Goal: Task Accomplishment & Management: Complete application form

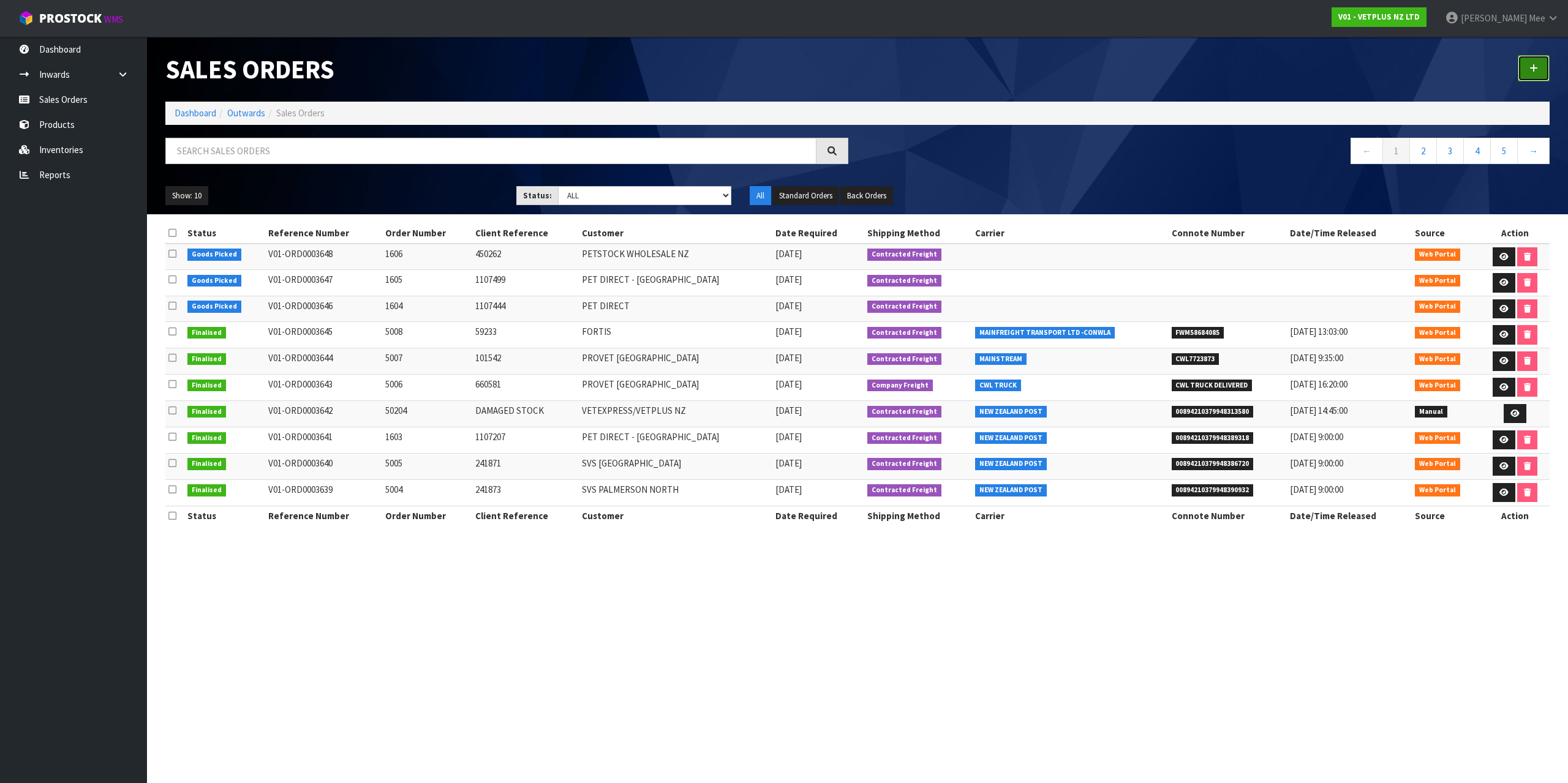
click at [1541, 75] on link at bounding box center [1533, 68] width 32 height 27
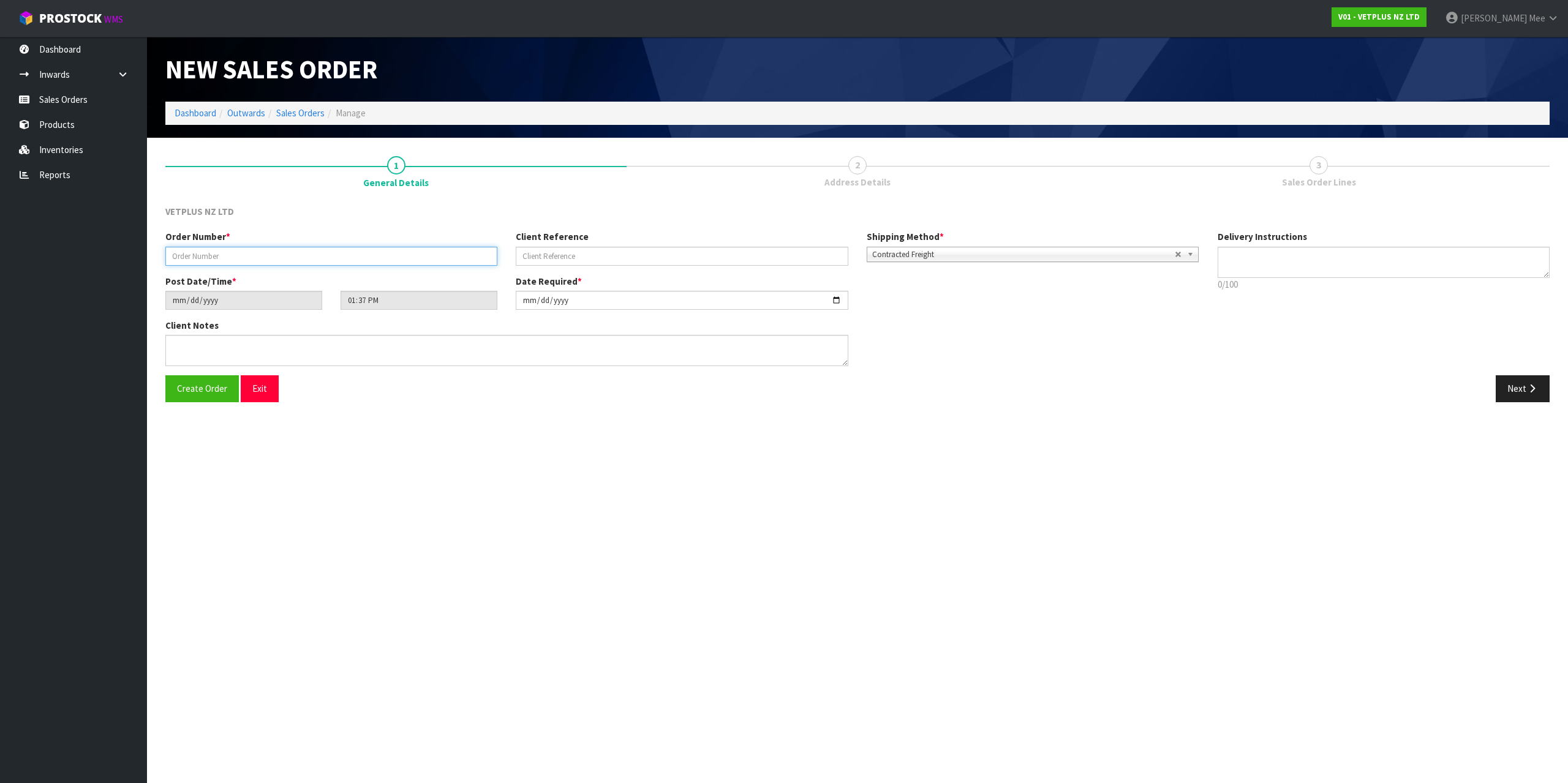
drag, startPoint x: 228, startPoint y: 257, endPoint x: 299, endPoint y: 264, distance: 71.3
click at [228, 257] on input "text" at bounding box center [331, 256] width 332 height 19
type input "5009"
type input "242180"
click at [1513, 388] on button "Next" at bounding box center [1522, 388] width 54 height 27
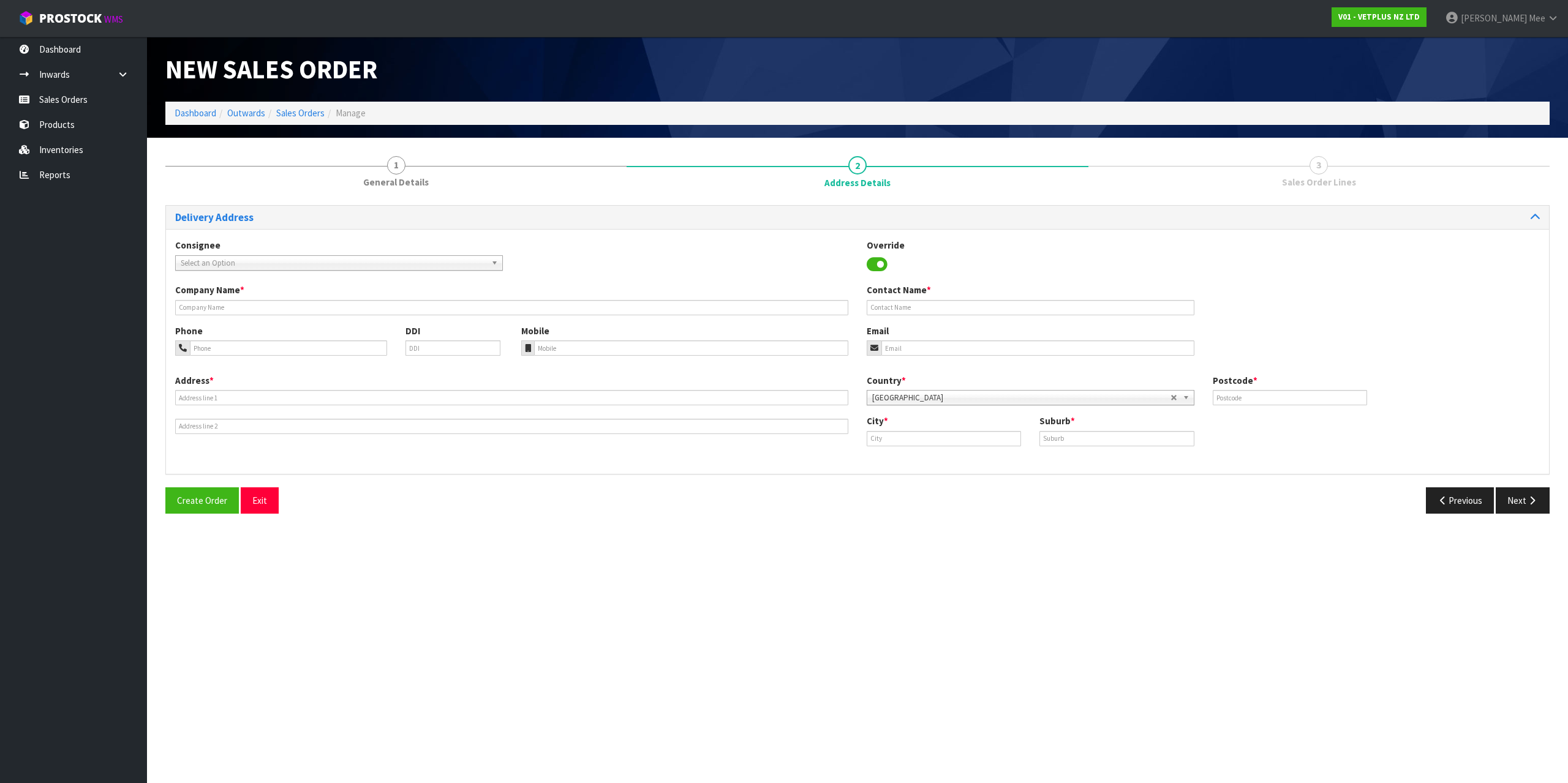
click at [399, 268] on span "Select an Option" at bounding box center [334, 262] width 305 height 15
type input "svs p"
click at [354, 305] on li "SVSPALPMR - SVS P ALMERSTON NORTH" at bounding box center [339, 313] width 322 height 15
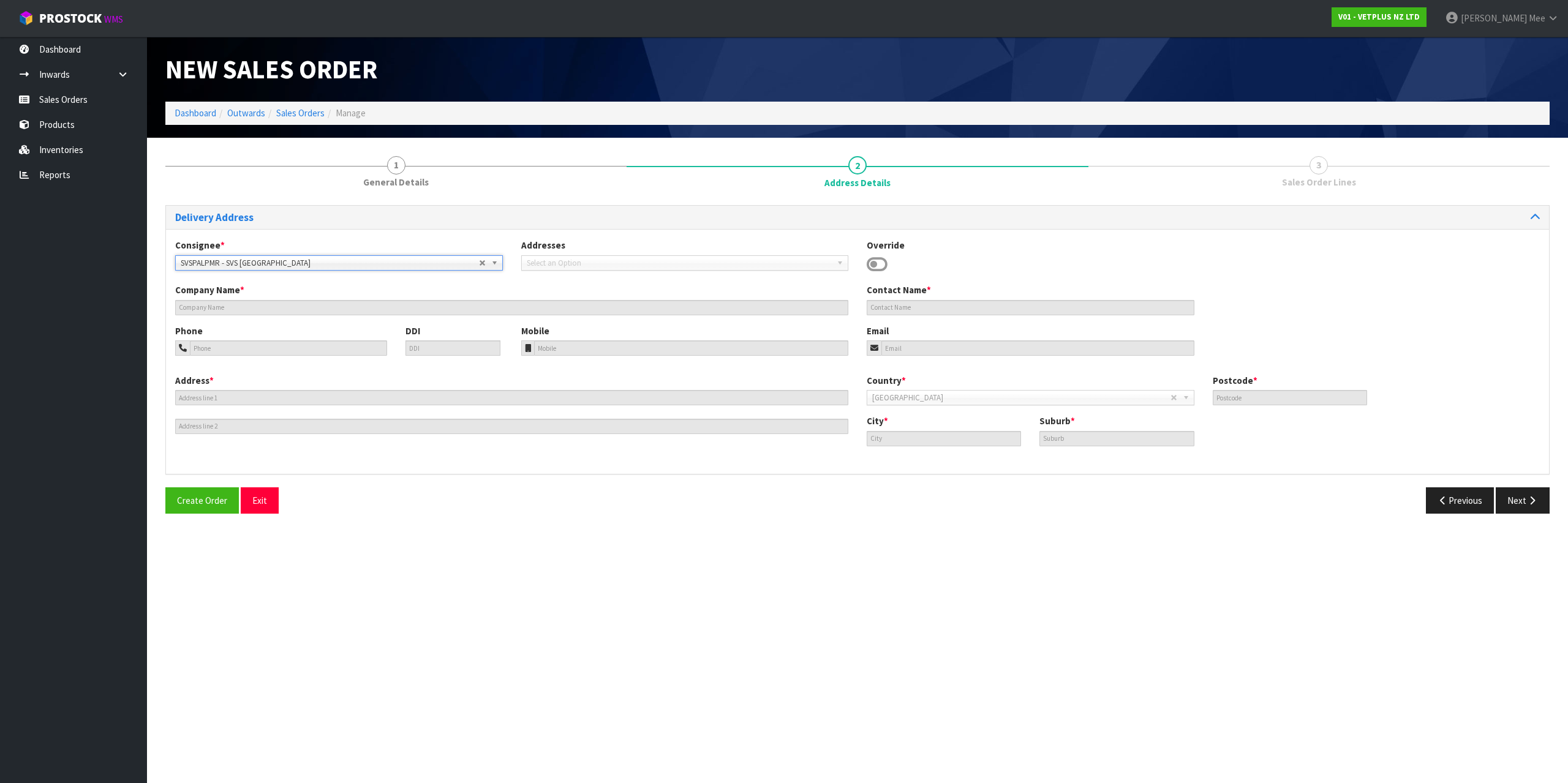
type input "SVS [GEOGRAPHIC_DATA]"
type input "[STREET_ADDRESS][PERSON_NAME]"
type input "4414"
type input "[GEOGRAPHIC_DATA]"
type input "[PERSON_NAME]"
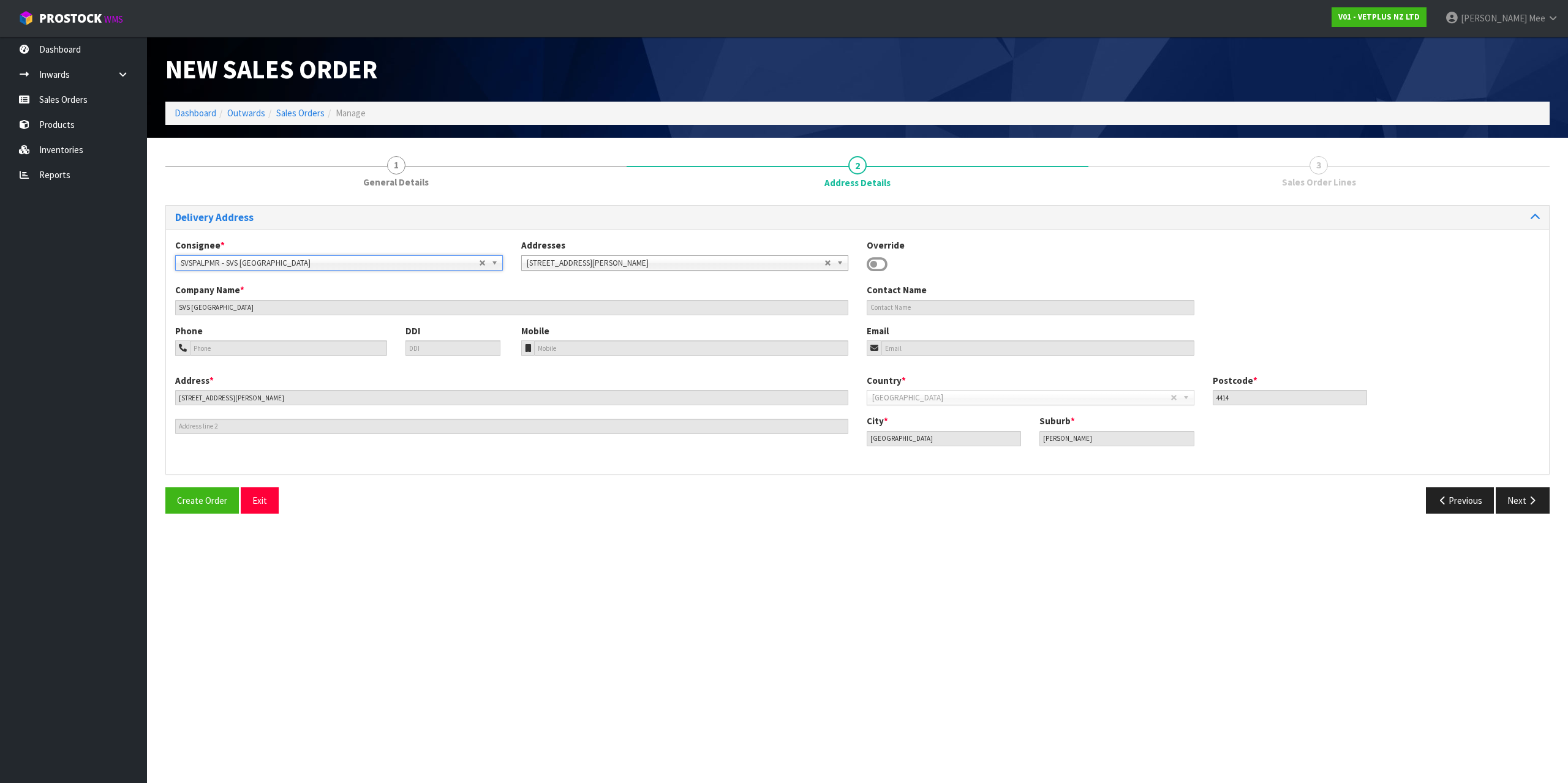
click at [342, 274] on div "Consignee * 000001.BAY MECHANICS - BAY MECHANICS 000001A - BRAKE & TRANSMISSION…" at bounding box center [857, 261] width 1383 height 45
click at [350, 259] on span "SVSPALPMR - SVS [GEOGRAPHIC_DATA]" at bounding box center [330, 262] width 299 height 15
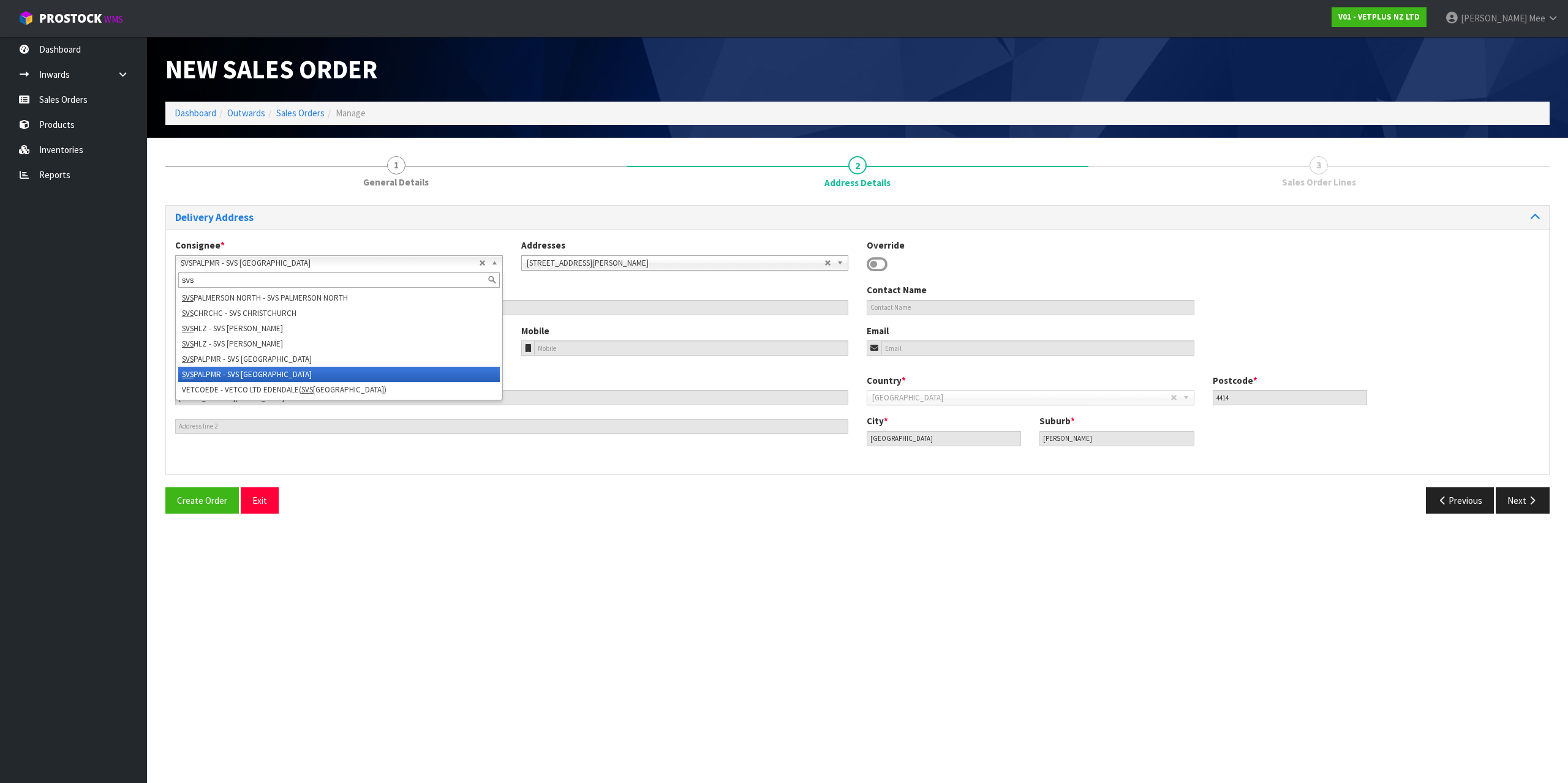
type input "svs"
click at [334, 379] on li "SVS PALPMR - SVS [GEOGRAPHIC_DATA]" at bounding box center [339, 375] width 322 height 15
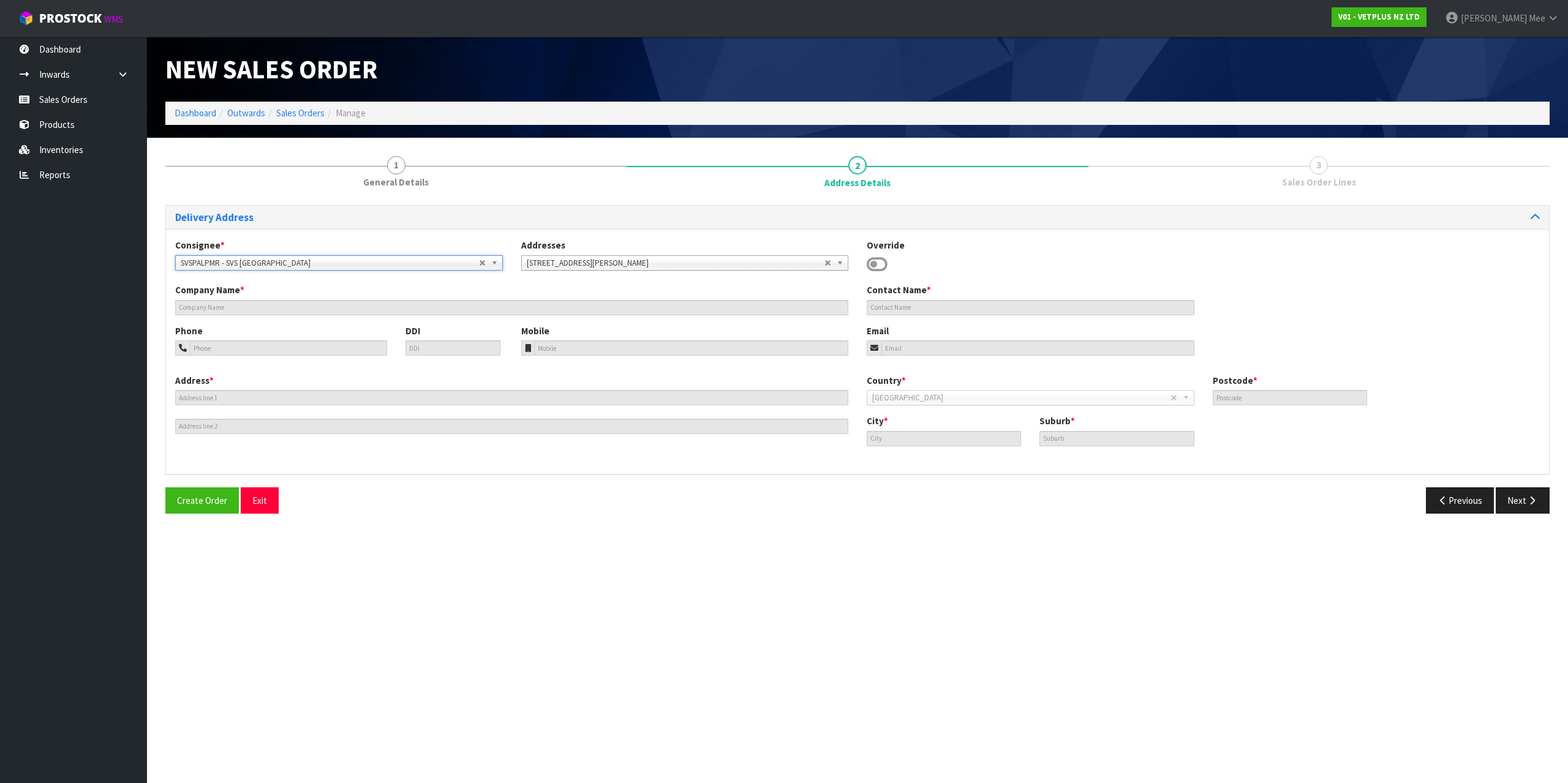
type input "SVS [GEOGRAPHIC_DATA]"
type input "[STREET_ADDRESS][PERSON_NAME]"
type input "4414"
type input "[GEOGRAPHIC_DATA]"
type input "[PERSON_NAME]"
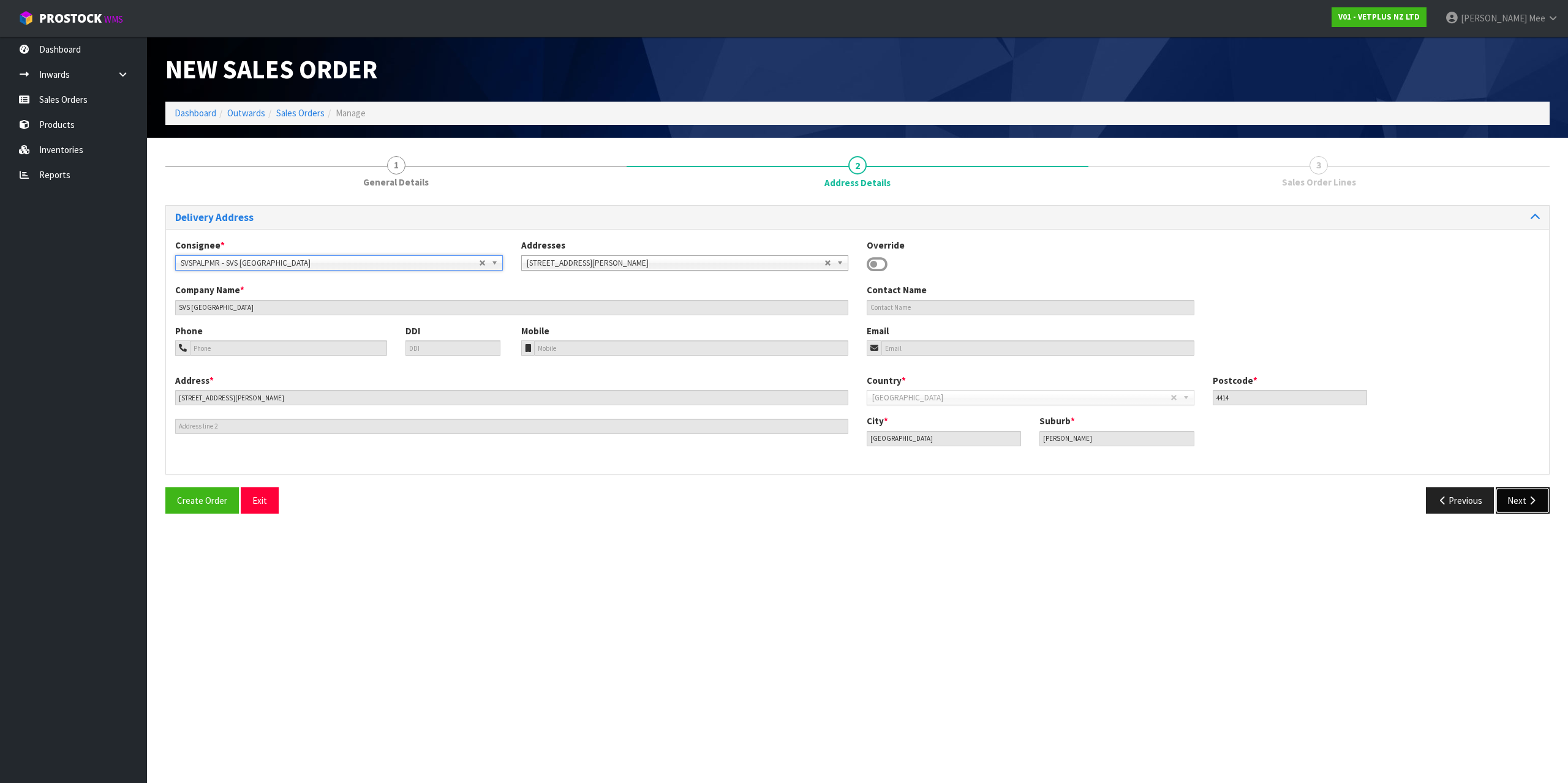
click at [1529, 494] on button "Next" at bounding box center [1522, 500] width 54 height 27
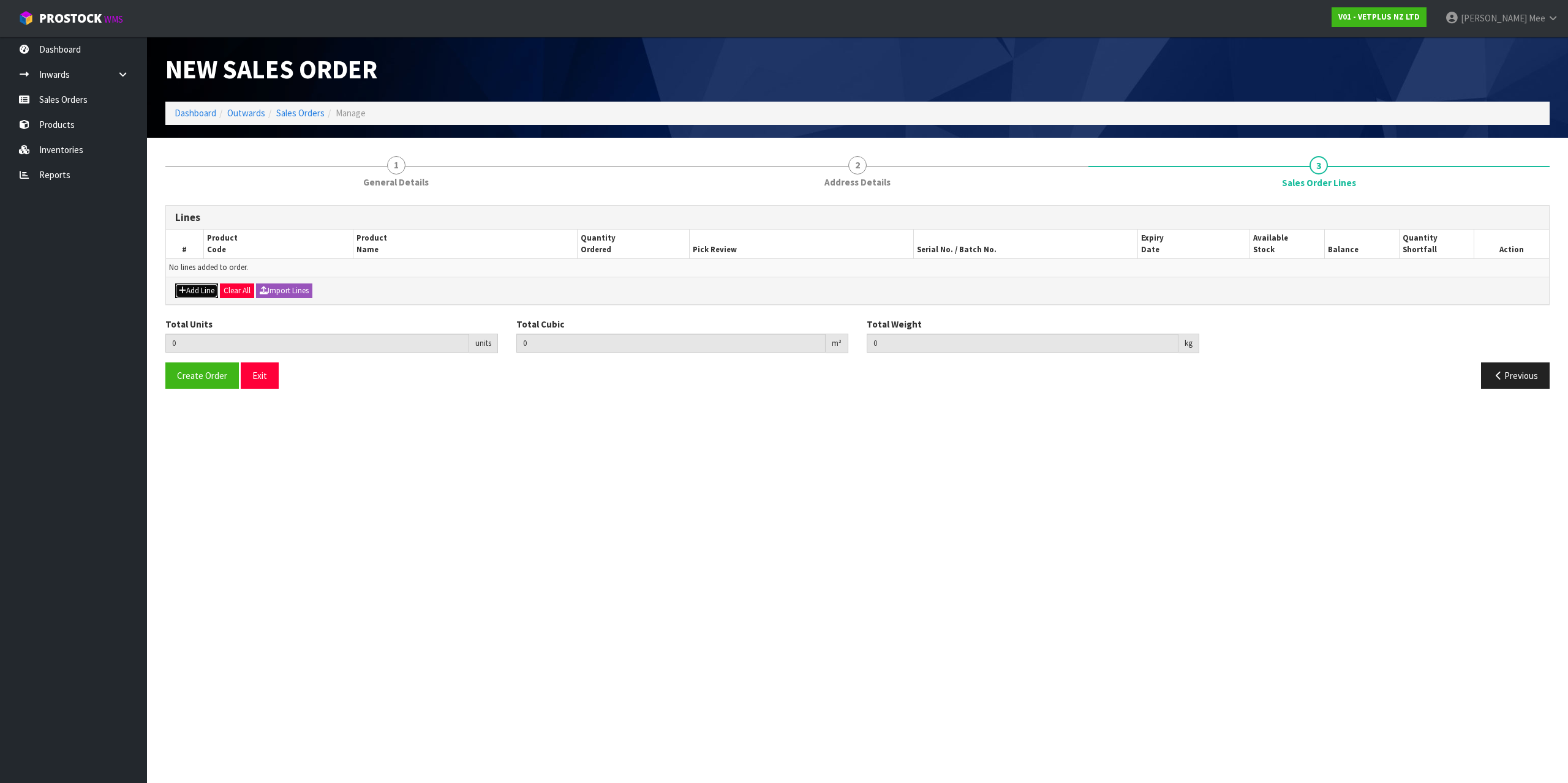
click at [193, 291] on button "Add Line" at bounding box center [196, 291] width 43 height 15
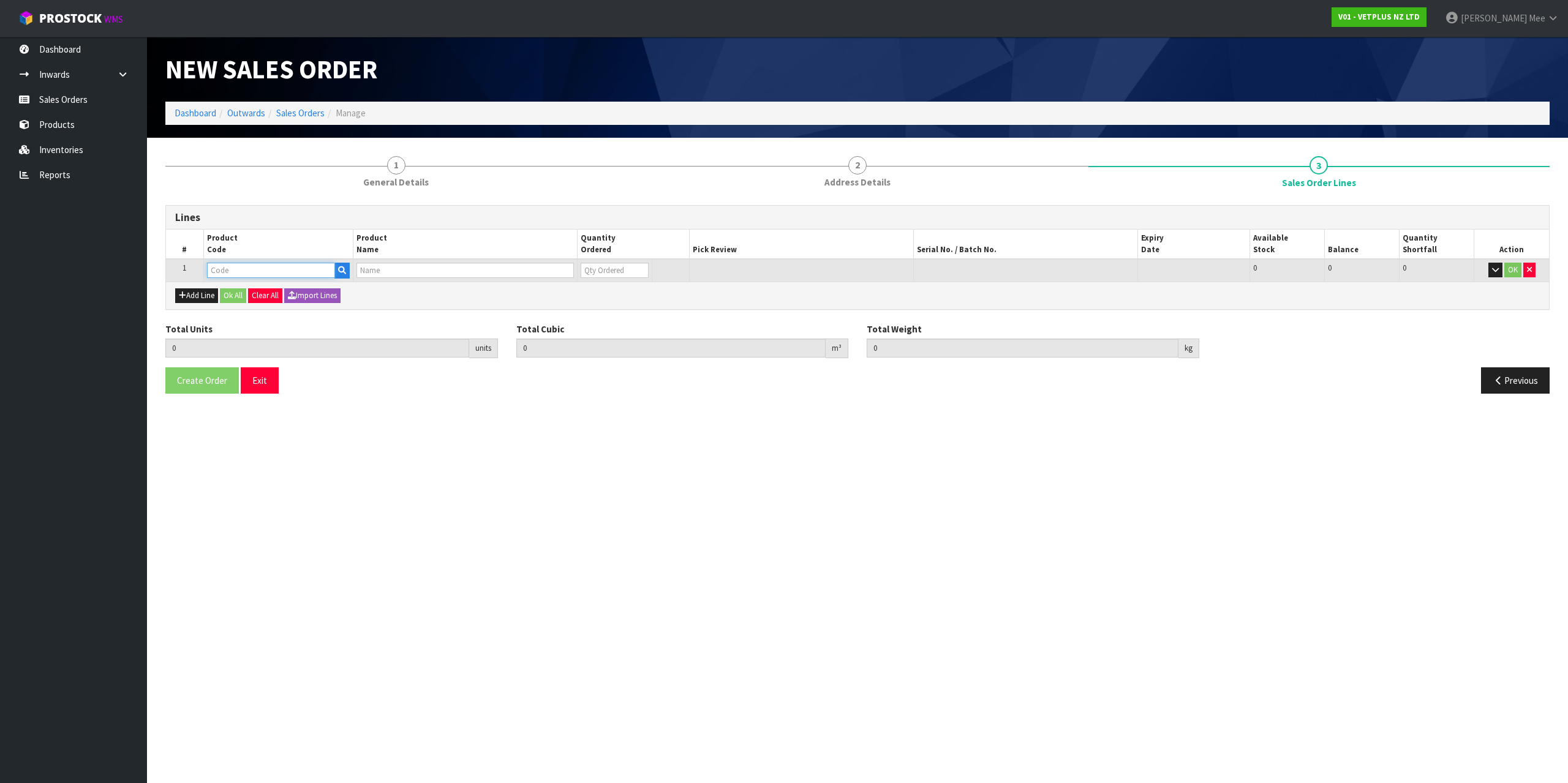
click at [253, 264] on input "text" at bounding box center [270, 270] width 128 height 15
type input "50040"
type input "0.000000"
type input "0.000"
type input "CALMEX CAT"
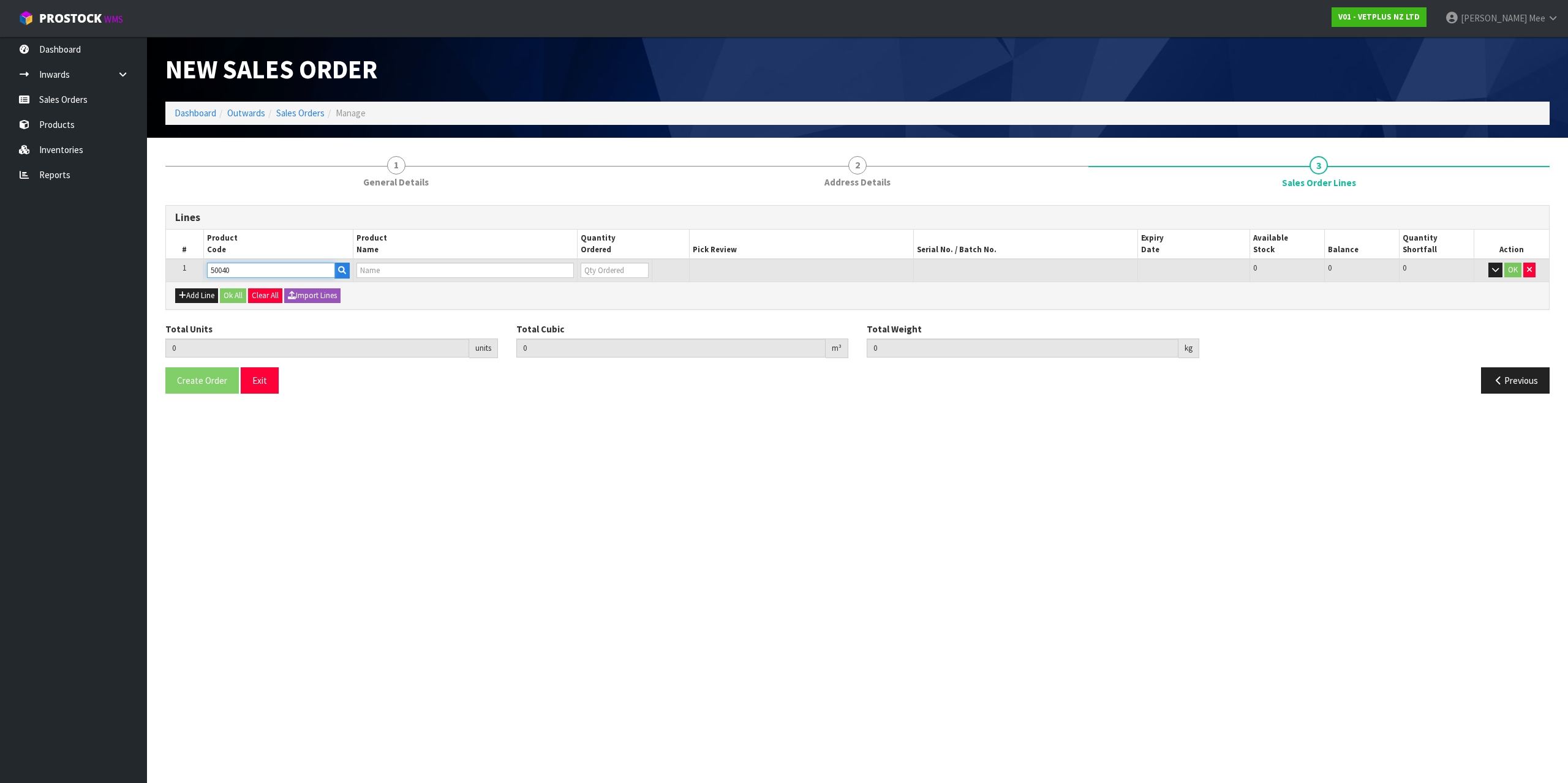
type input "0"
type input "50040"
drag, startPoint x: 598, startPoint y: 268, endPoint x: 558, endPoint y: 263, distance: 40.3
click at [581, 268] on input "0" at bounding box center [606, 270] width 67 height 15
type input "4"
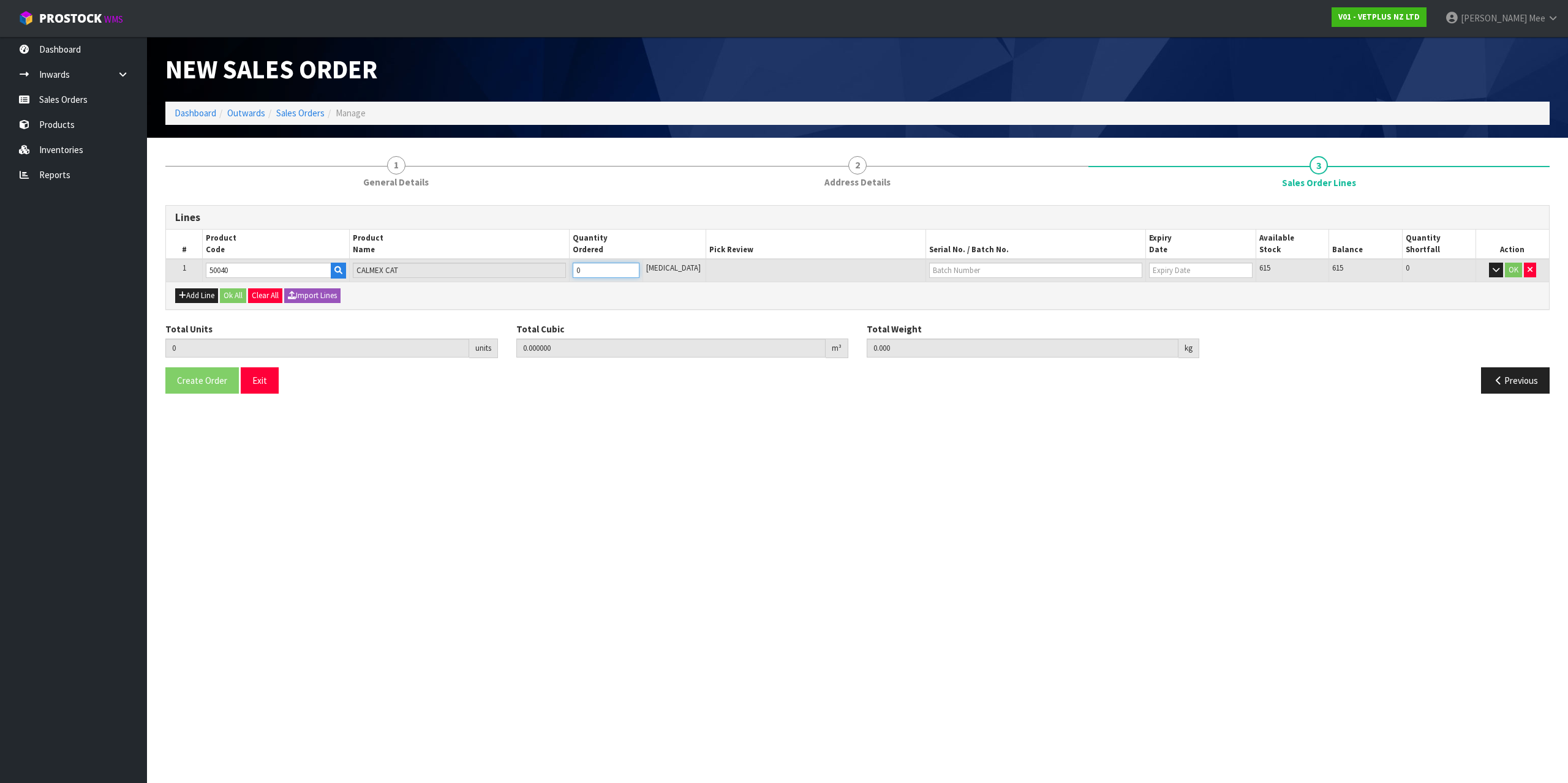
type input "0.001056"
type input "0.6"
type input "4"
type input "48"
type input "0.017136"
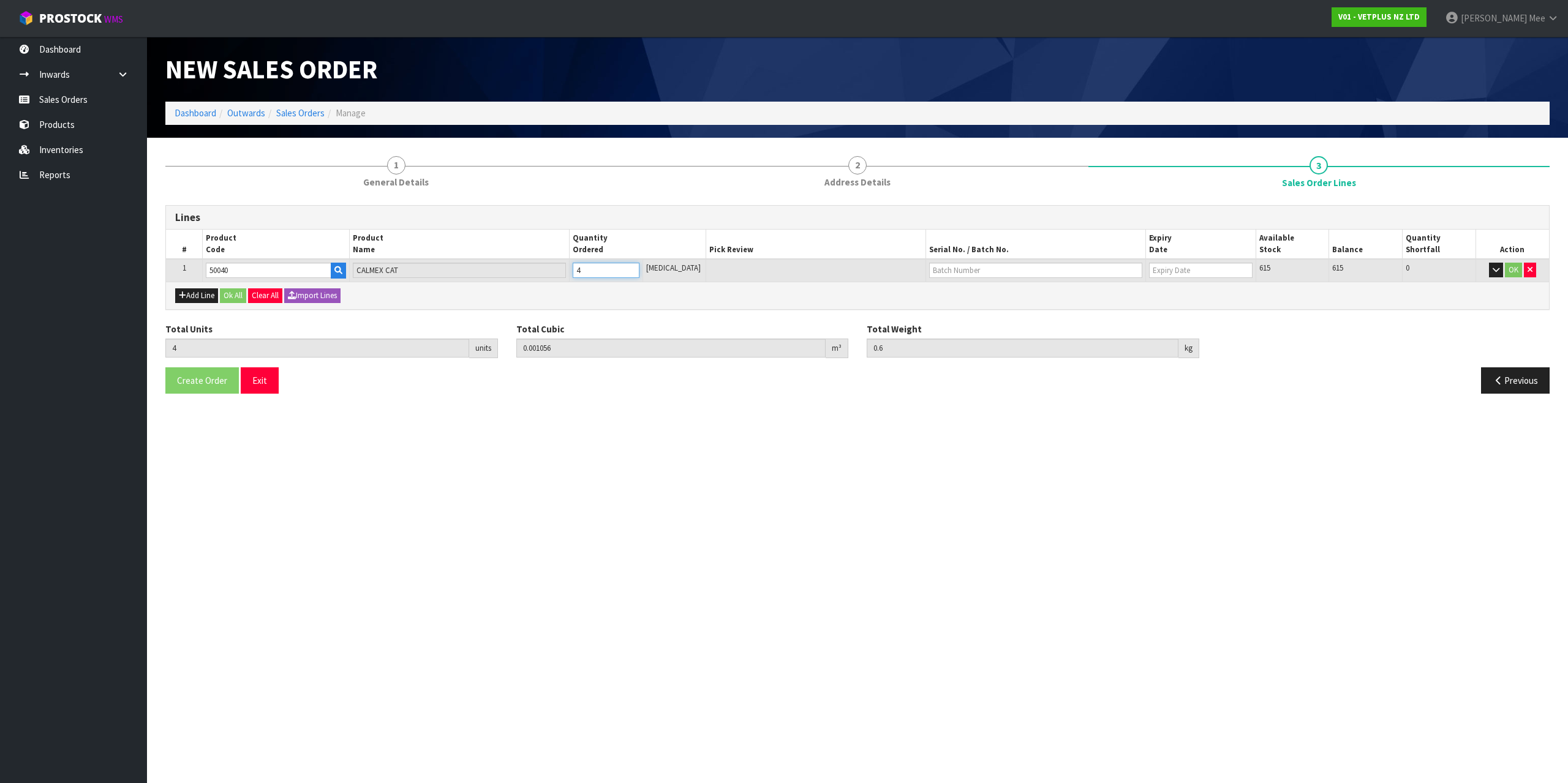
type input "7.4"
type input "48"
click at [804, 290] on div "Add Line Ok All Clear All Import Lines" at bounding box center [857, 295] width 1383 height 27
click at [201, 296] on button "Add Line" at bounding box center [196, 295] width 43 height 15
type input "0"
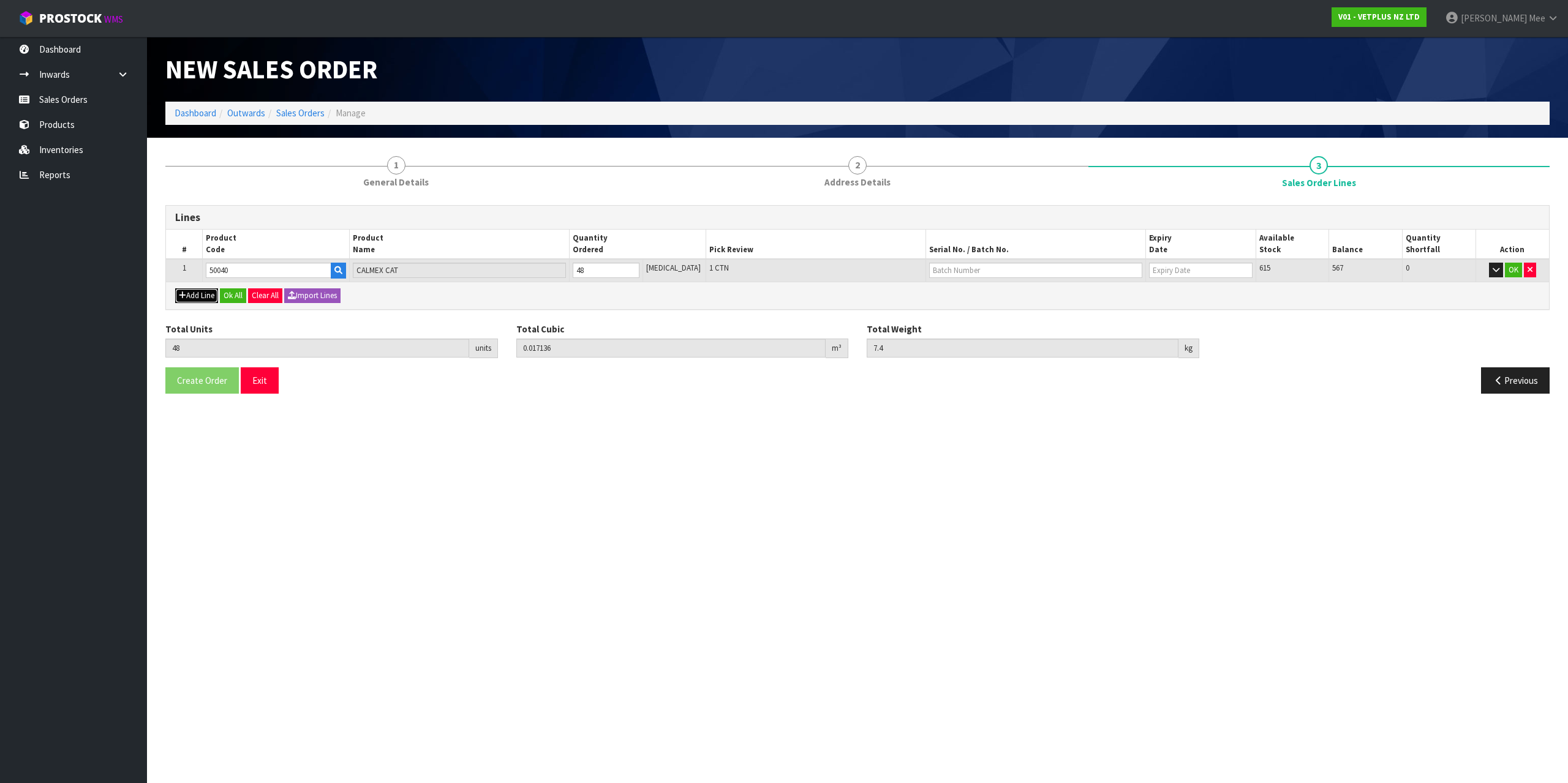
type input "0"
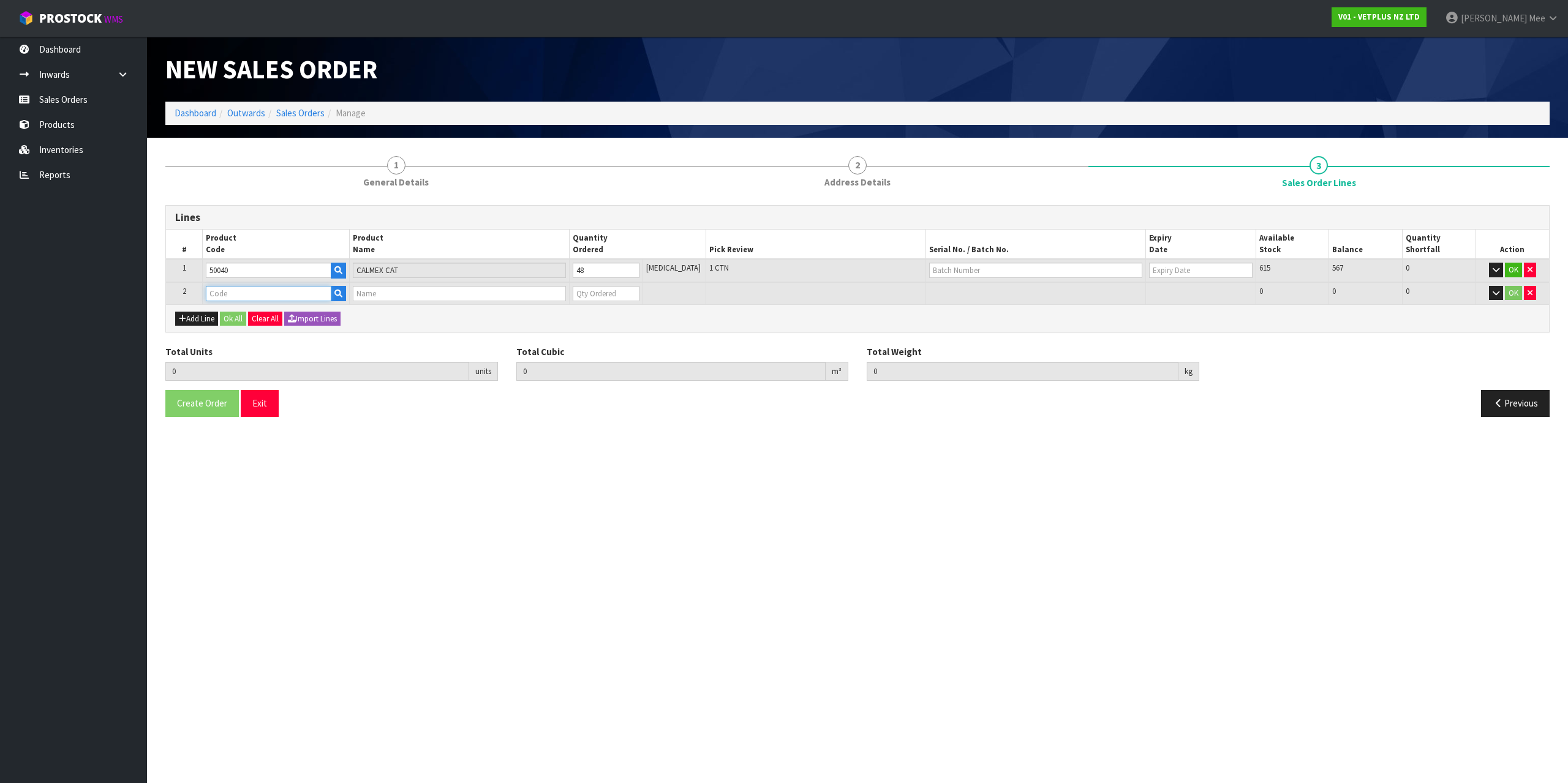
click at [262, 288] on input "text" at bounding box center [268, 293] width 125 height 15
type input "50020"
type input "48"
type input "0.017136"
type input "7.4"
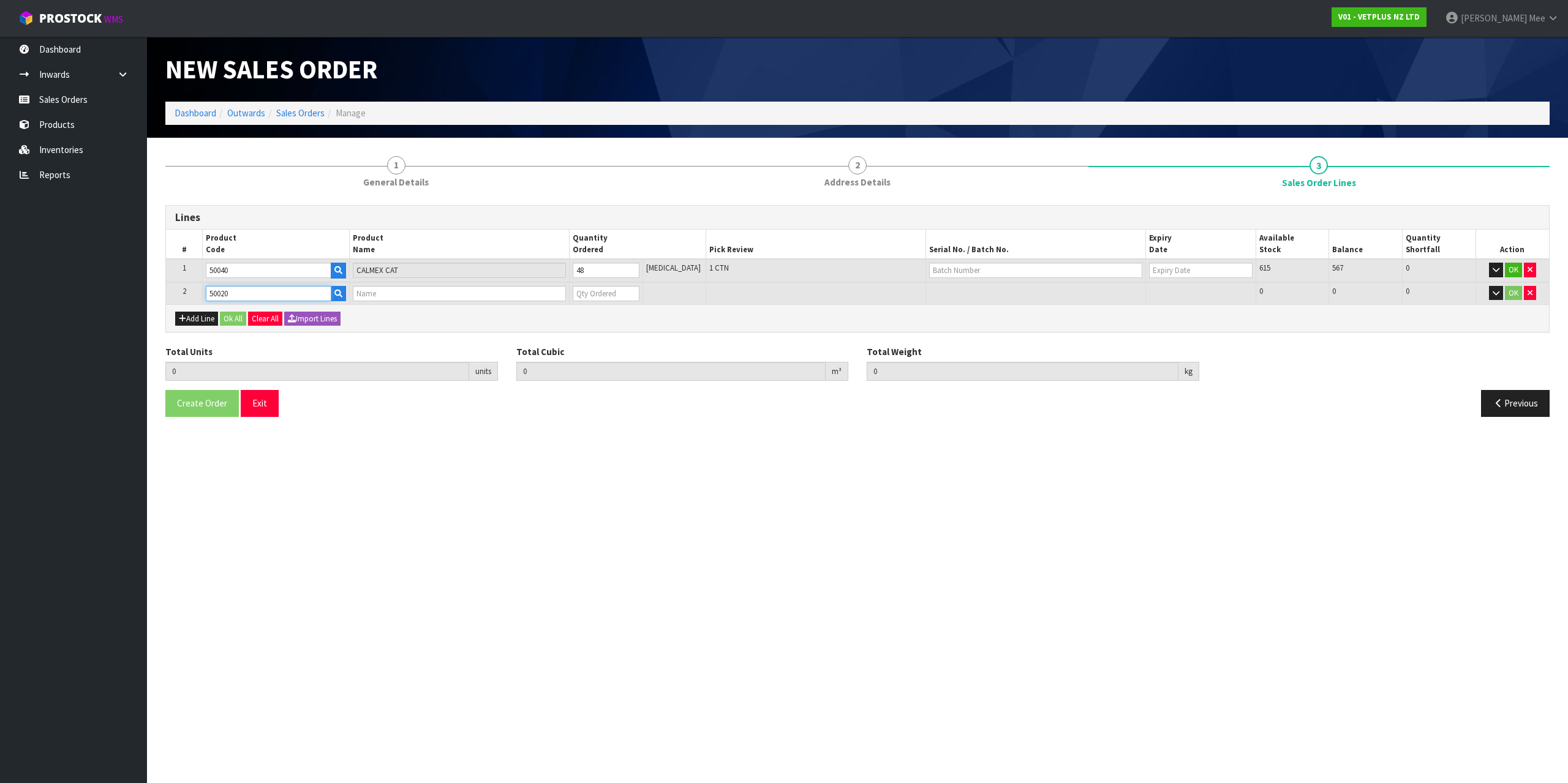
type input "CALMEX (6X10)"
type input "0"
type input "50020"
click at [571, 286] on tr "2 50020 CALMEX (6X10) 0 [MEDICAL_DATA] 199 199 0 OK" at bounding box center [857, 293] width 1383 height 22
type input "56"
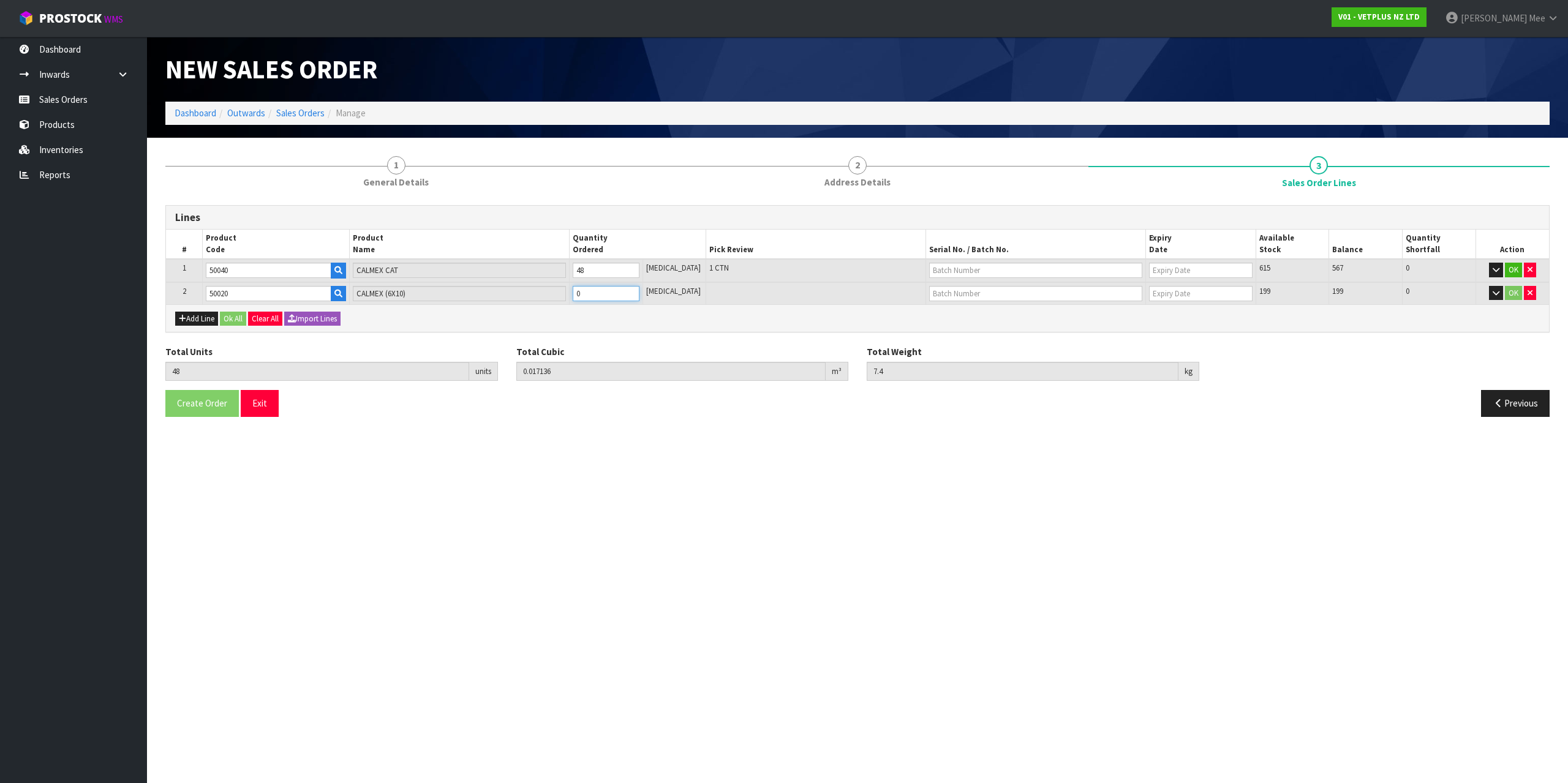
type input "0.023184"
type input "9"
type input "8"
click at [530, 327] on div "Add Line Ok All Clear All Import Lines" at bounding box center [857, 318] width 1383 height 27
click at [234, 316] on button "Ok All" at bounding box center [232, 318] width 27 height 15
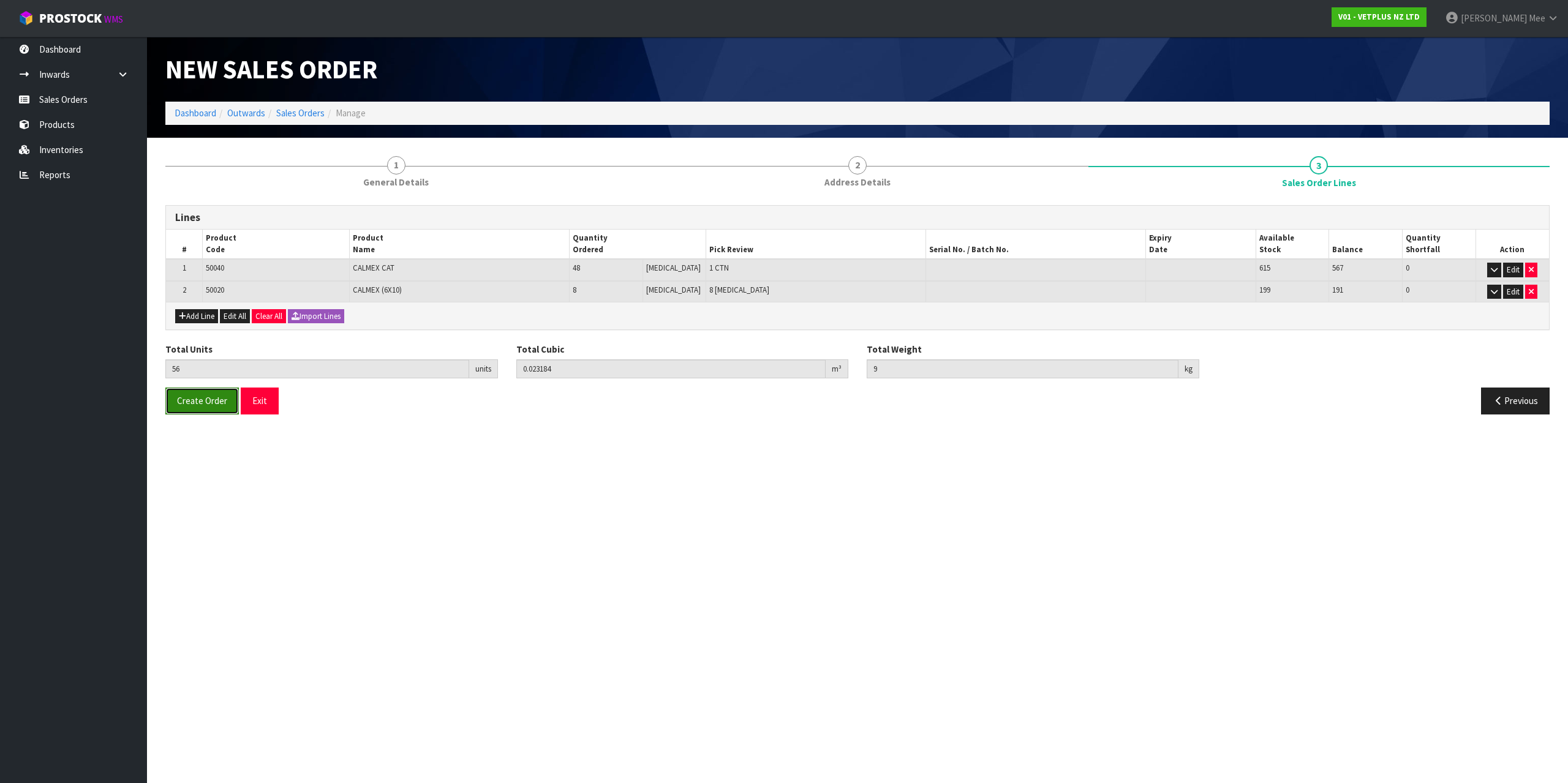
click at [206, 401] on span "Create Order" at bounding box center [202, 401] width 51 height 12
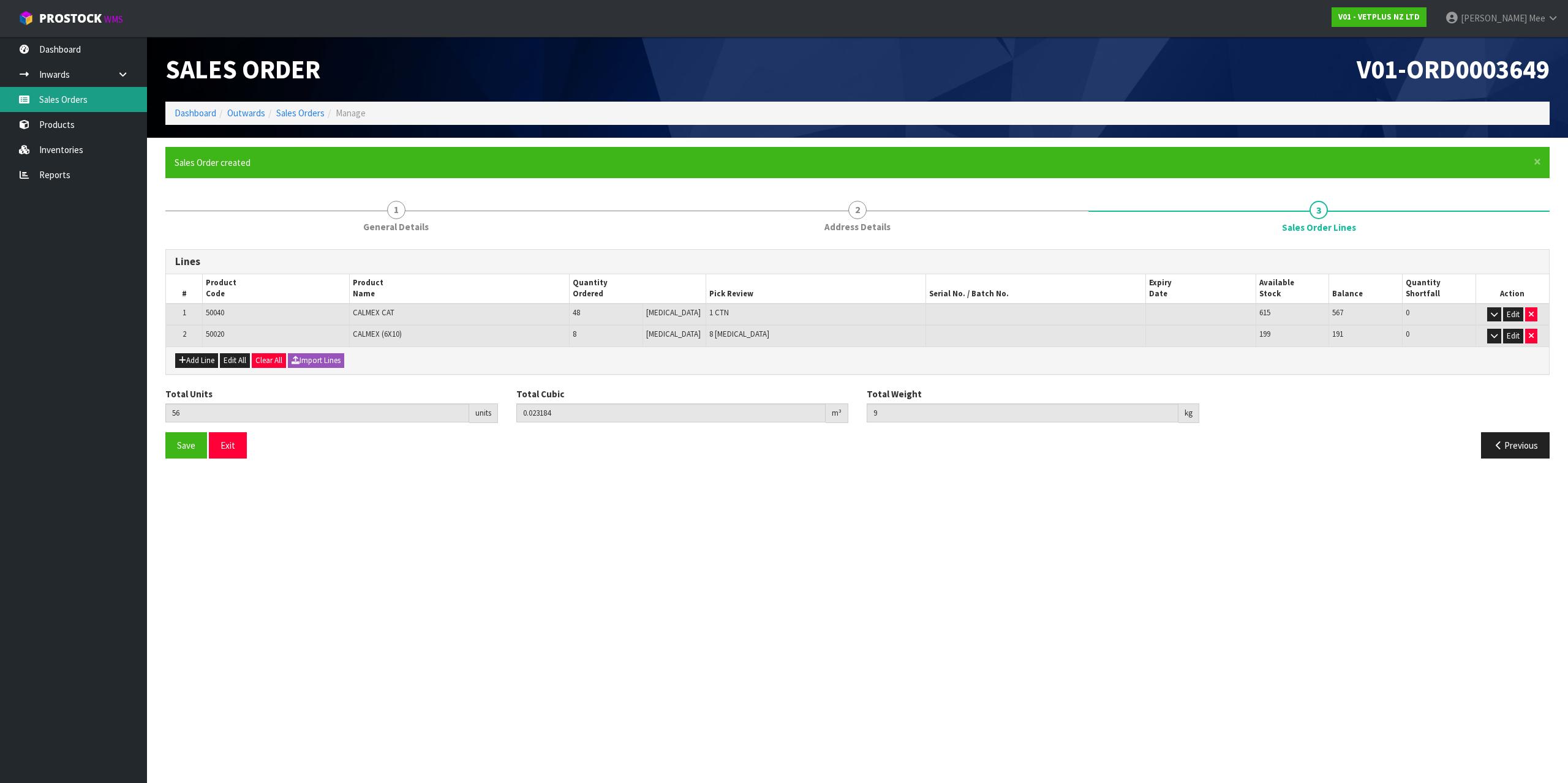
click at [81, 93] on link "Sales Orders" at bounding box center [73, 99] width 147 height 25
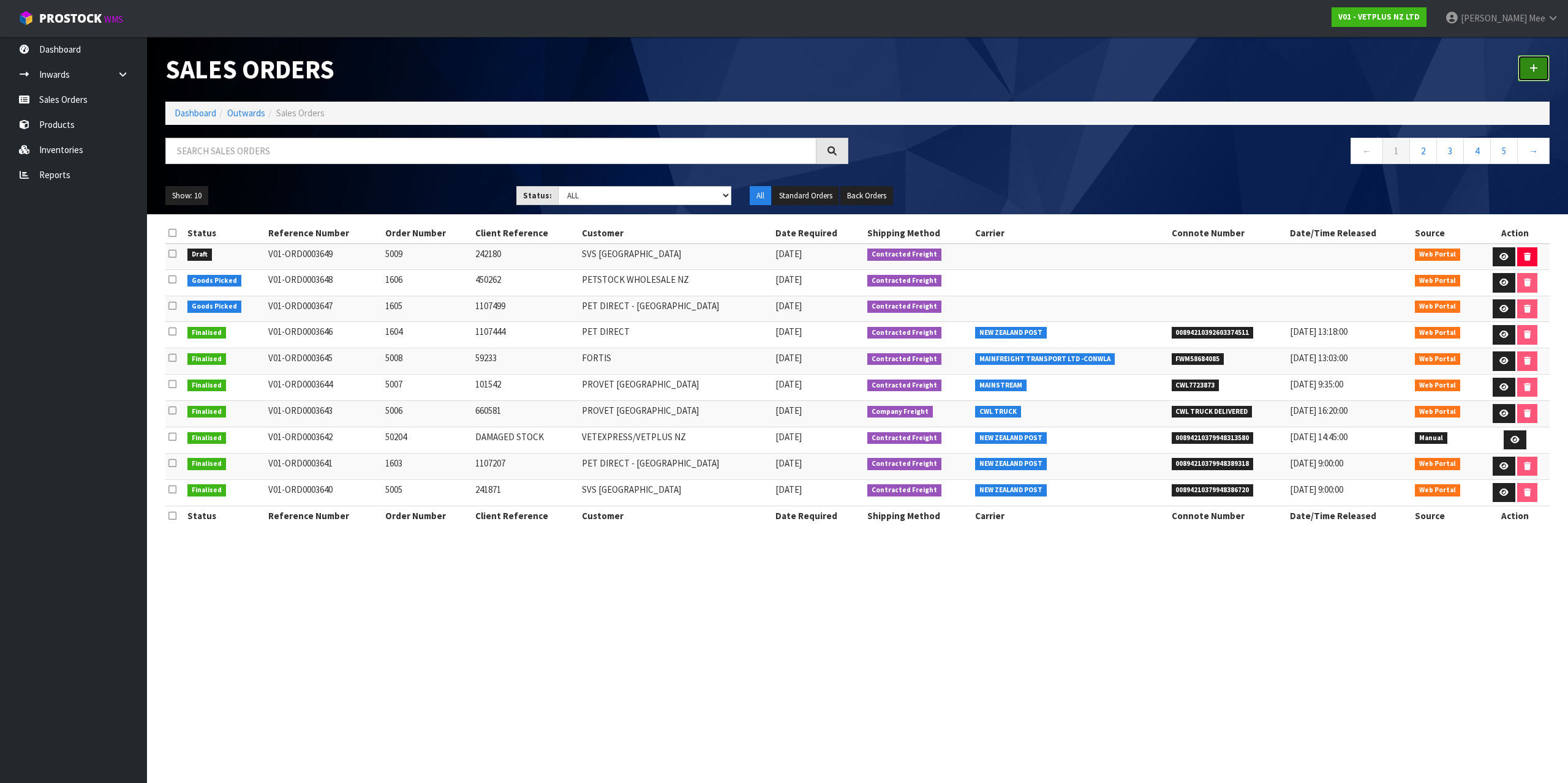
click at [1521, 56] on link at bounding box center [1533, 68] width 32 height 27
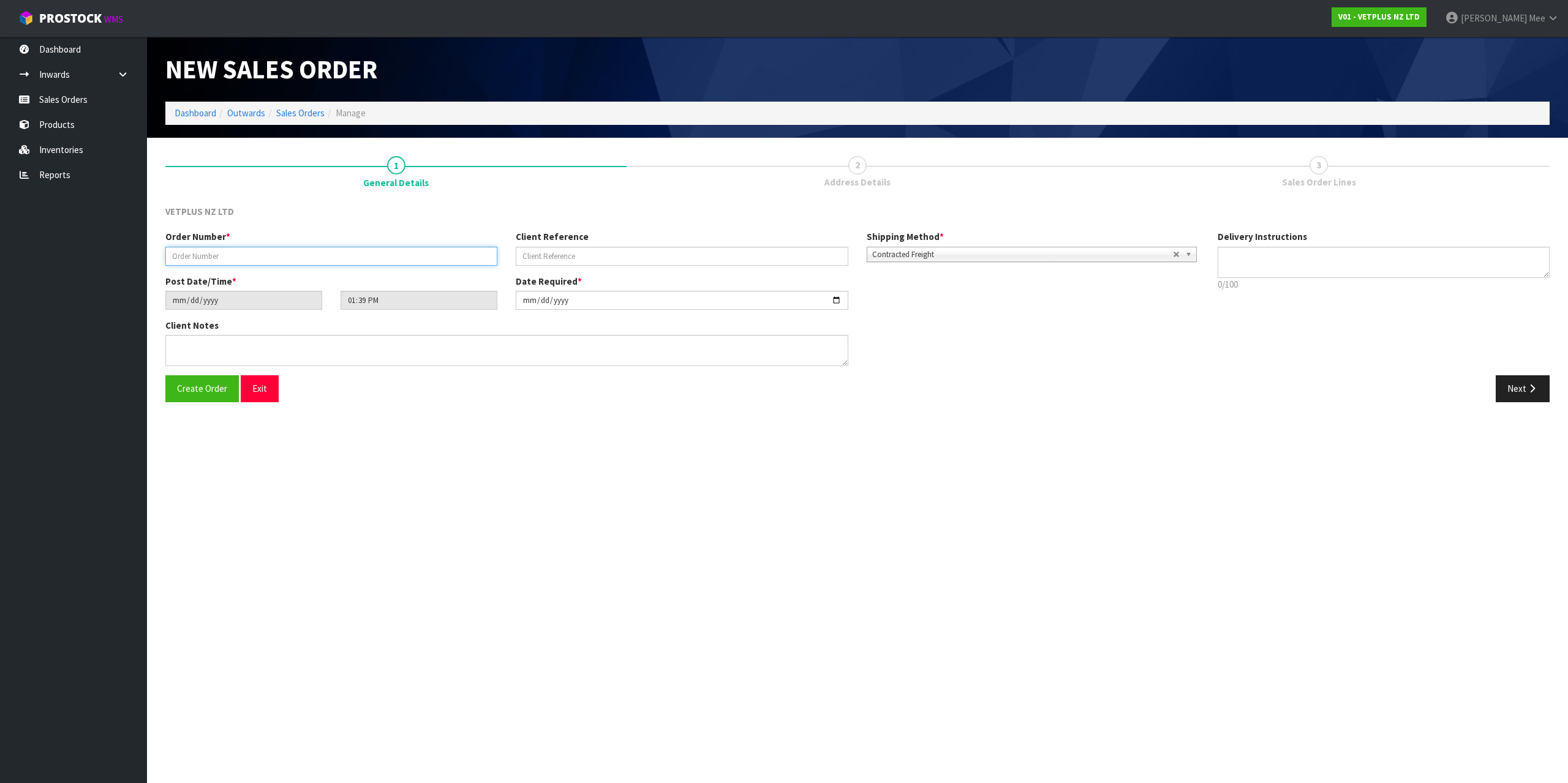
click at [190, 254] on input "text" at bounding box center [331, 256] width 332 height 19
type input "5010"
type input "242179"
click at [1523, 386] on button "Next" at bounding box center [1522, 388] width 54 height 27
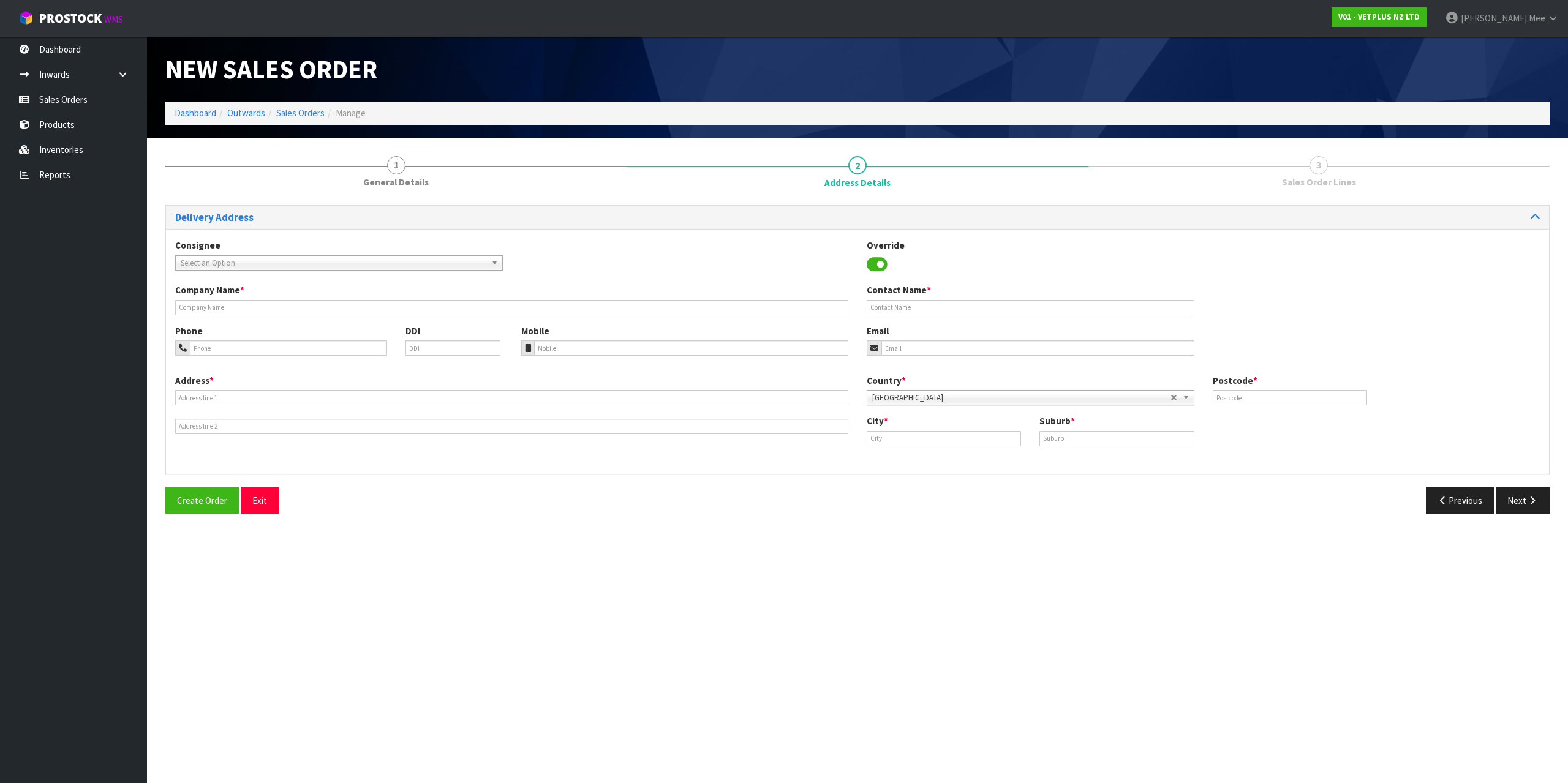
click at [220, 267] on span "Select an Option" at bounding box center [334, 262] width 305 height 15
type input "svs ham"
click at [280, 297] on li "SVSHLZ - SVS HAM ILTON" at bounding box center [339, 298] width 322 height 15
type input "SVS [PERSON_NAME]"
type input "[STREET_ADDRESS][PERSON_NAME]"
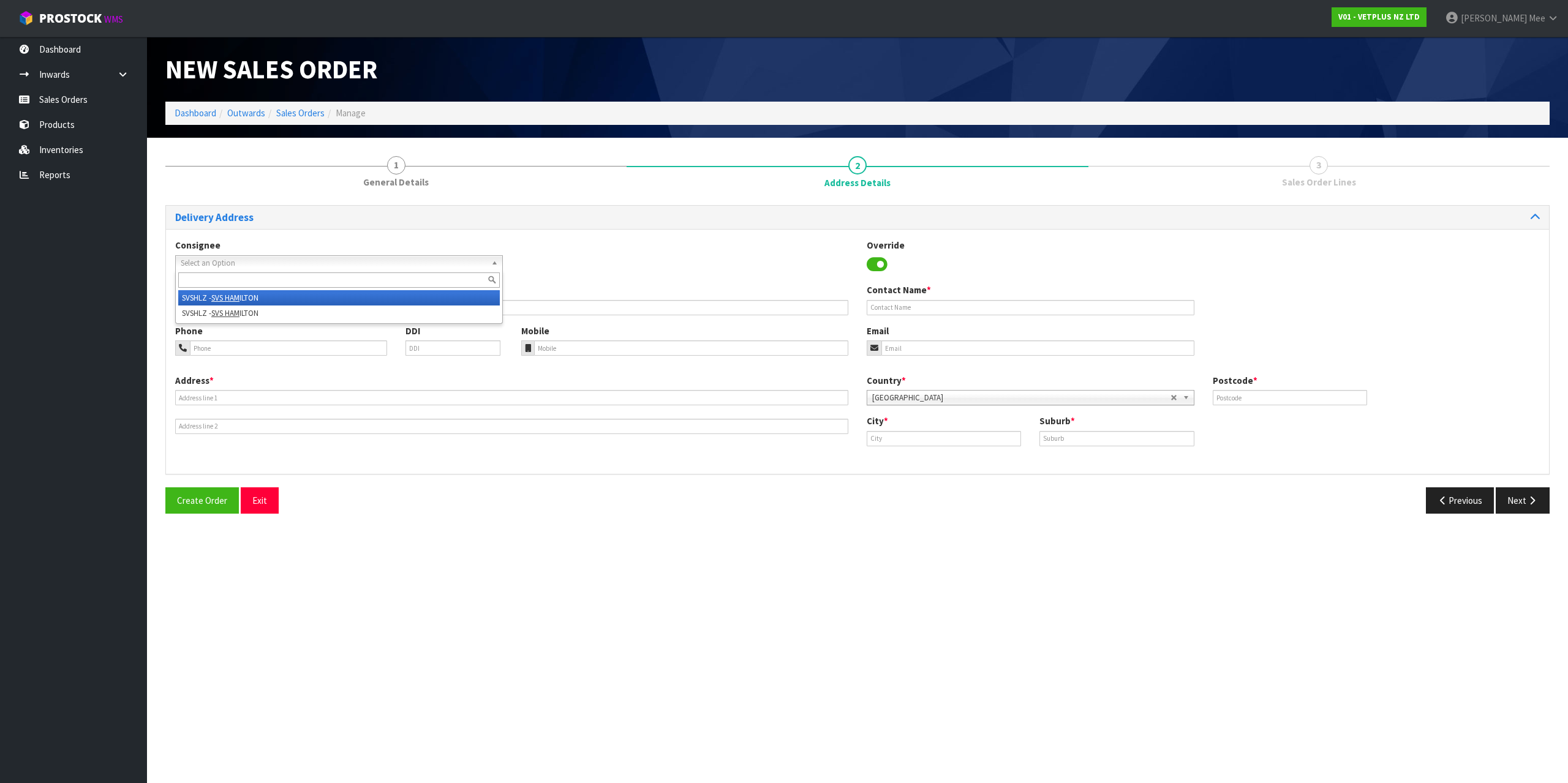
type input "3200"
type input "[PERSON_NAME]"
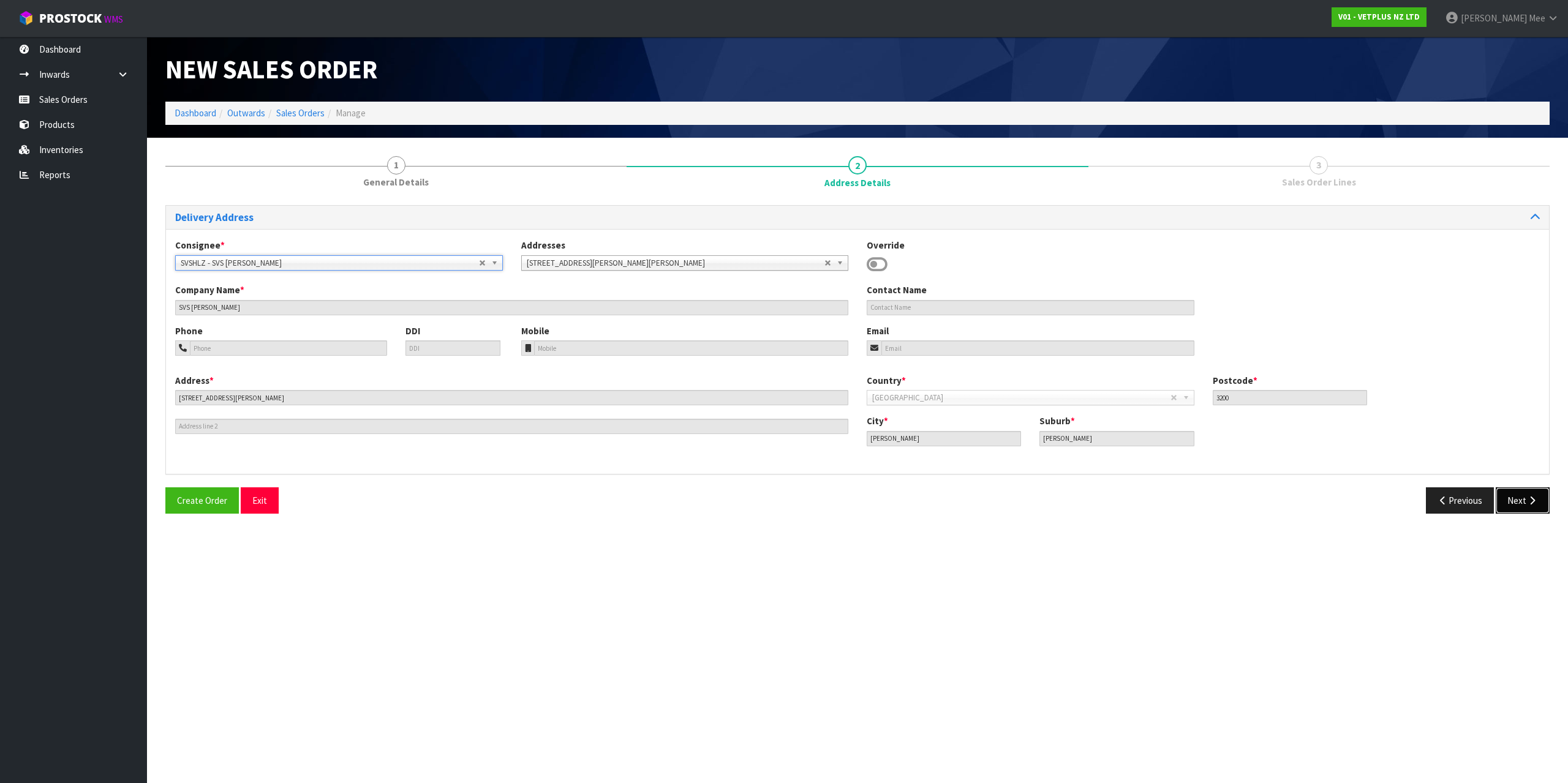
click at [1520, 496] on button "Next" at bounding box center [1522, 500] width 54 height 27
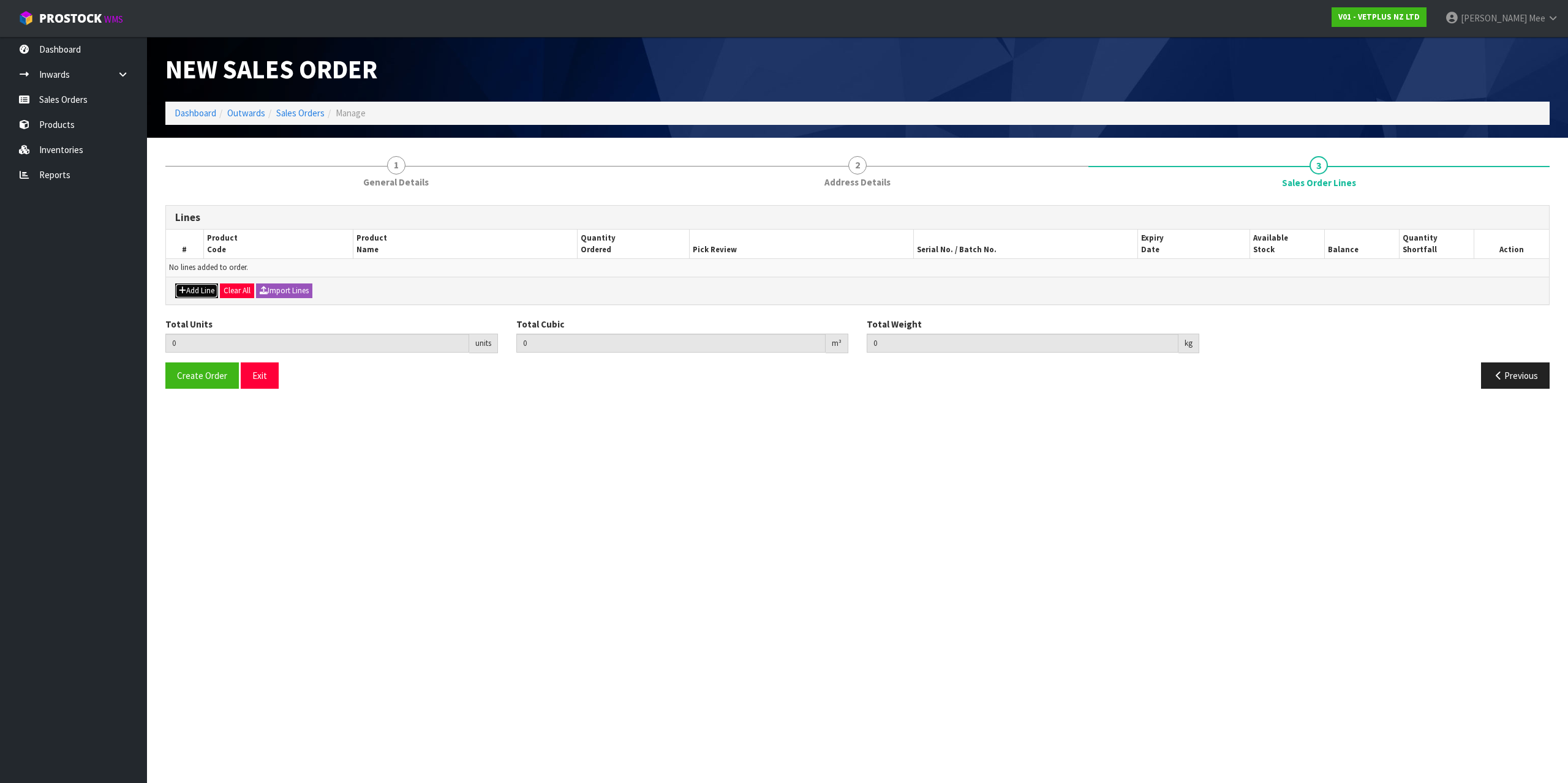
click at [198, 292] on button "Add Line" at bounding box center [196, 291] width 43 height 15
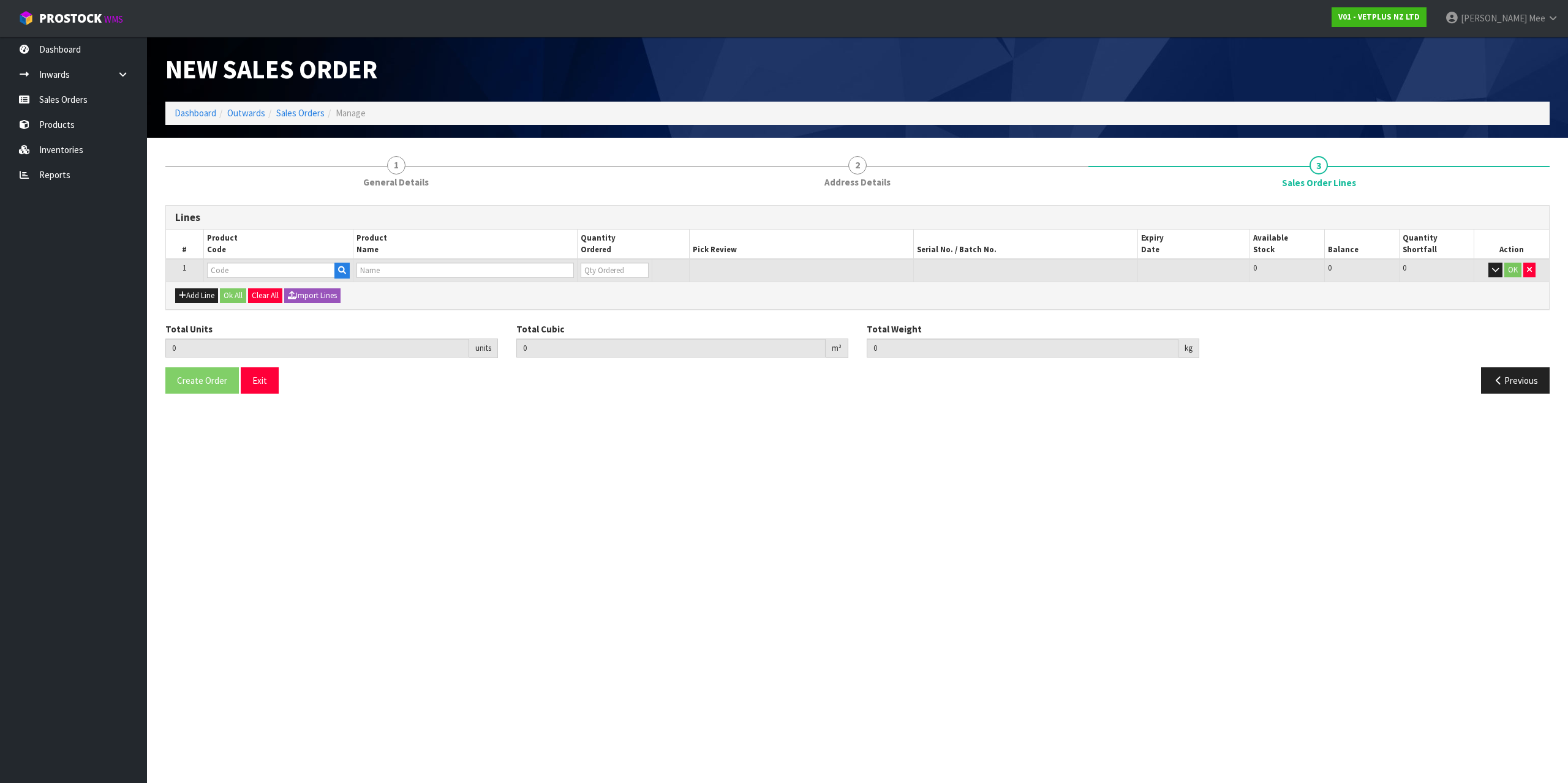
click at [248, 262] on td at bounding box center [278, 270] width 149 height 22
click at [309, 262] on input "text" at bounding box center [270, 270] width 128 height 15
type input "50040"
type input "0.000000"
type input "0.000"
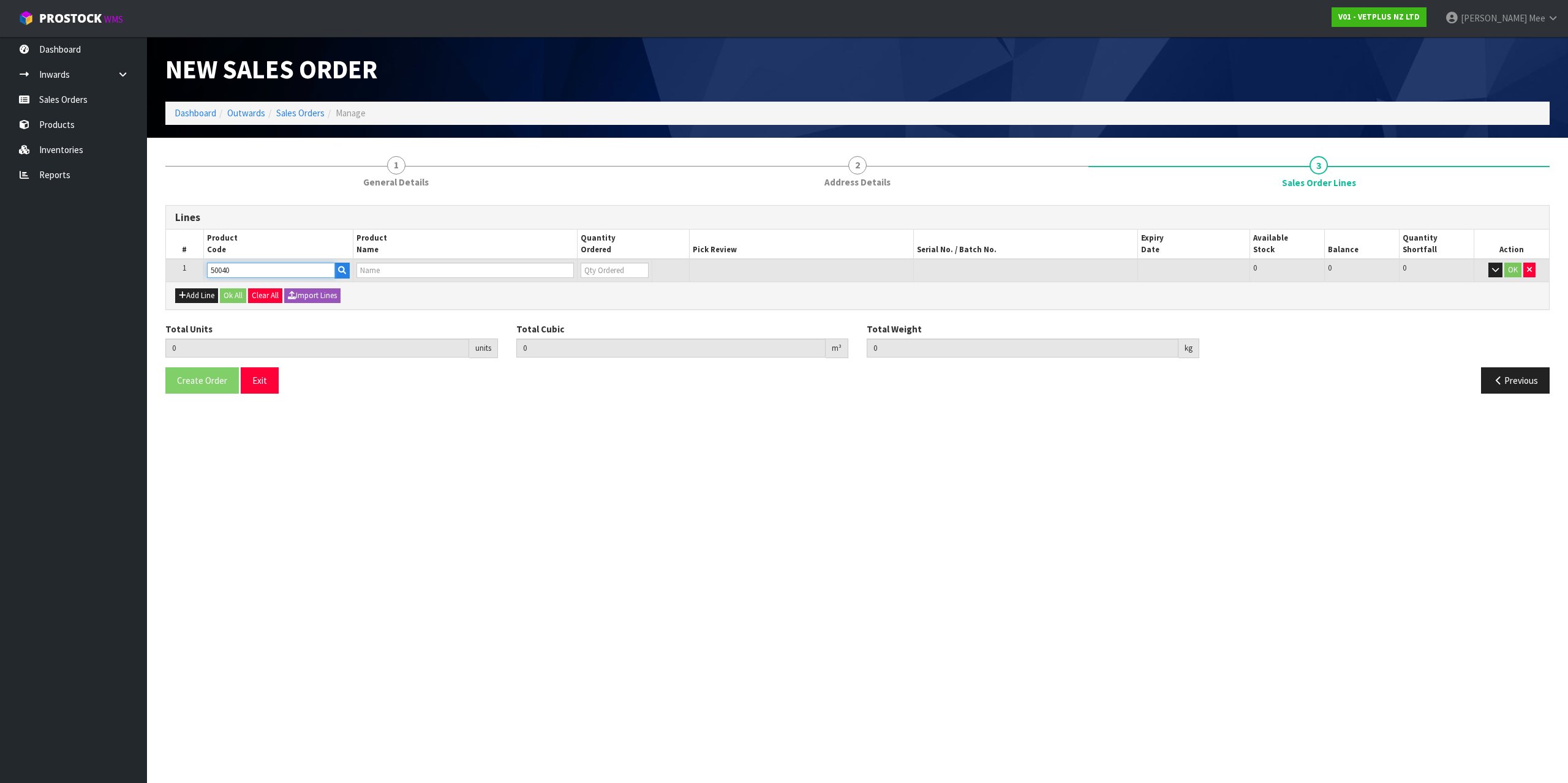
type input "CALMEX CAT"
type input "0"
type input "50040"
click at [517, 274] on tr "1 50040 CALMEX CAT 0 [MEDICAL_DATA] 615 615 0 OK" at bounding box center [857, 270] width 1383 height 22
type input "9"
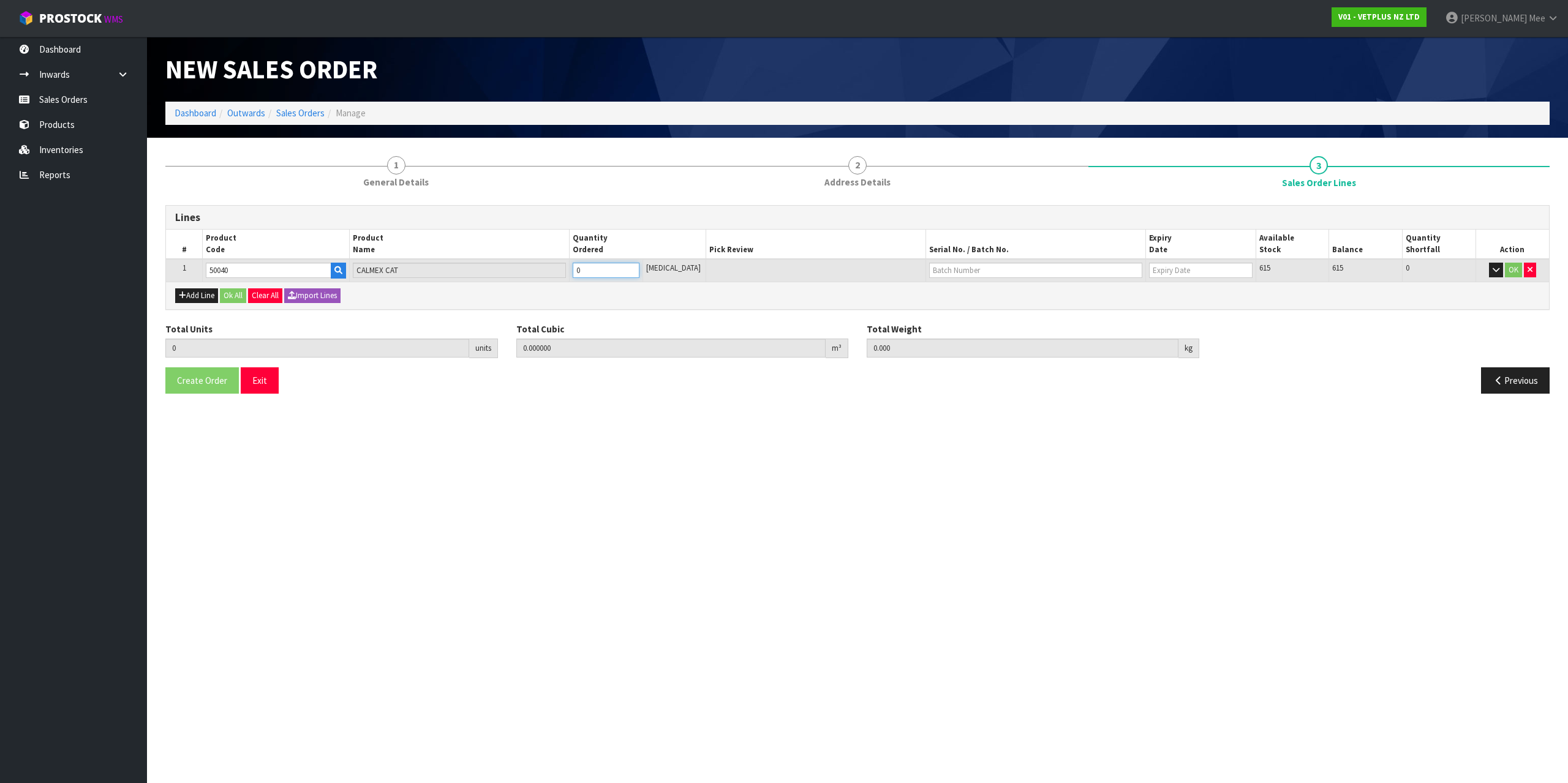
type input "0.002376"
type input "1.35"
type input "9"
type input "96"
type input "0.034272"
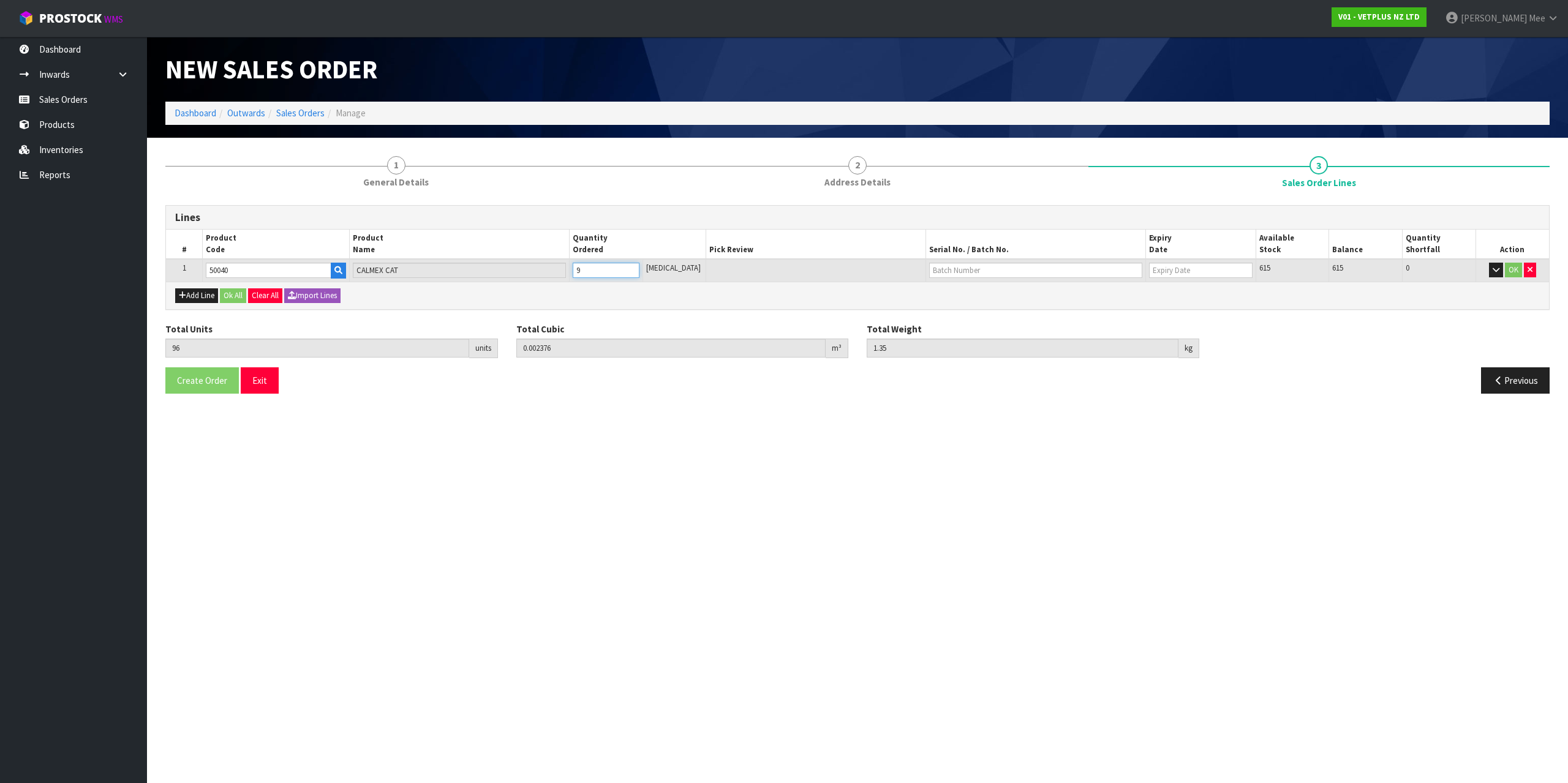
type input "14.8"
type input "96"
click at [733, 307] on div "Add Line Ok All Clear All Import Lines" at bounding box center [857, 295] width 1383 height 27
click at [183, 298] on icon "button" at bounding box center [182, 295] width 8 height 8
type input "0"
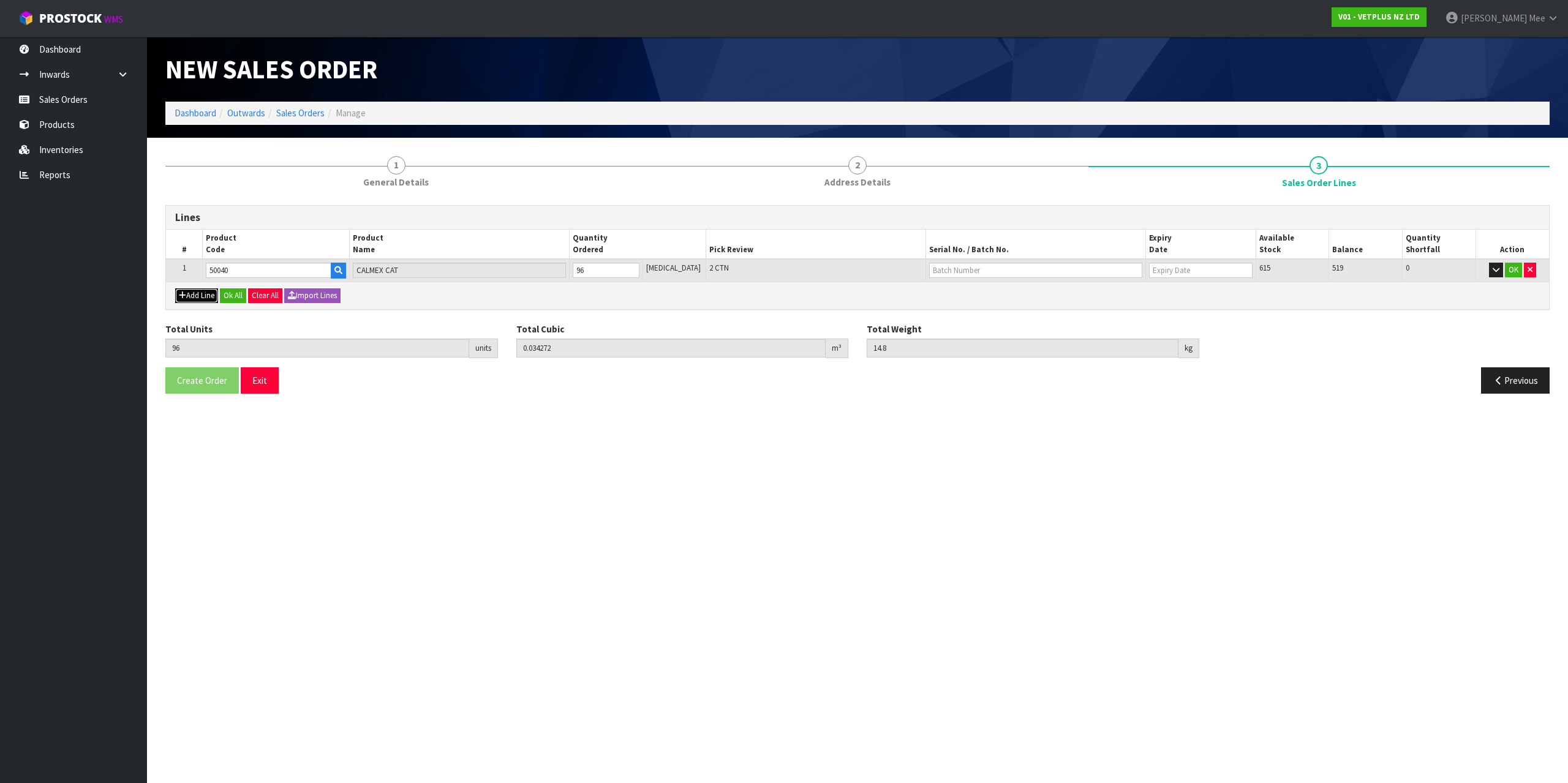
type input "0"
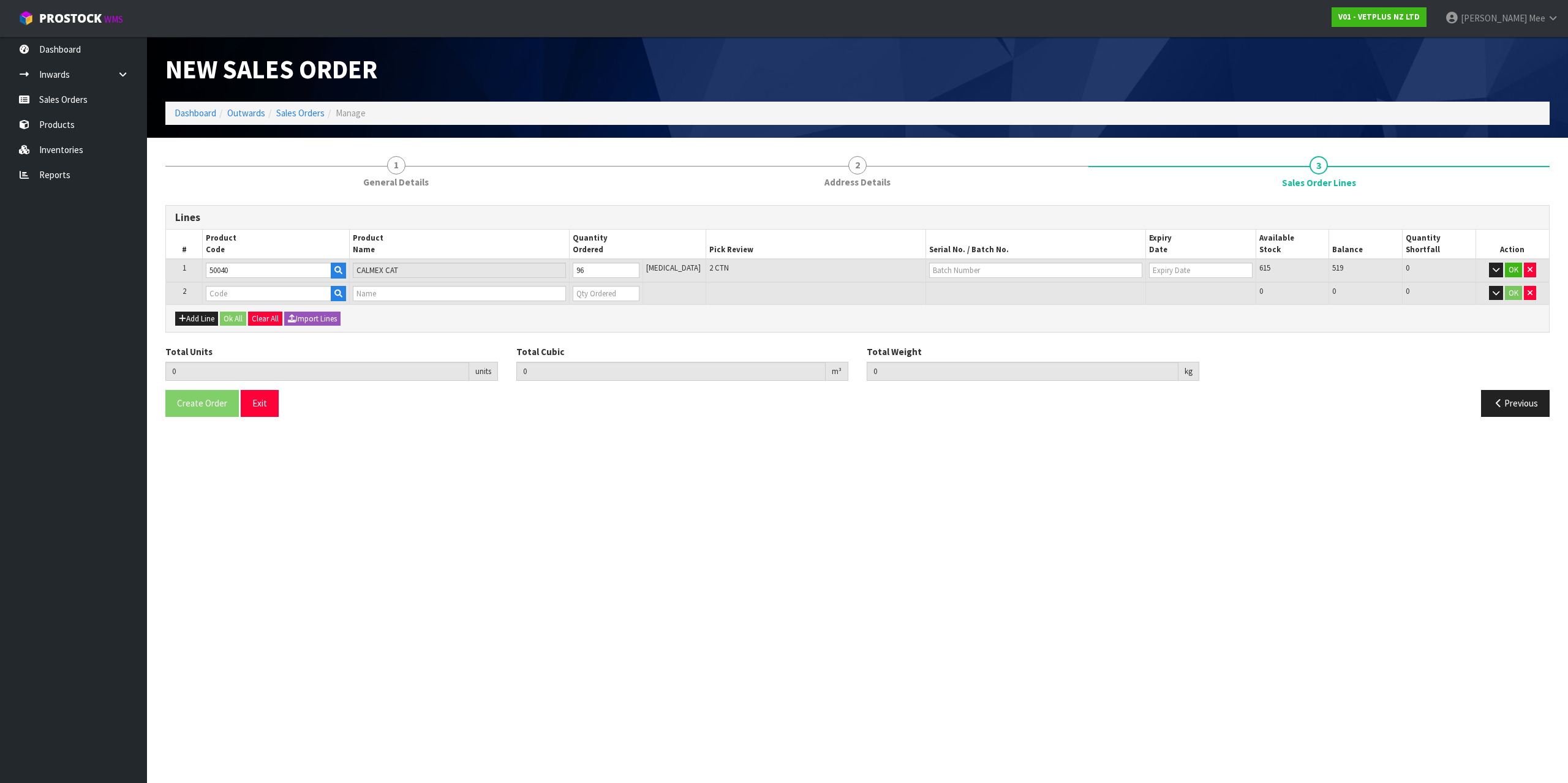
click at [202, 294] on td "2" at bounding box center [184, 293] width 37 height 22
click at [213, 294] on input "text" at bounding box center [268, 293] width 125 height 15
type input "5"
type input "46000"
type input "96"
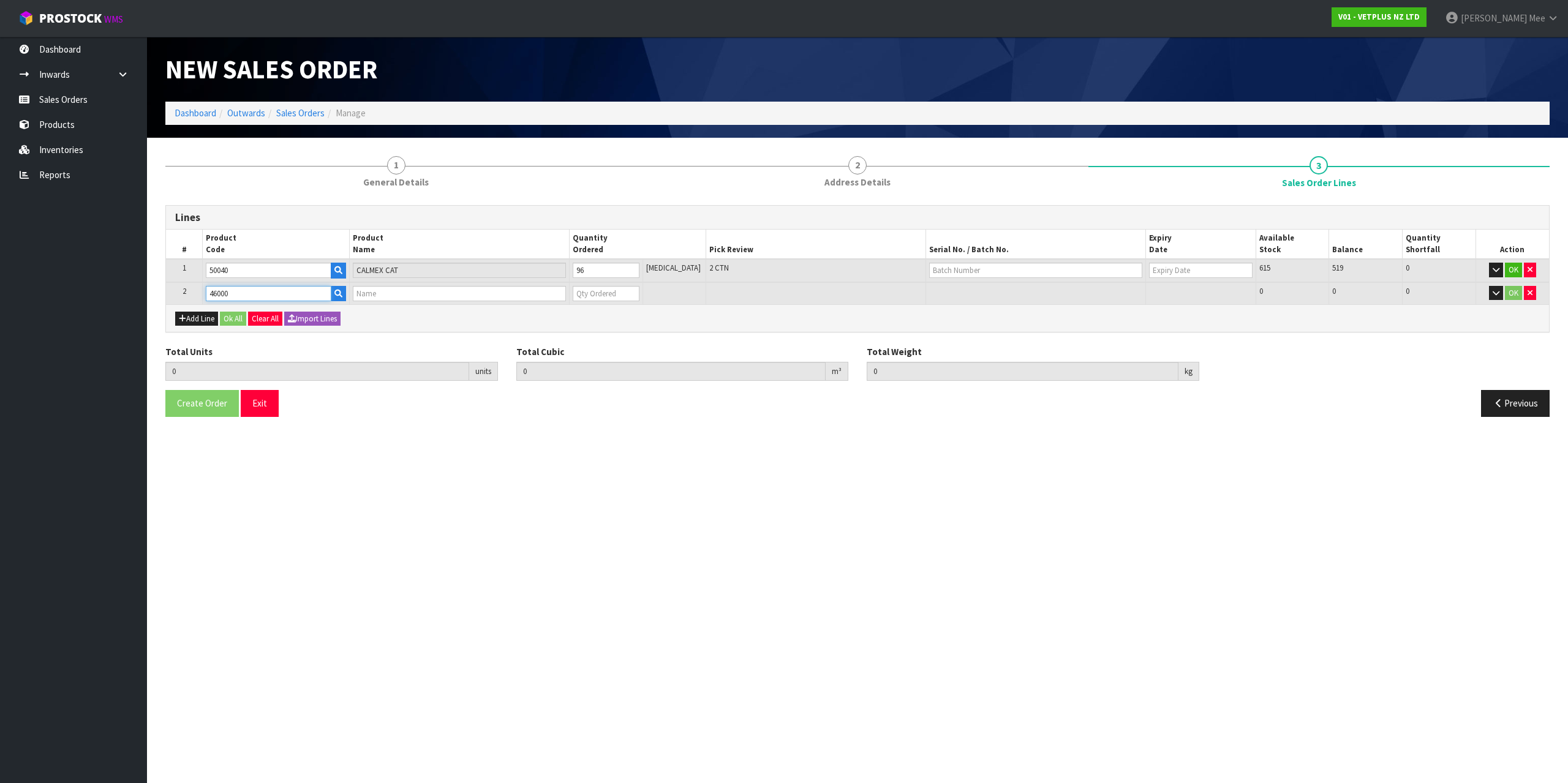
type input "0.034272"
type input "14.8"
type input "CALMEX EQUINE 24 X 60G"
type input "0"
type input "46000"
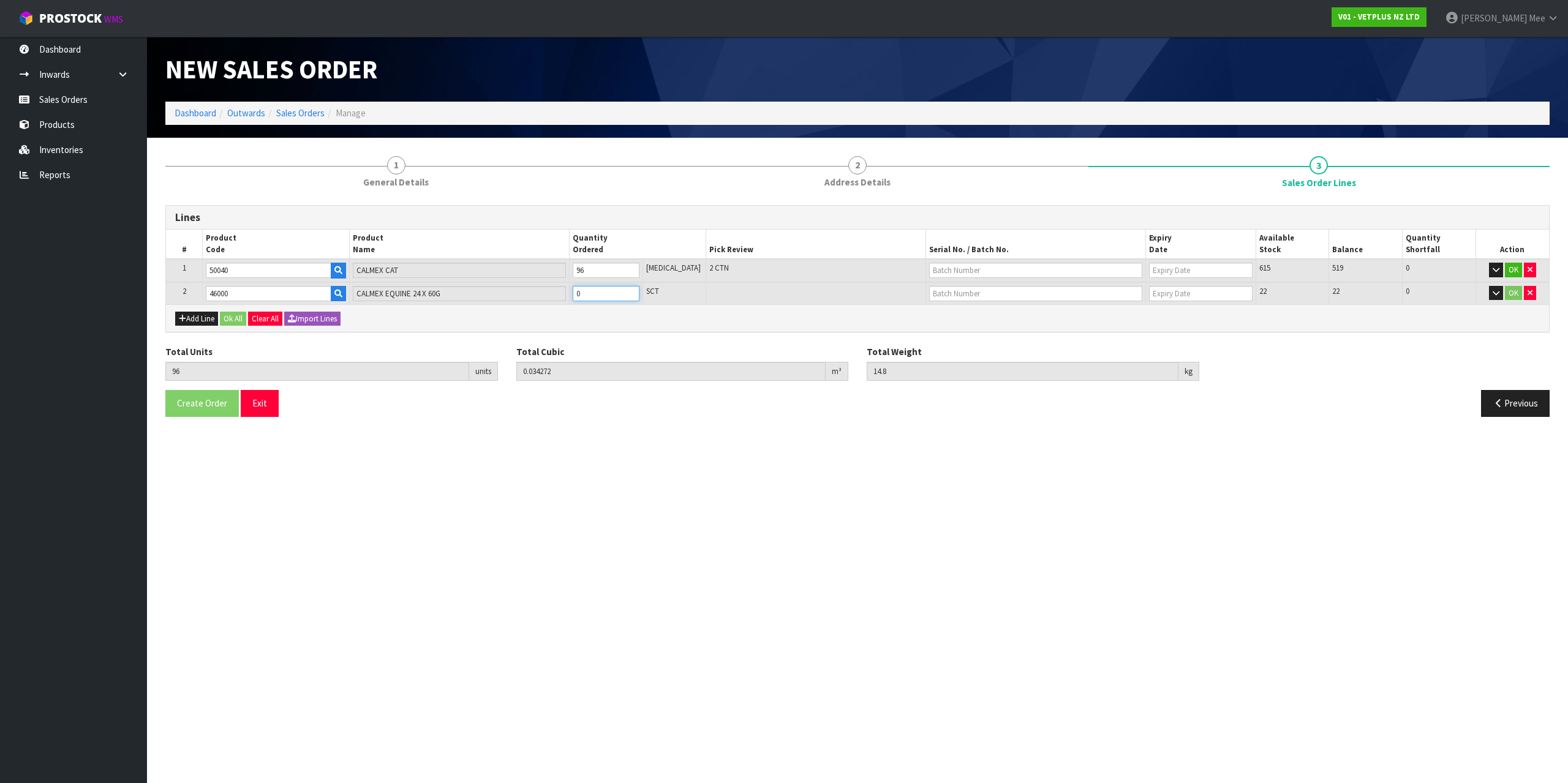
click at [506, 296] on tr "2 46000 CALMEX EQUINE 24 X 60G 0 SCT 22 22 0 OK" at bounding box center [857, 293] width 1383 height 22
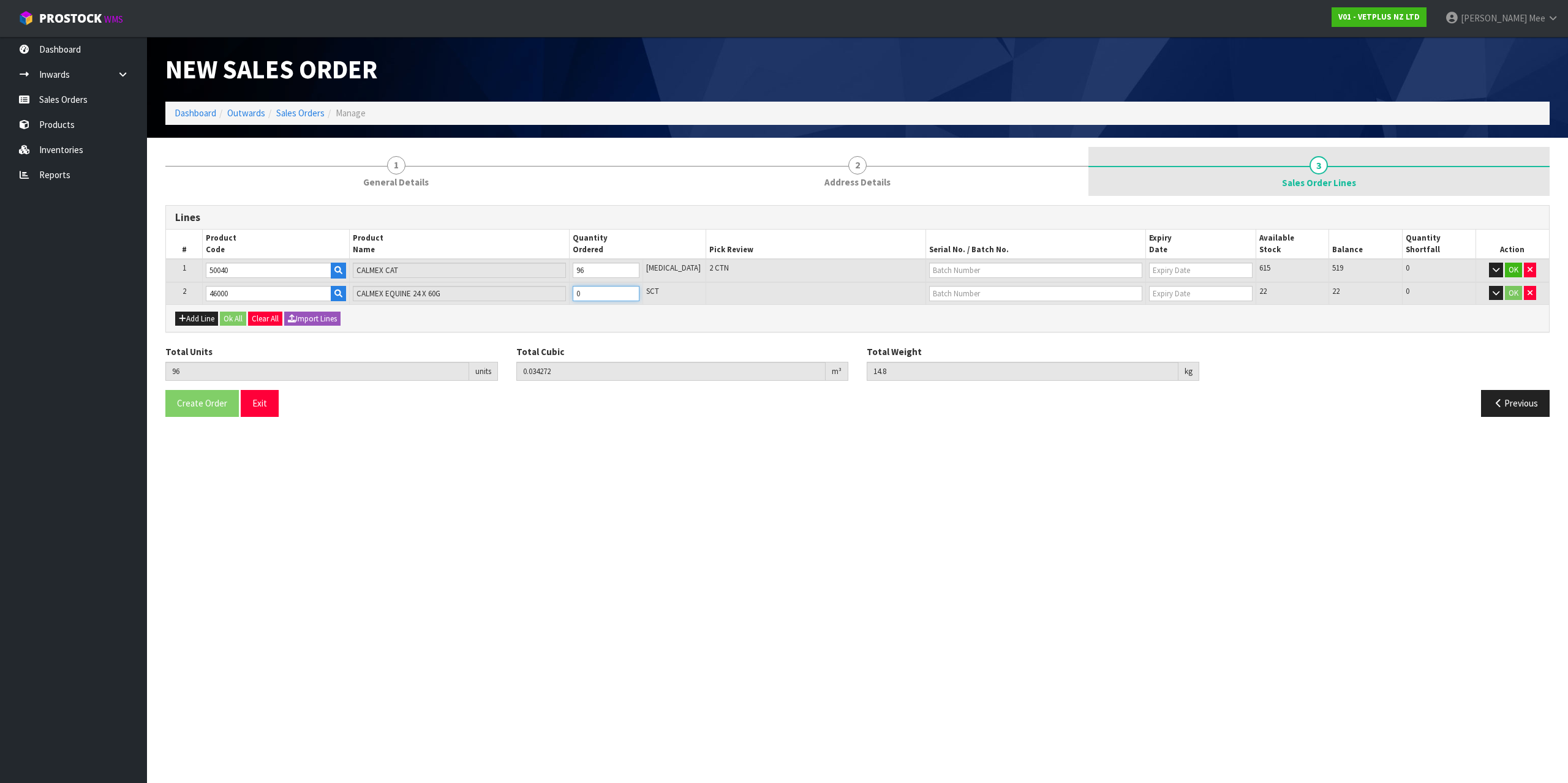
type input "102"
type input "0.076149"
type input "25.78"
type input "6"
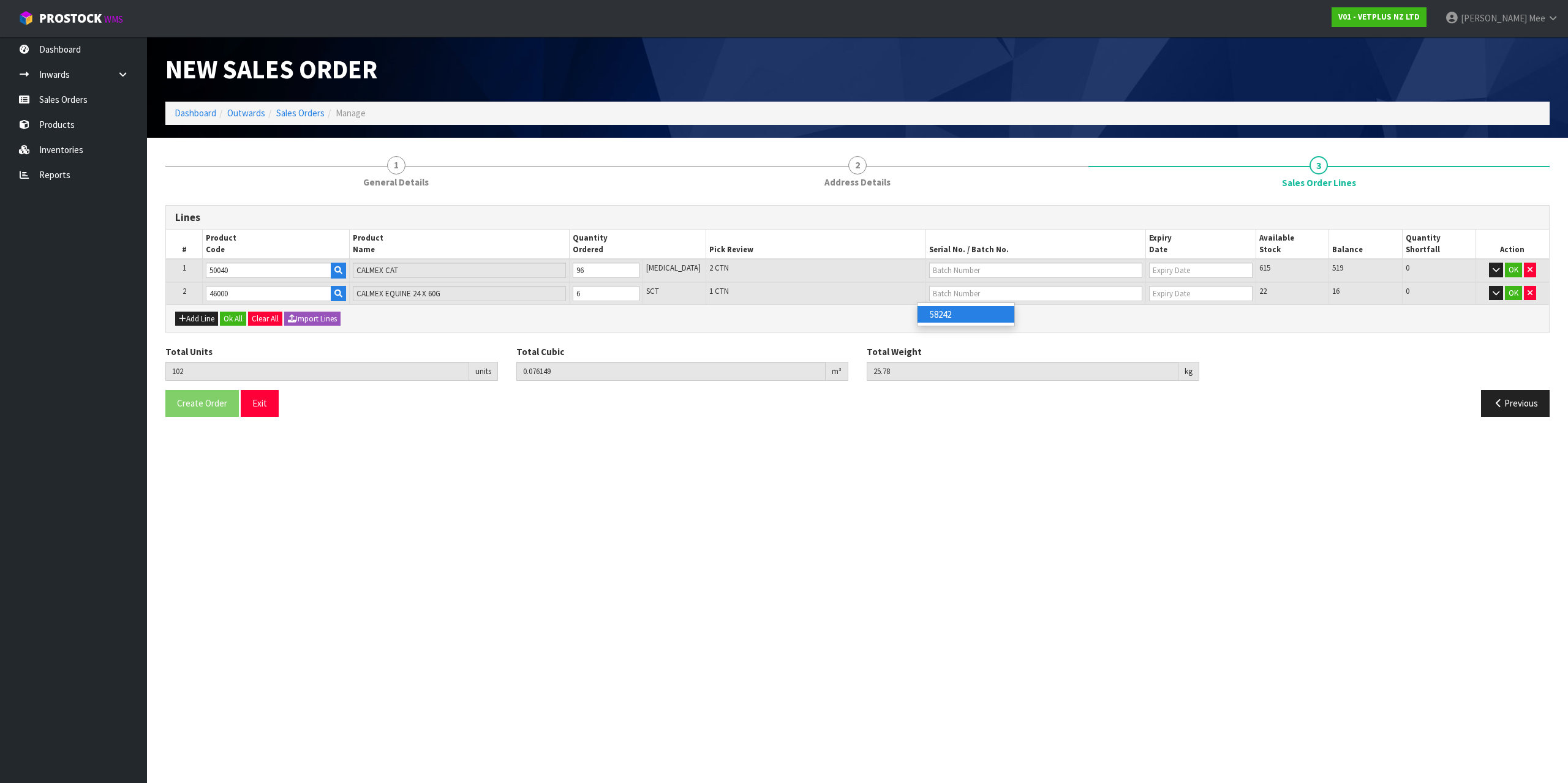
click at [553, 321] on div "Add Line Ok All Clear All Import Lines" at bounding box center [857, 318] width 1383 height 27
click at [188, 320] on button "Add Line" at bounding box center [196, 318] width 43 height 15
type input "0"
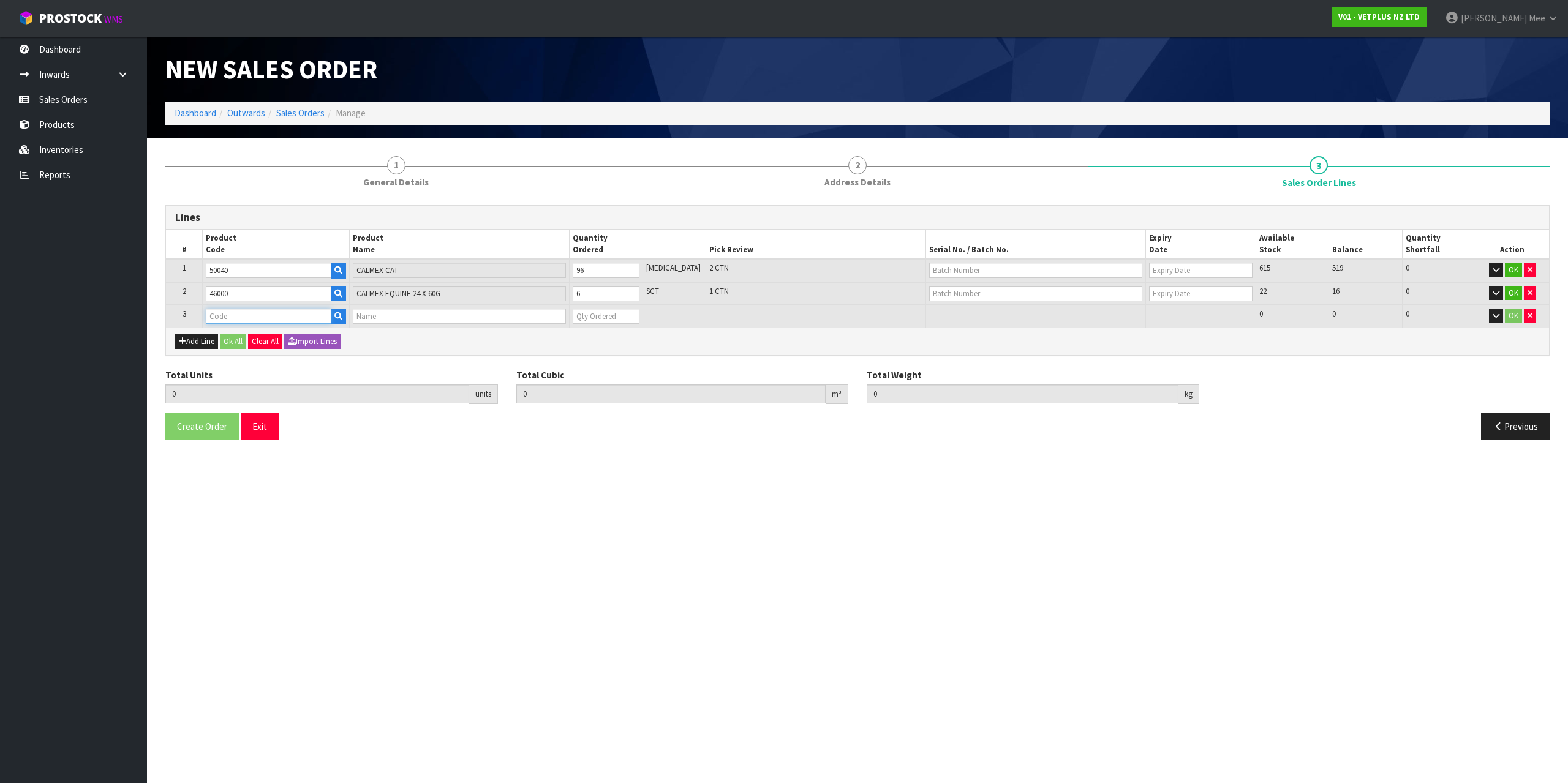
click at [222, 317] on input "text" at bounding box center [268, 316] width 125 height 15
type input "50020"
type input "102"
type input "0.076149"
type input "25.78"
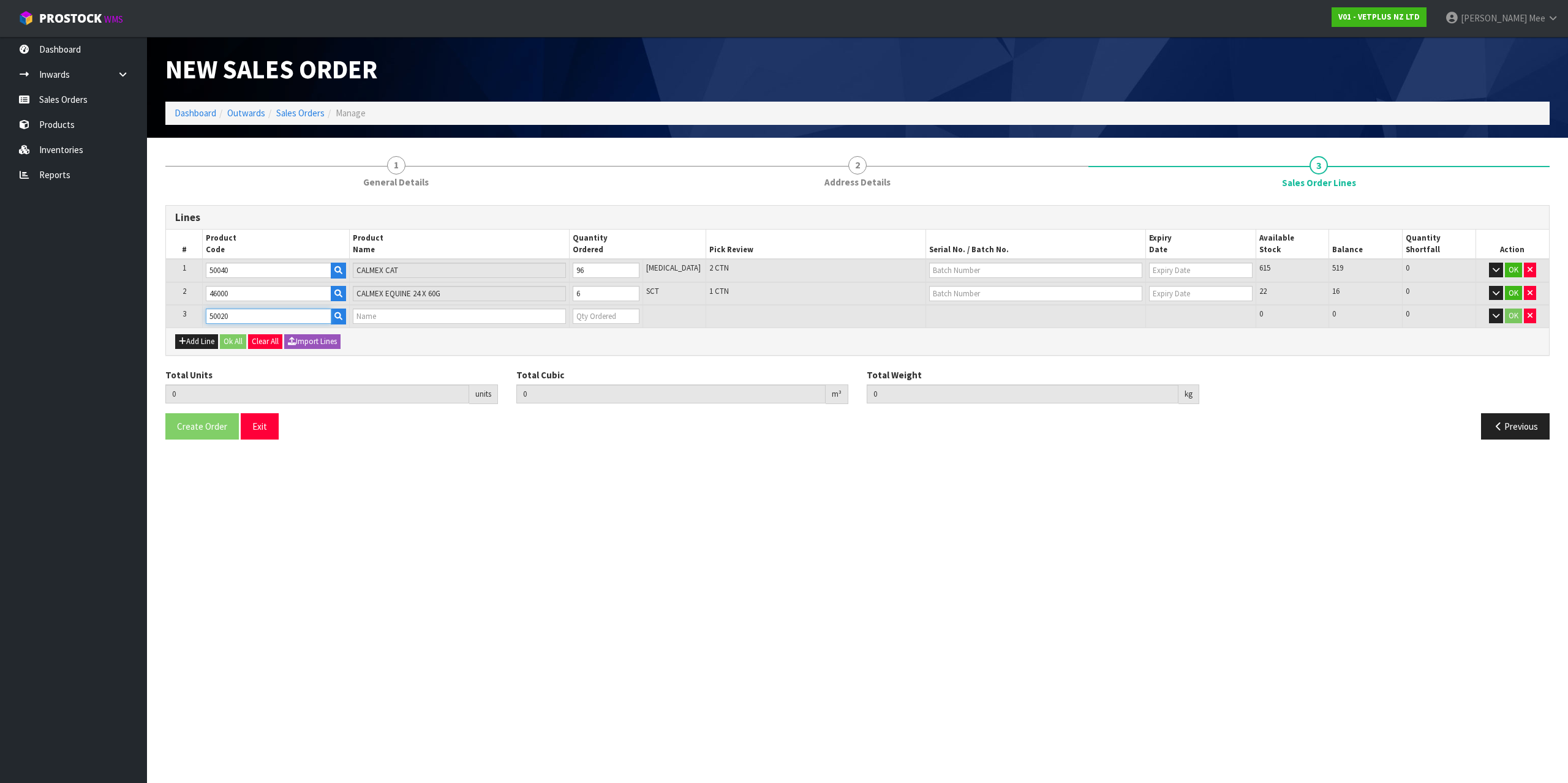
type input "CALMEX (6X10)"
type input "0"
type input "50020"
click at [531, 322] on tr "3 50020 CALMEX (6X10) 0 [MEDICAL_DATA] 199 199 0 OK" at bounding box center [857, 316] width 1383 height 22
type input "104"
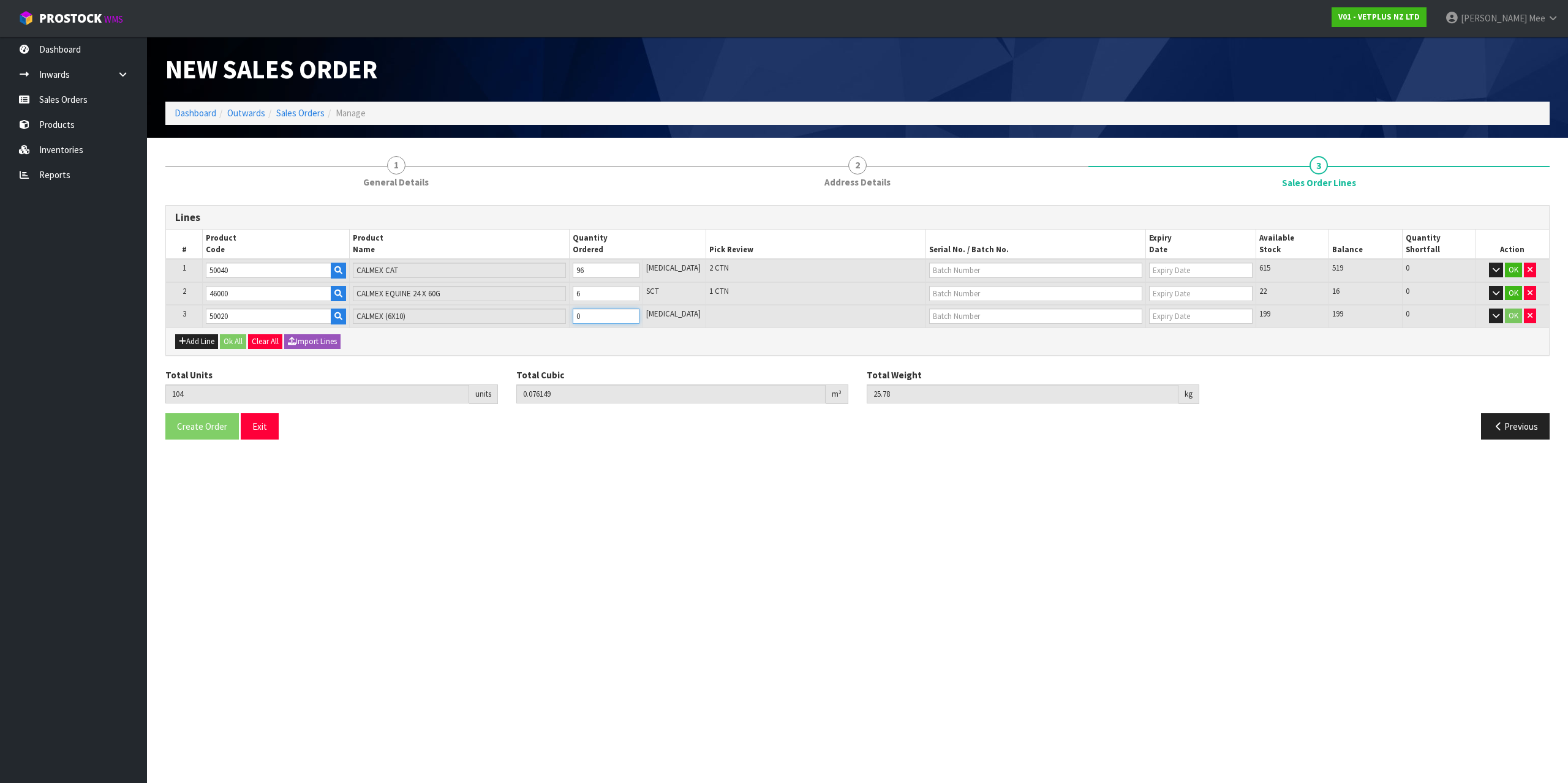
type input "0.077661"
type input "26.18"
type input "2"
type input "122"
type input "0.091269"
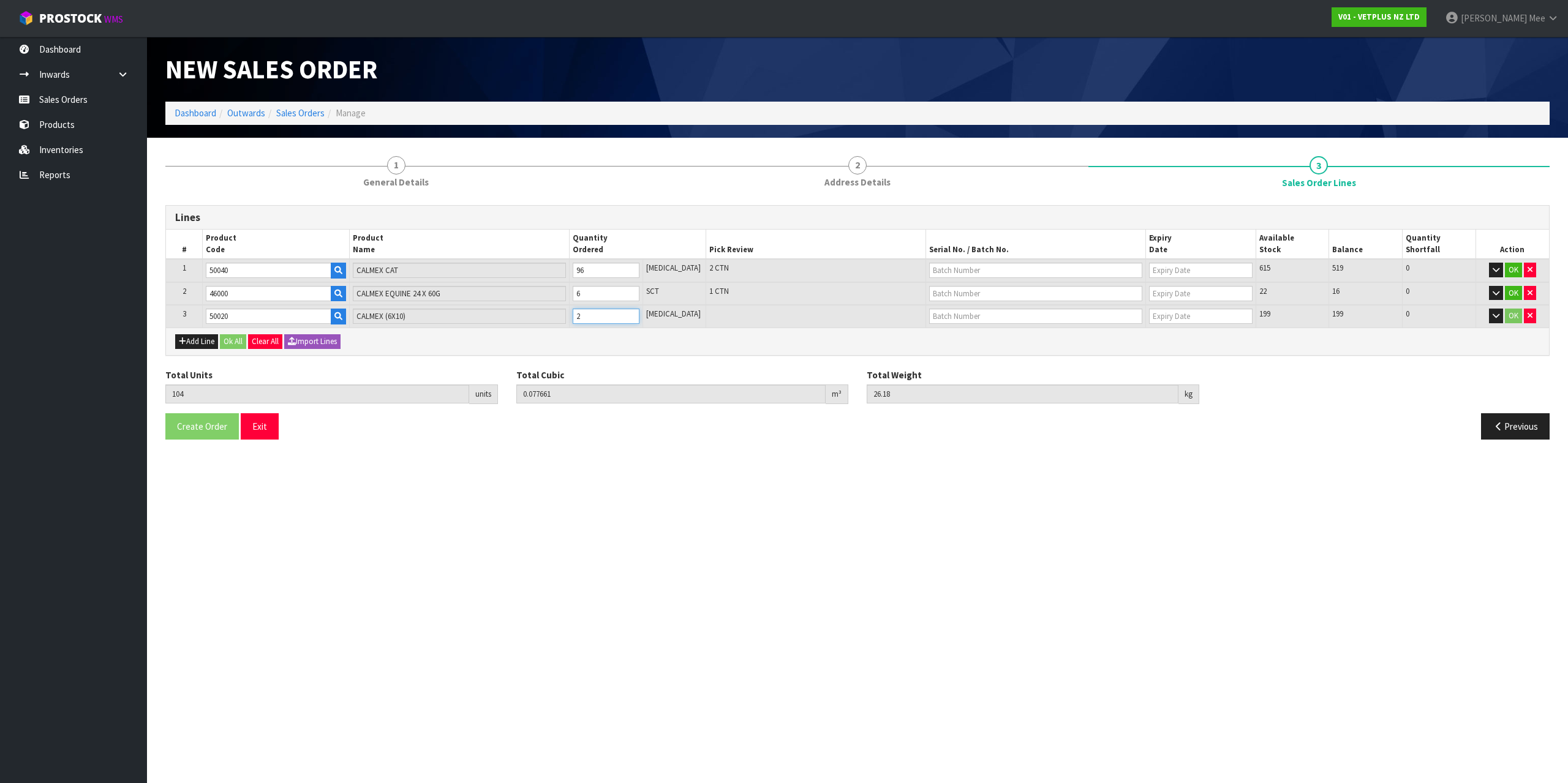
type input "29.78"
type input "20"
click at [630, 328] on div "Add Line Ok All Clear All Import Lines" at bounding box center [857, 341] width 1383 height 27
click at [227, 346] on button "Ok All" at bounding box center [232, 341] width 27 height 15
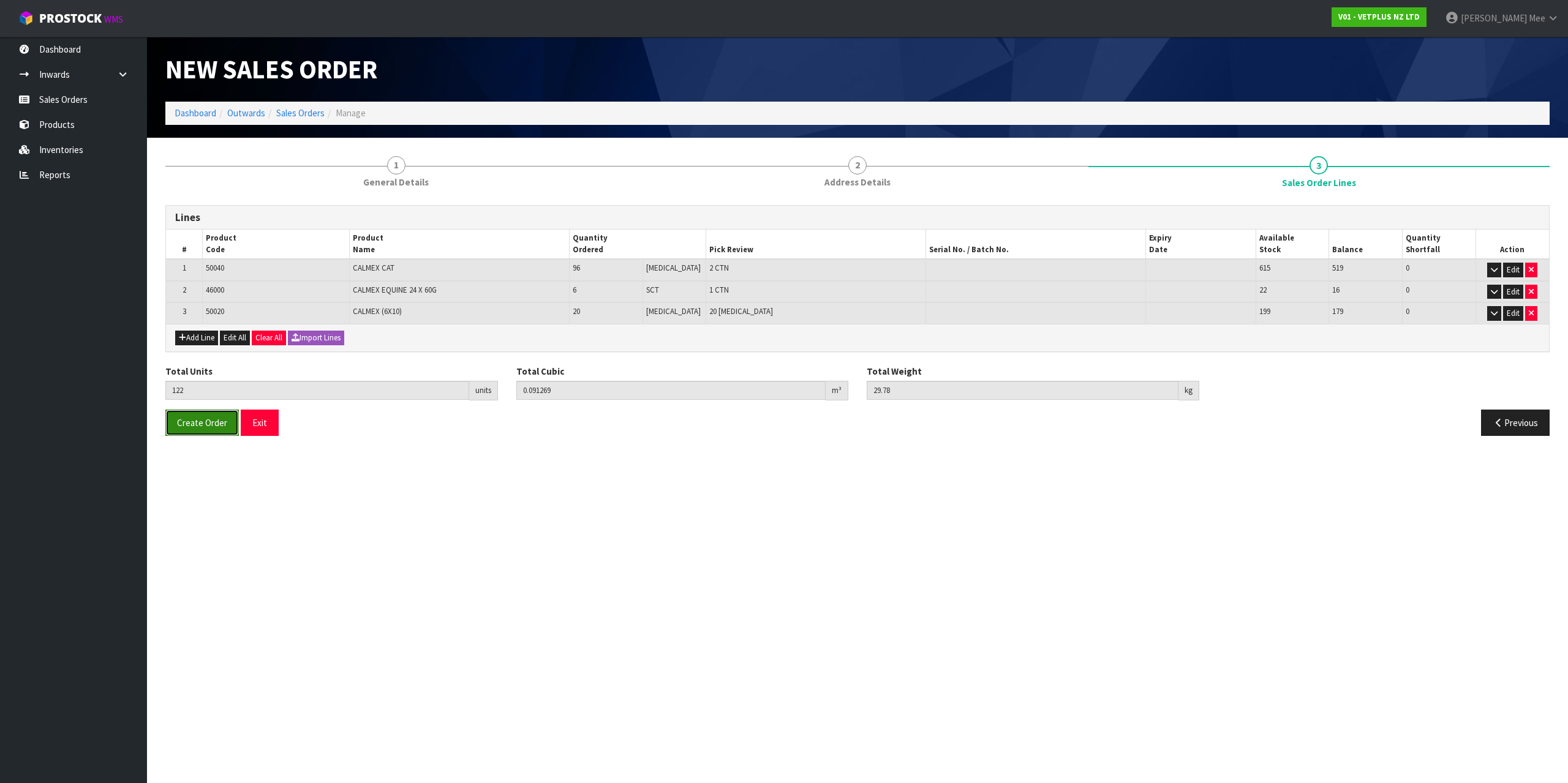
click at [193, 425] on span "Create Order" at bounding box center [202, 423] width 51 height 12
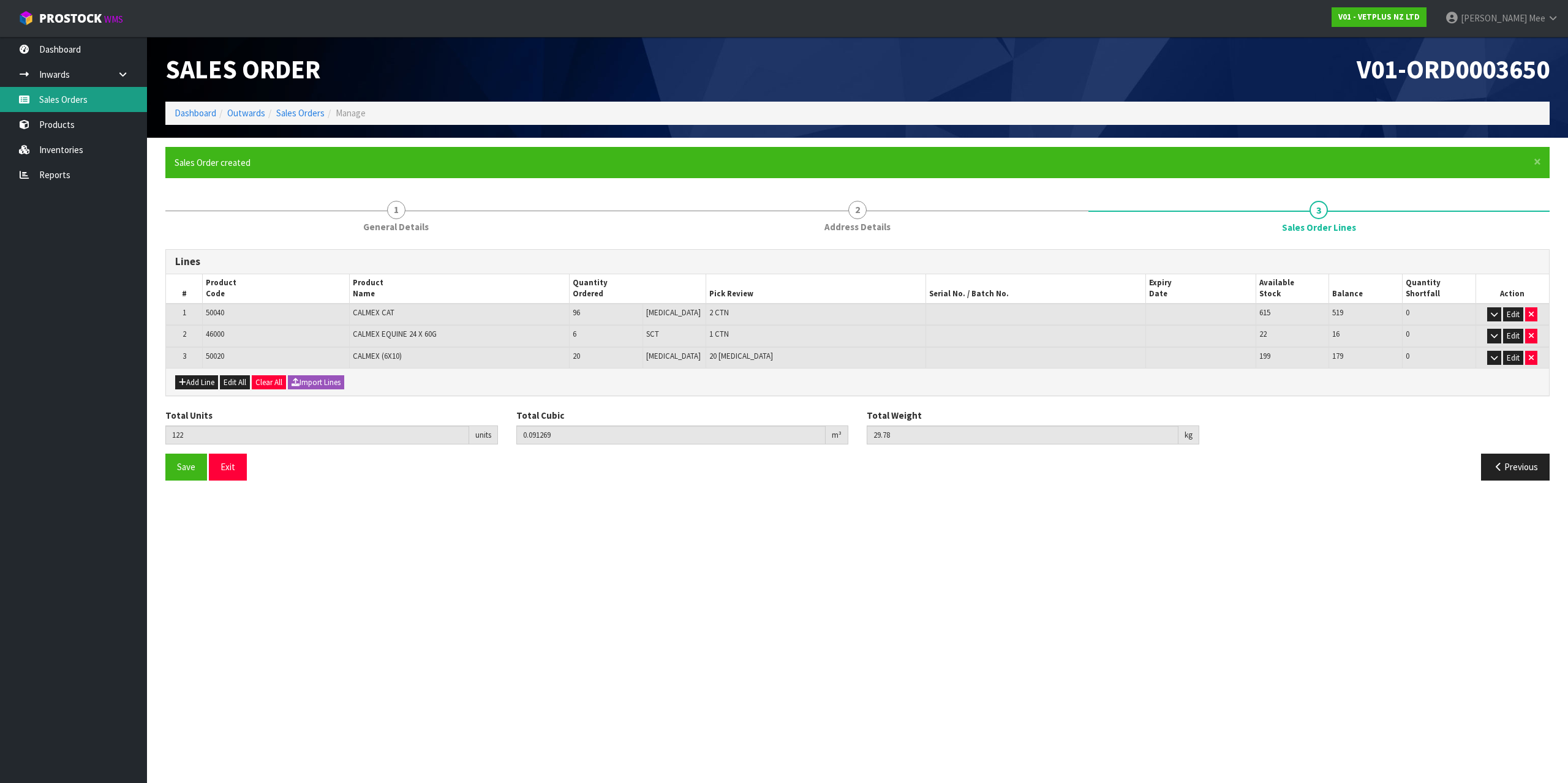
click at [36, 103] on link "Sales Orders" at bounding box center [73, 99] width 147 height 25
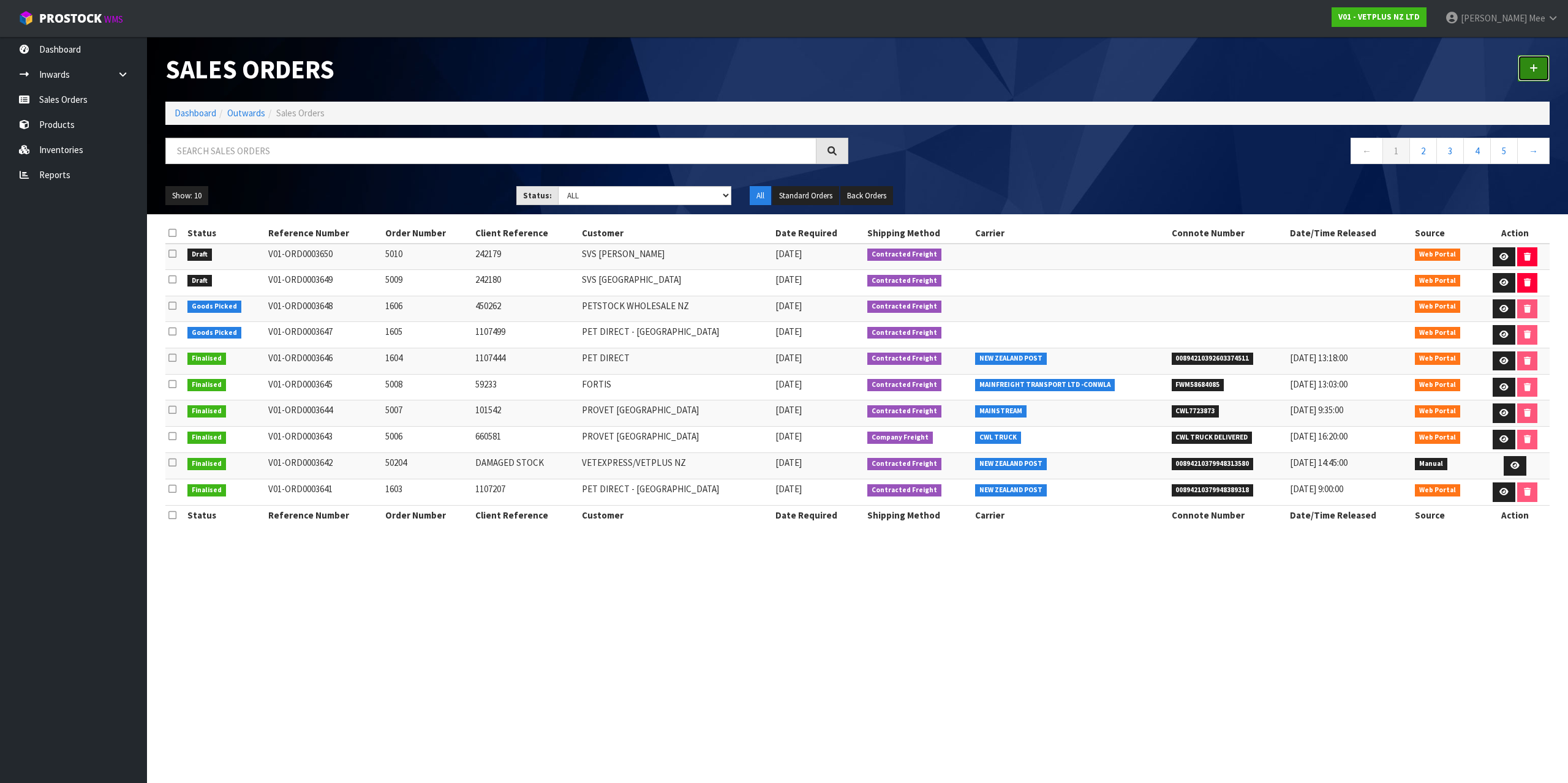
click at [1532, 65] on icon at bounding box center [1534, 68] width 9 height 9
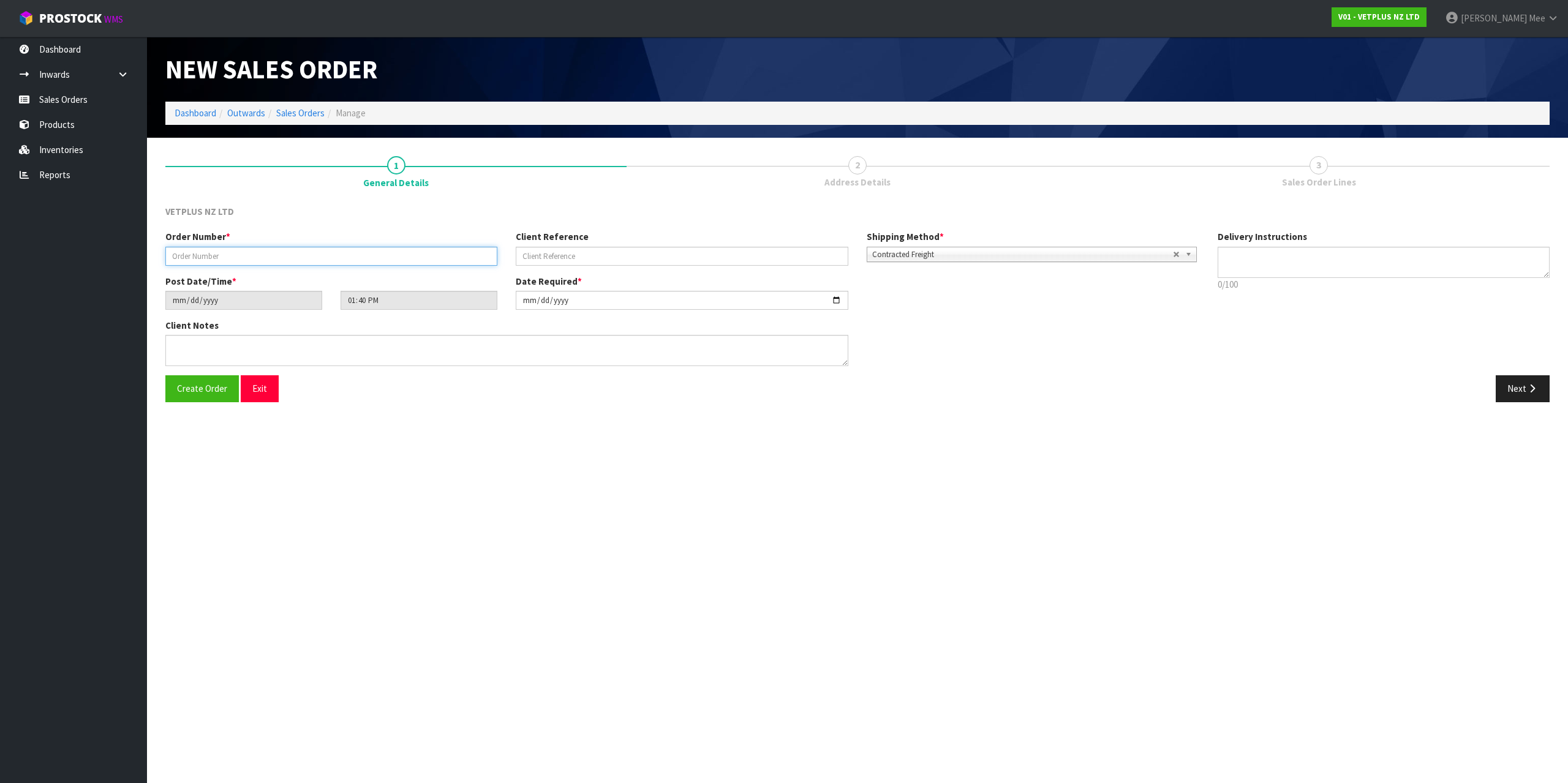
click at [299, 254] on input "text" at bounding box center [331, 256] width 332 height 19
type input "5011"
type input "242178"
click at [1535, 403] on div "Create Order Exit Next" at bounding box center [857, 393] width 1402 height 35
click at [1527, 382] on button "Next" at bounding box center [1522, 388] width 54 height 27
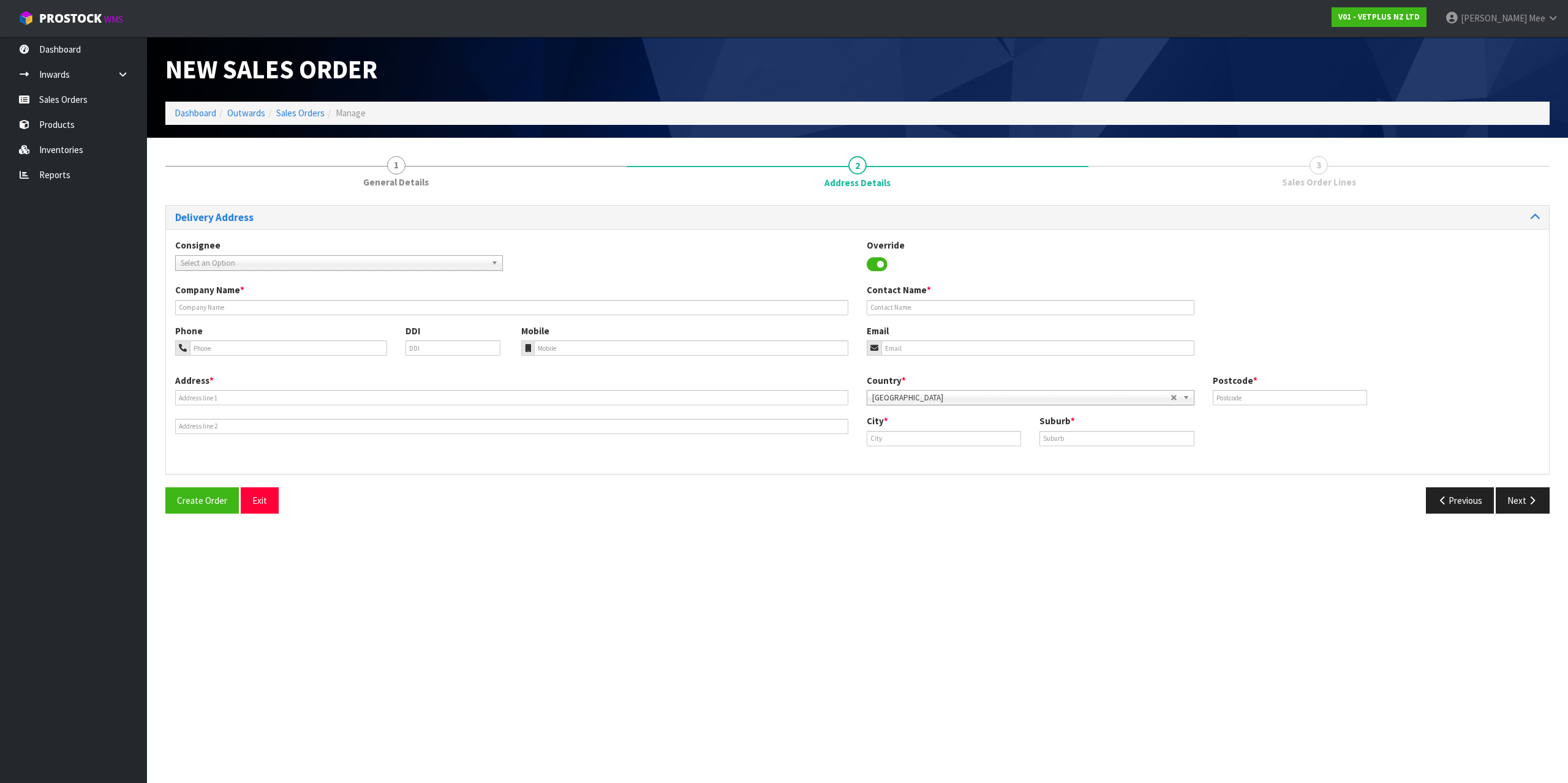
click at [247, 258] on span "Select an Option" at bounding box center [334, 262] width 305 height 15
type input "svs ch"
click at [270, 294] on li "SVSCHRCHC - SVS CH RISTCHURCH" at bounding box center [339, 298] width 322 height 15
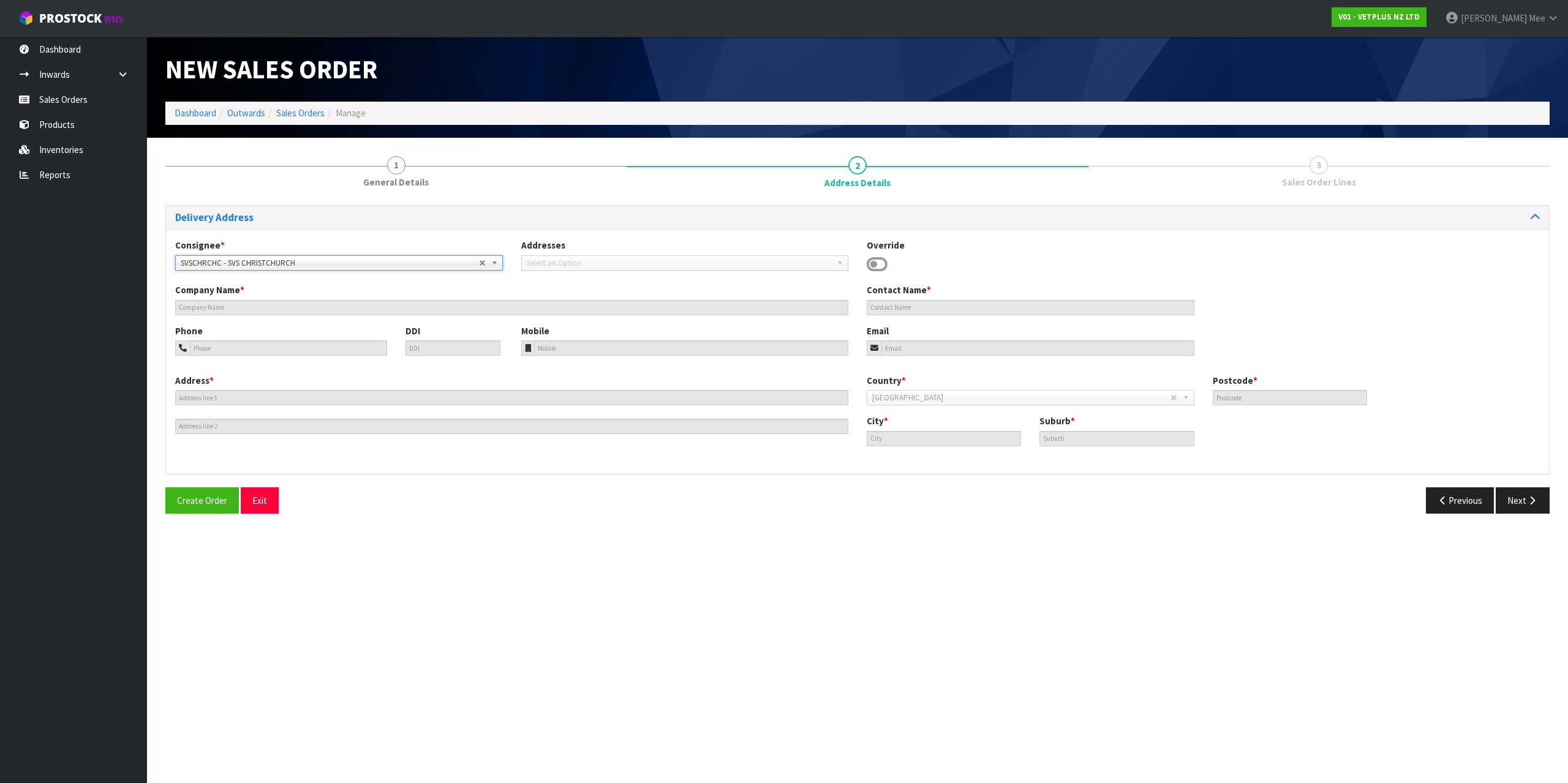
type input "SVS [GEOGRAPHIC_DATA]"
type input "[STREET_ADDRESS]"
type input "8042"
type input "[GEOGRAPHIC_DATA]"
type input "WIGRAM"
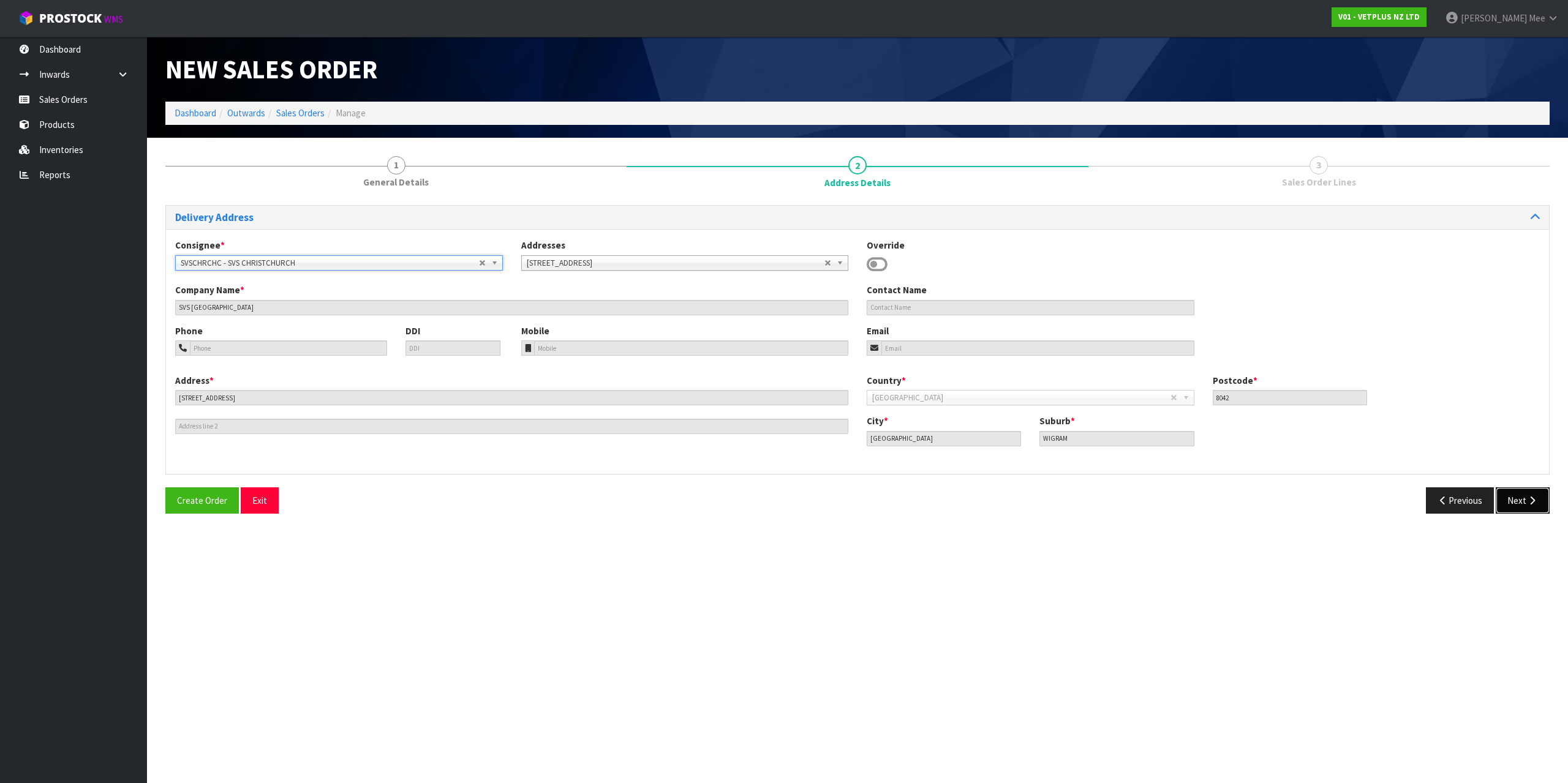
click at [1520, 502] on button "Next" at bounding box center [1522, 500] width 54 height 27
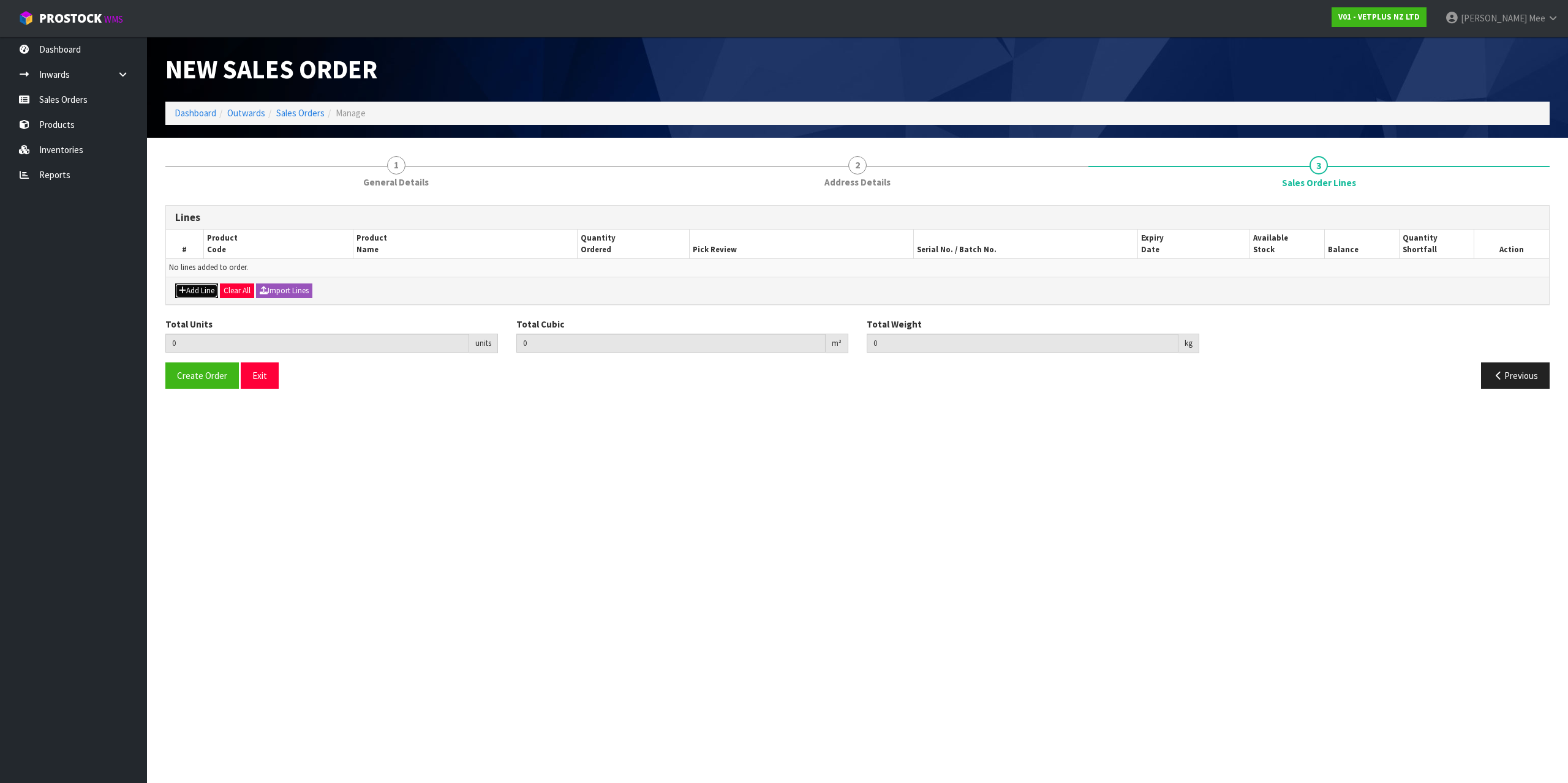
click at [191, 288] on button "Add Line" at bounding box center [196, 291] width 43 height 15
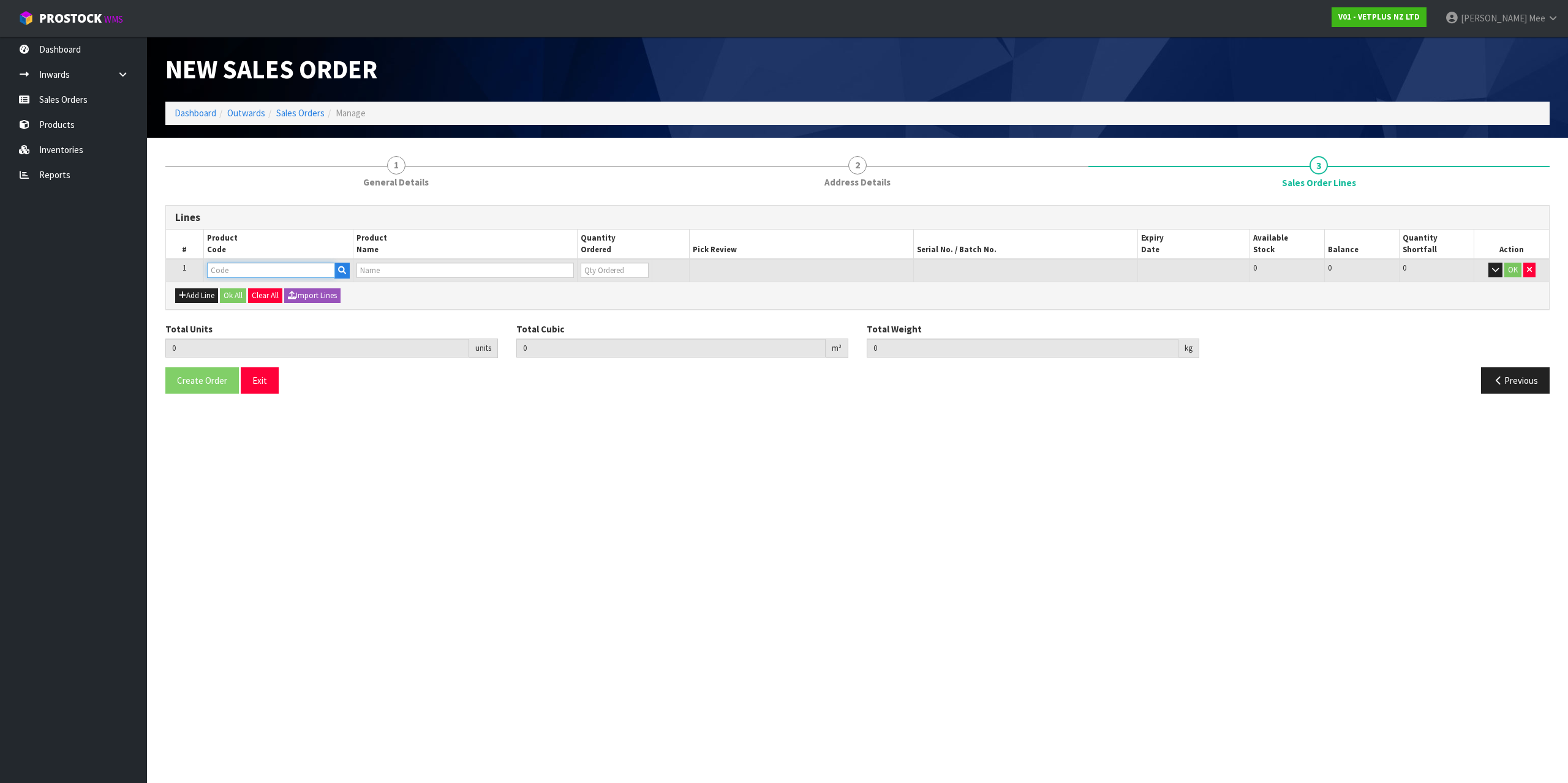
click at [217, 273] on input "text" at bounding box center [270, 270] width 128 height 15
type input "46000"
type input "0.000000"
type input "0.000"
type input "CALMEX EQUINE 24 X 60G"
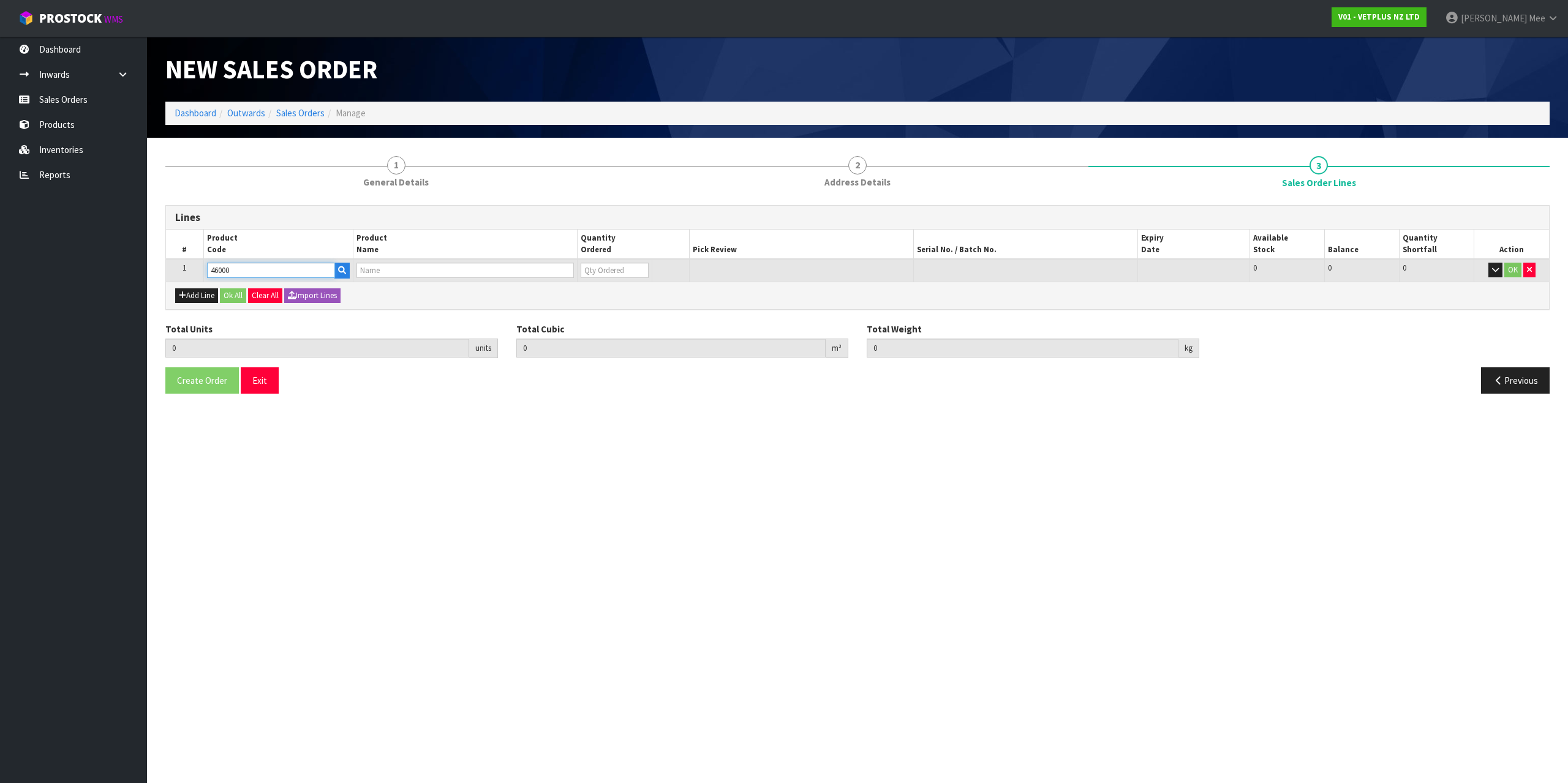
type input "0"
type input "46000"
click at [561, 273] on tr "1 46000 CALMEX EQUINE 24 X 60G 0 SCT 22 22 0 OK" at bounding box center [857, 270] width 1383 height 22
type input "3"
type input "0.018"
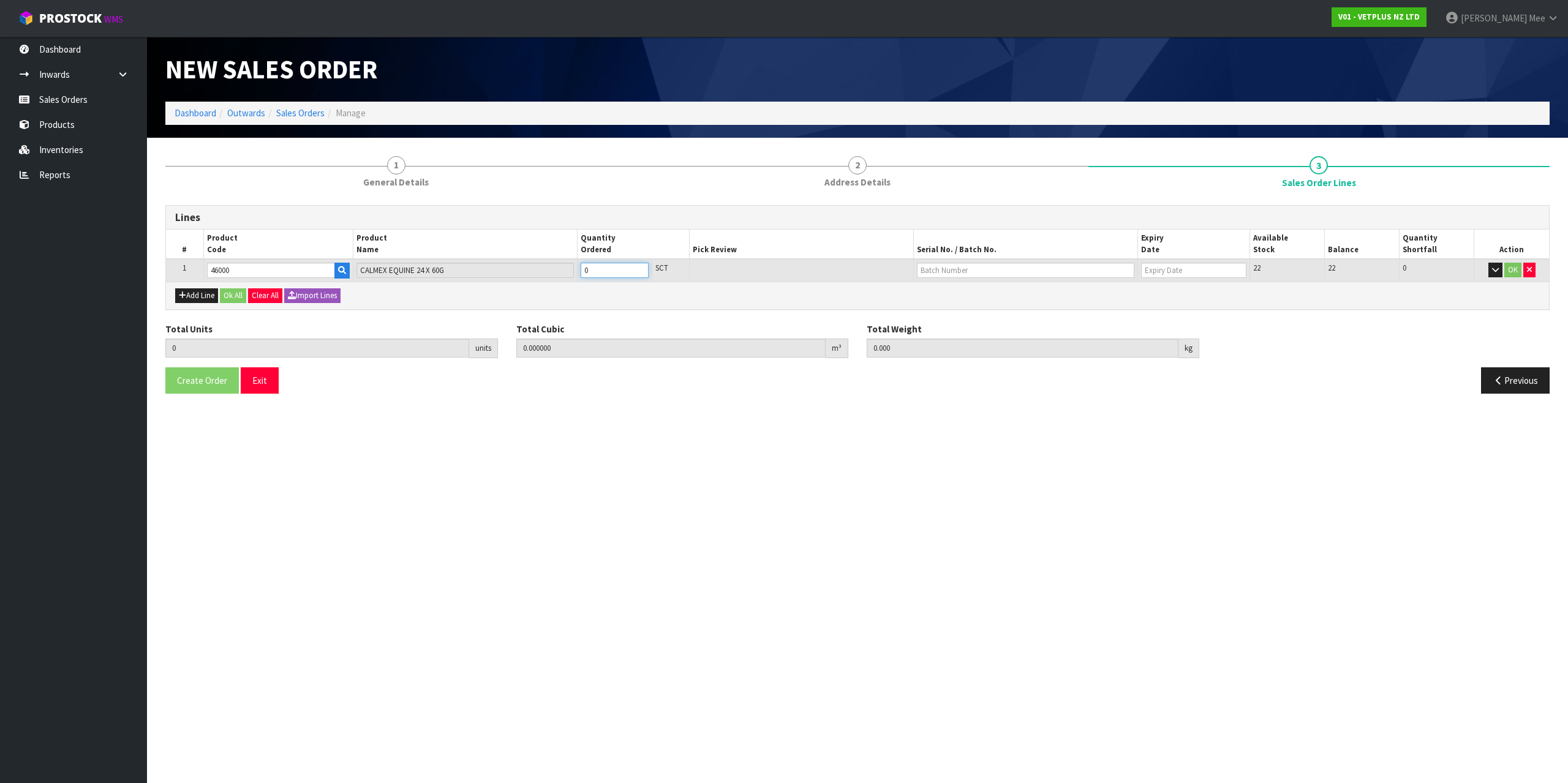
type input "5.22"
type input "3"
click at [196, 299] on button "Add Line" at bounding box center [196, 295] width 43 height 15
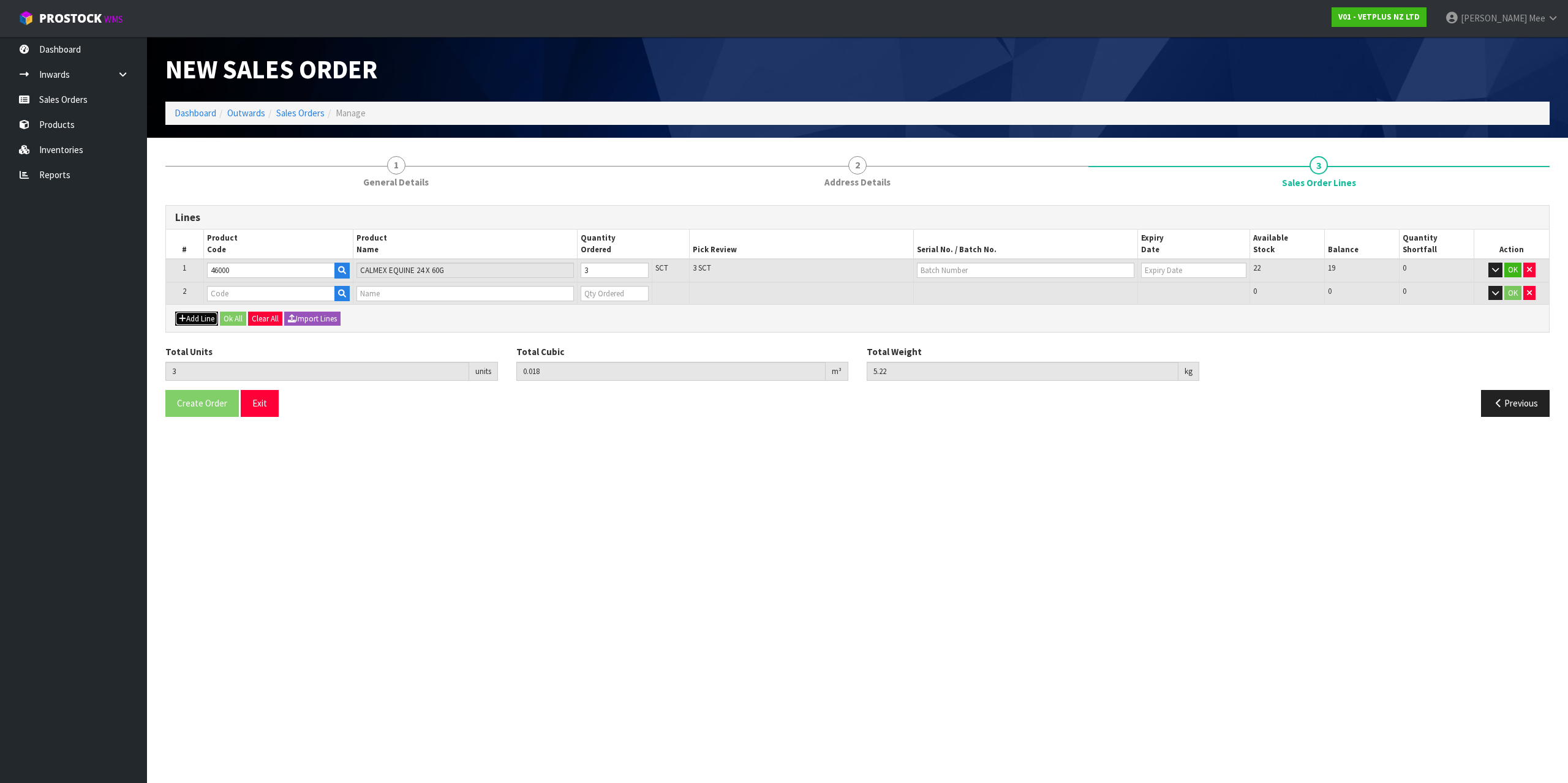
type input "0"
drag, startPoint x: 214, startPoint y: 288, endPoint x: 232, endPoint y: 288, distance: 18.0
click at [214, 288] on input "text" at bounding box center [270, 293] width 128 height 15
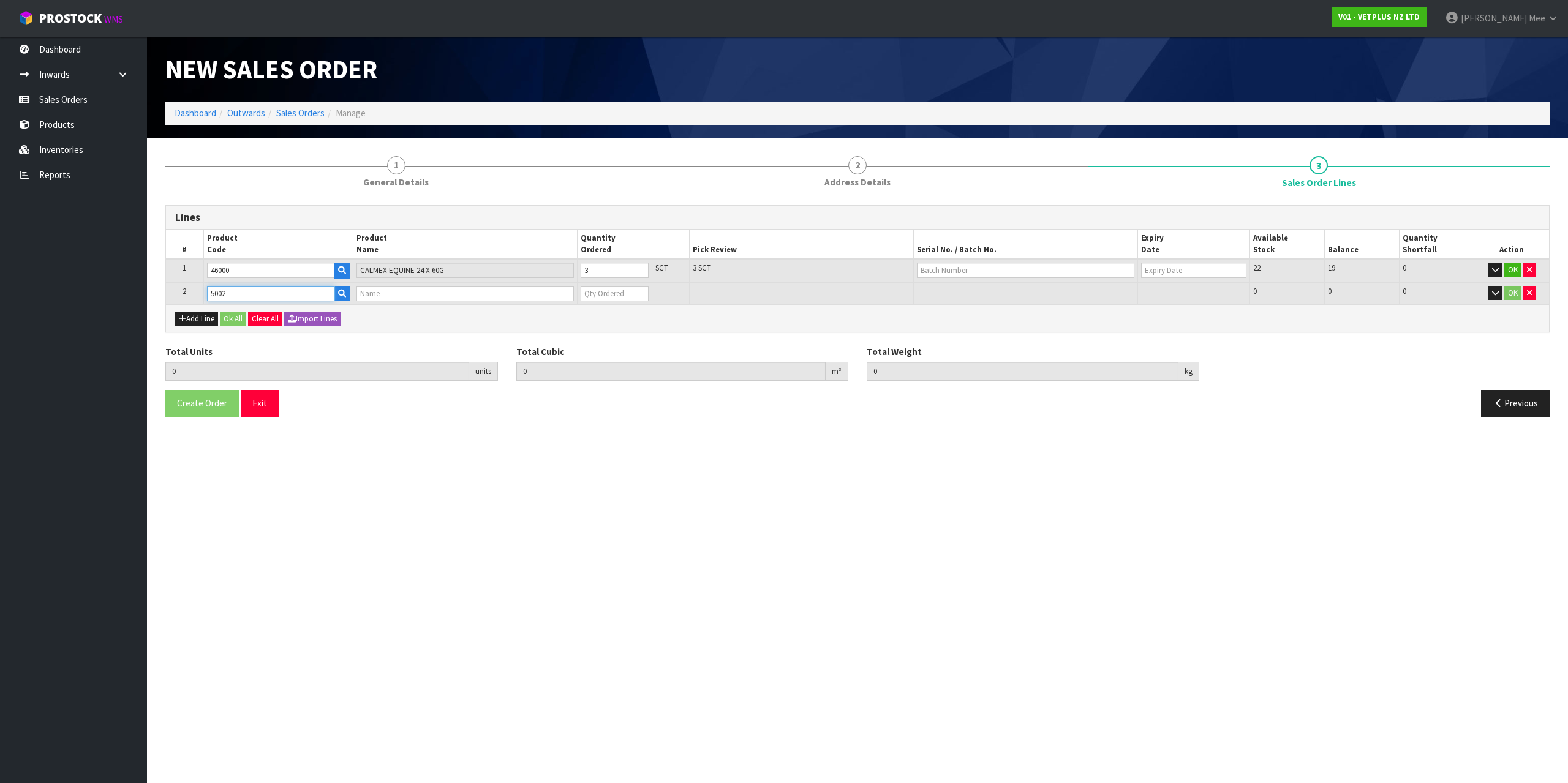
type input "50020"
type input "3"
type input "0.018"
type input "5.22"
type input "CALMEX (6X10)"
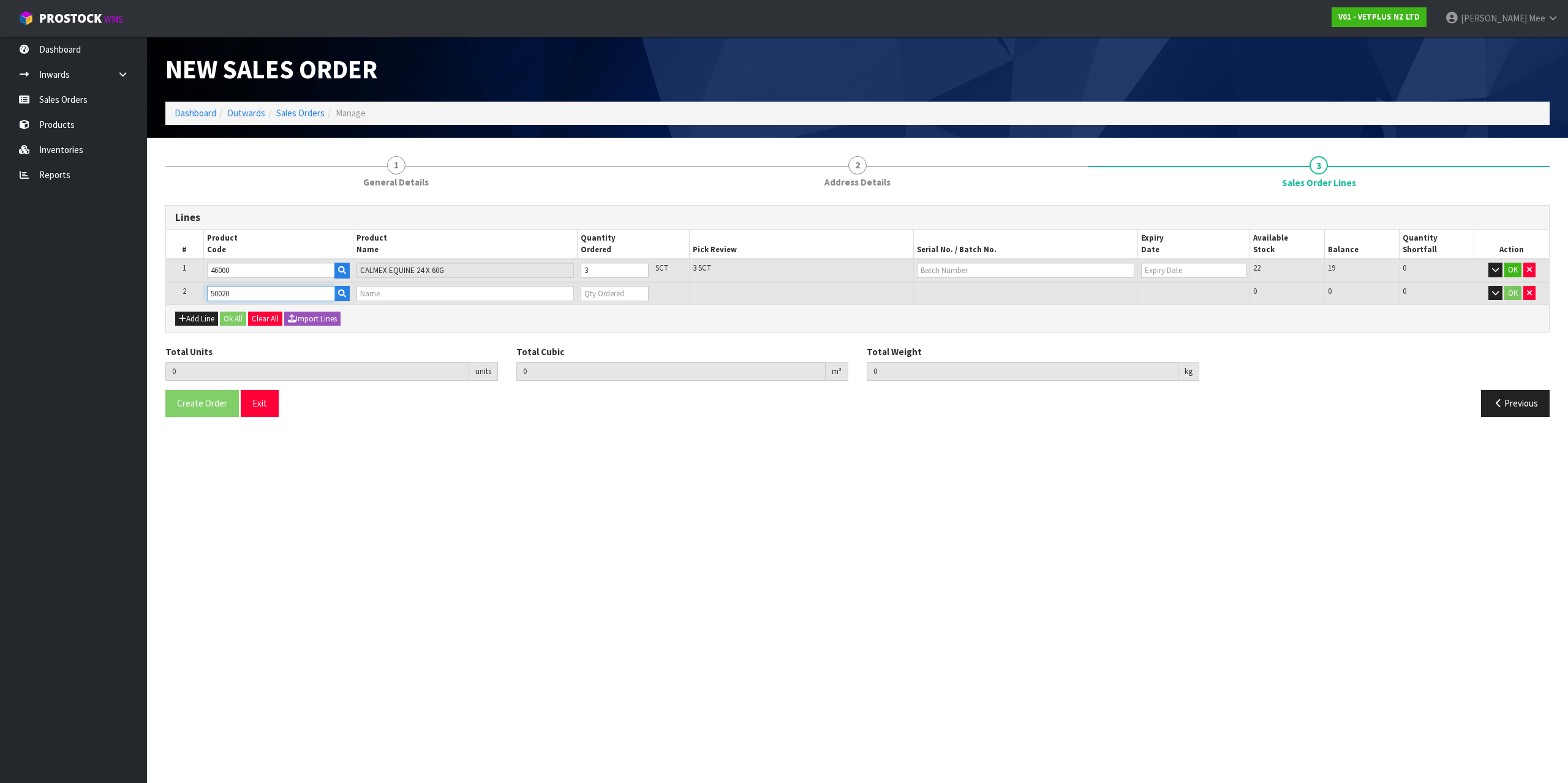
type input "0"
type input "50020"
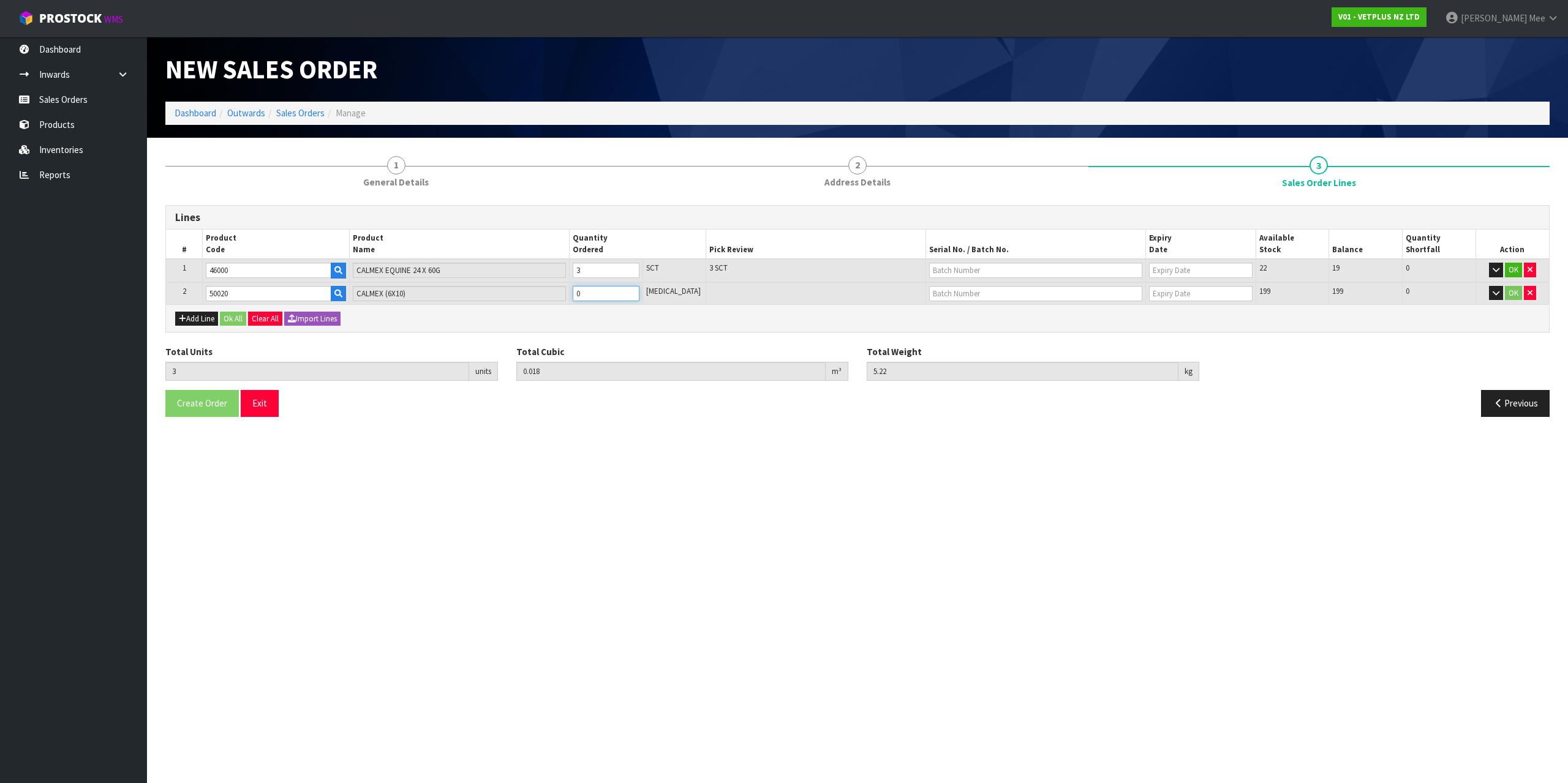
drag, startPoint x: 591, startPoint y: 292, endPoint x: 576, endPoint y: 286, distance: 16.2
click at [577, 288] on td "0" at bounding box center [606, 293] width 74 height 22
type input "11"
type input "0.024048"
type input "6.82"
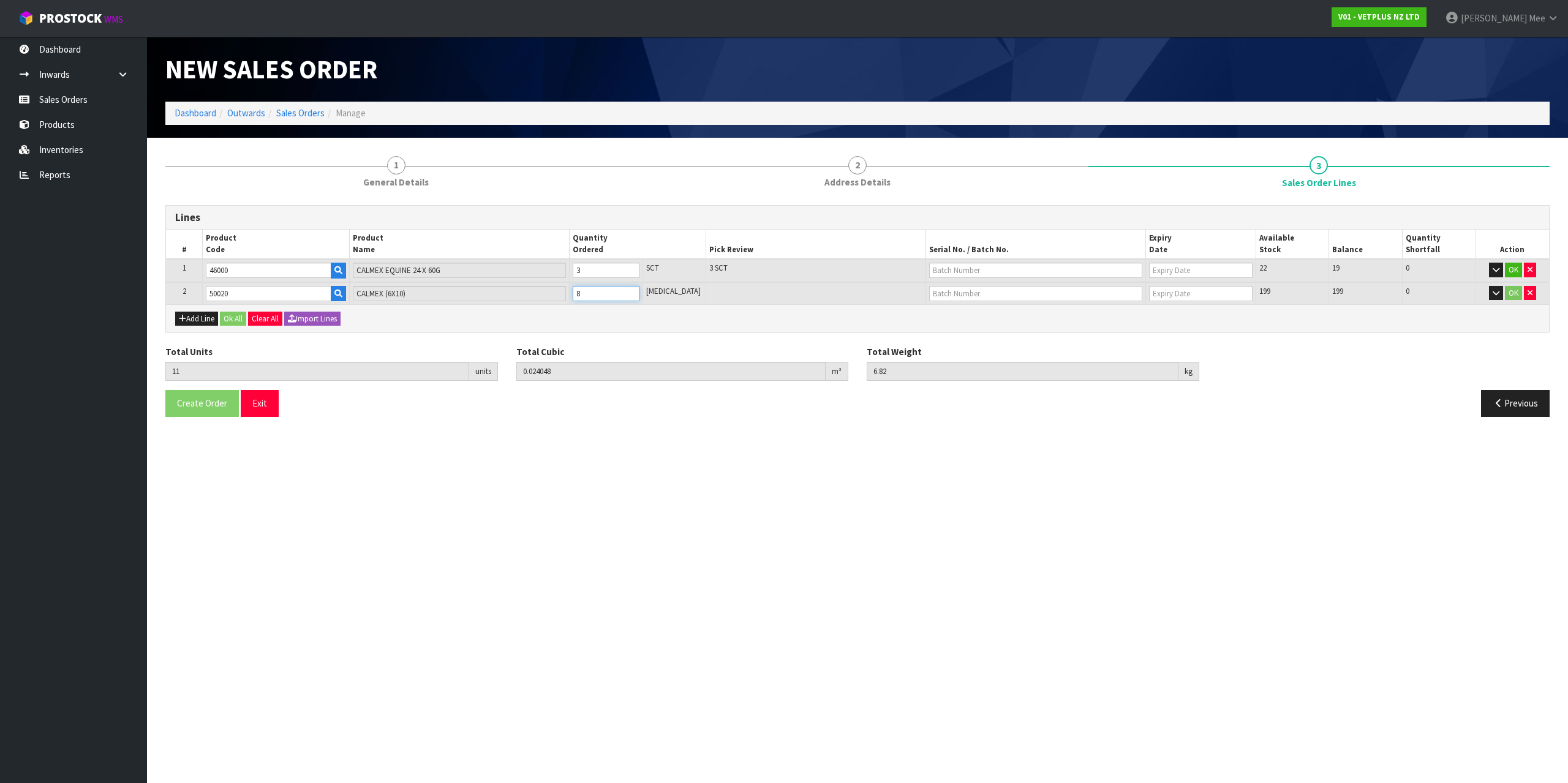
type input "8"
click at [782, 328] on div "Add Line Ok All Clear All Import Lines" at bounding box center [857, 318] width 1383 height 27
click at [239, 317] on button "Ok All" at bounding box center [232, 318] width 27 height 15
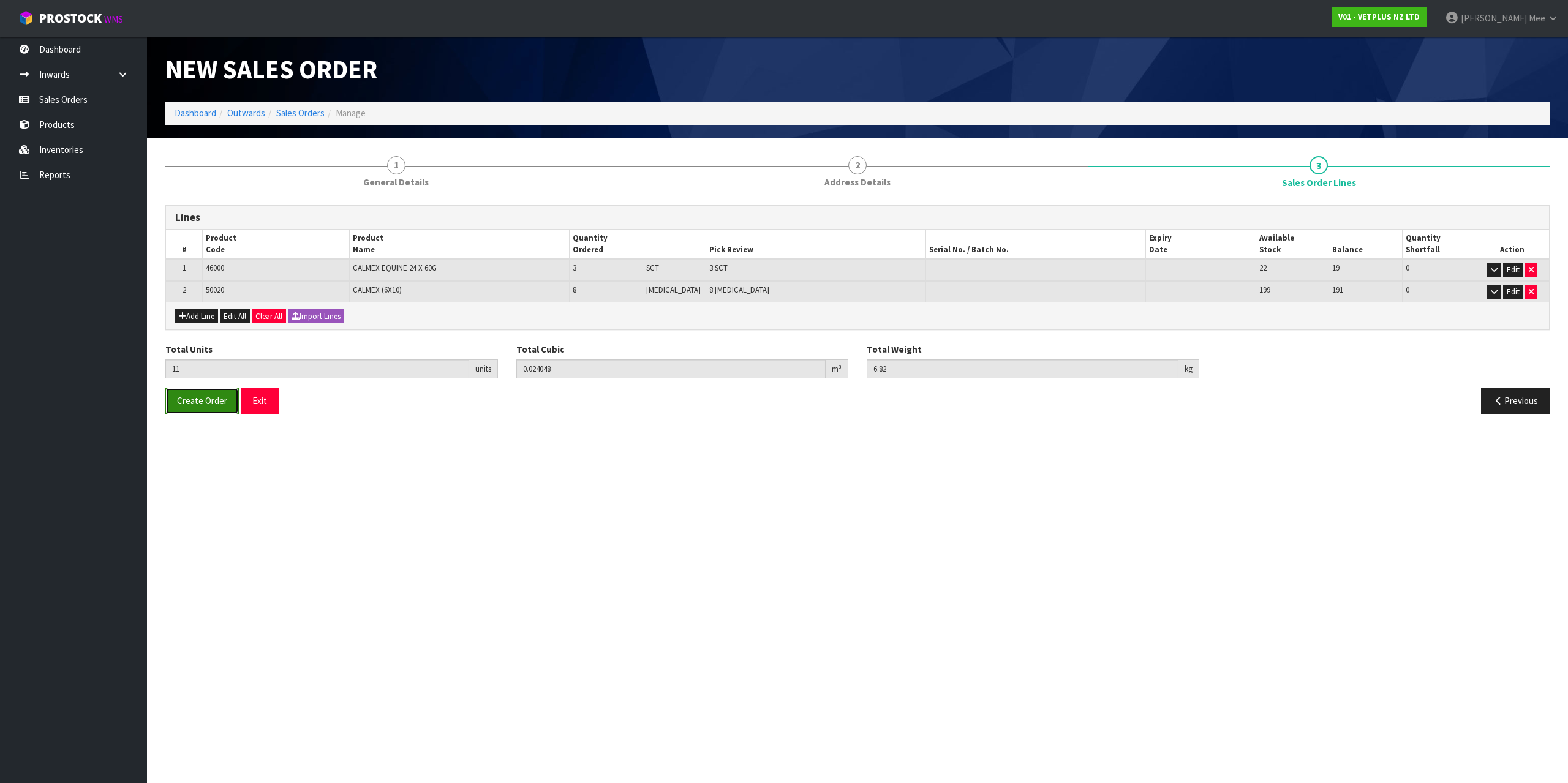
click at [194, 404] on span "Create Order" at bounding box center [202, 401] width 51 height 12
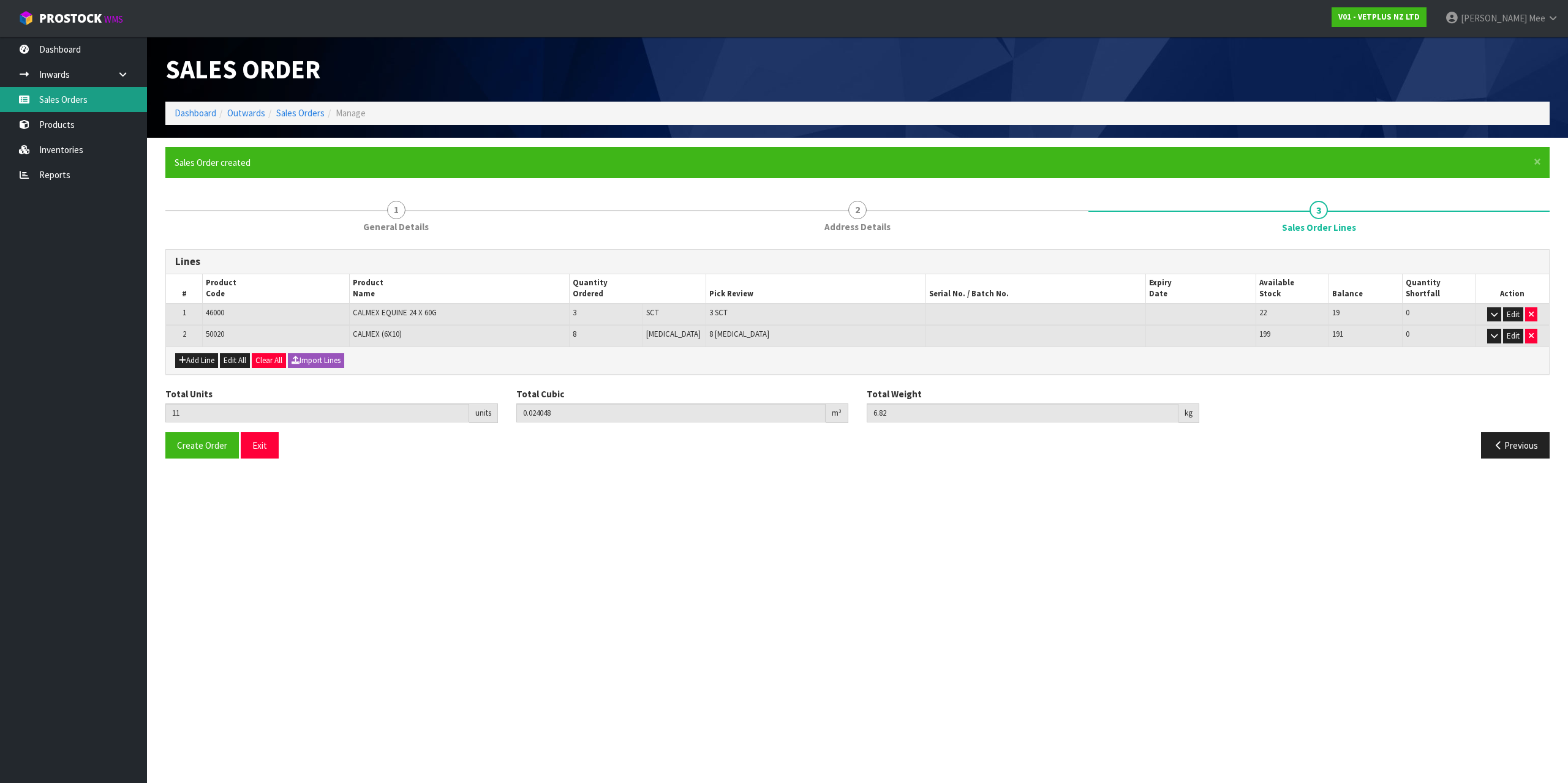
click at [41, 106] on link "Sales Orders" at bounding box center [73, 99] width 147 height 25
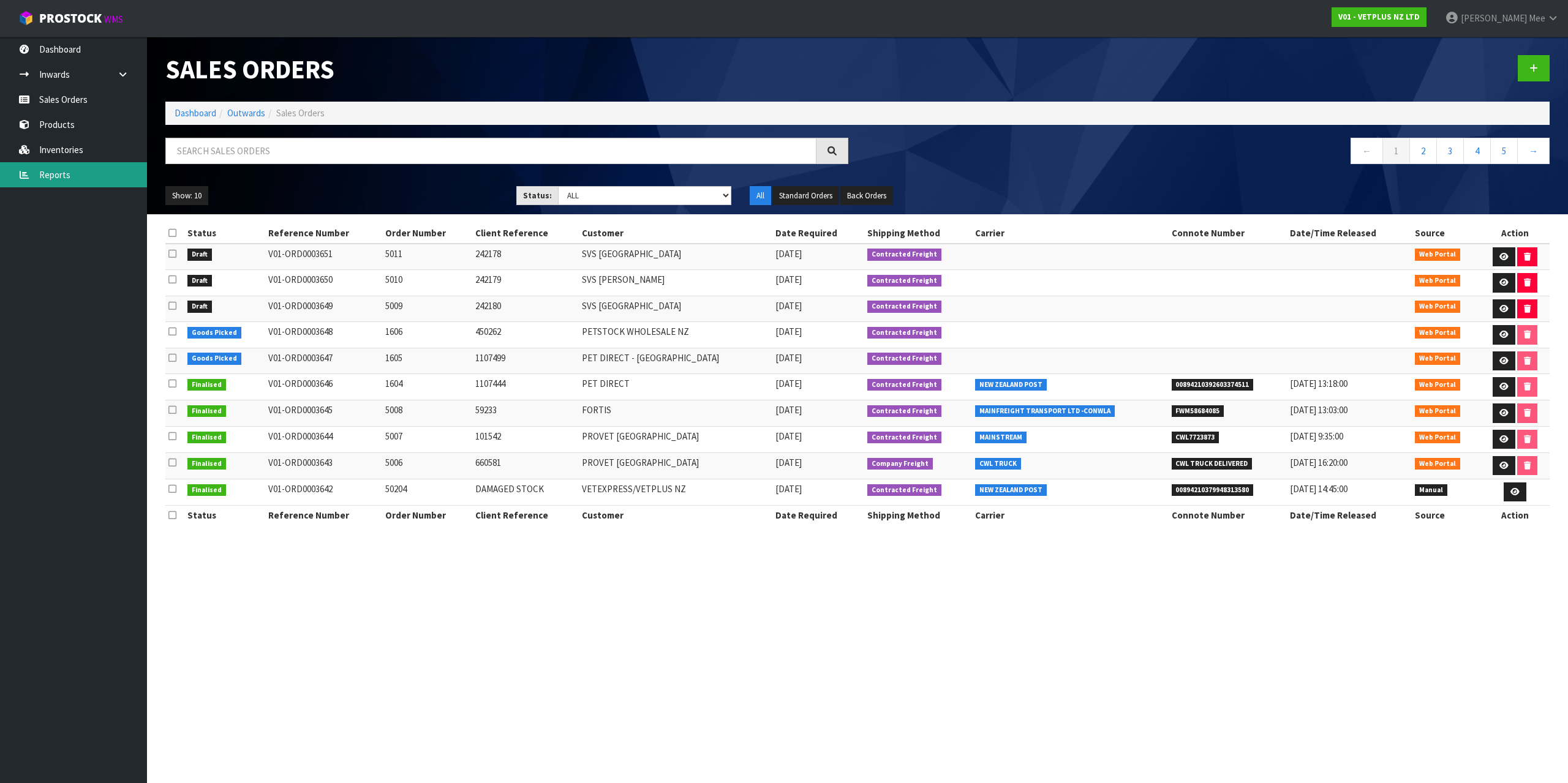
click at [65, 183] on link "Reports" at bounding box center [73, 174] width 147 height 25
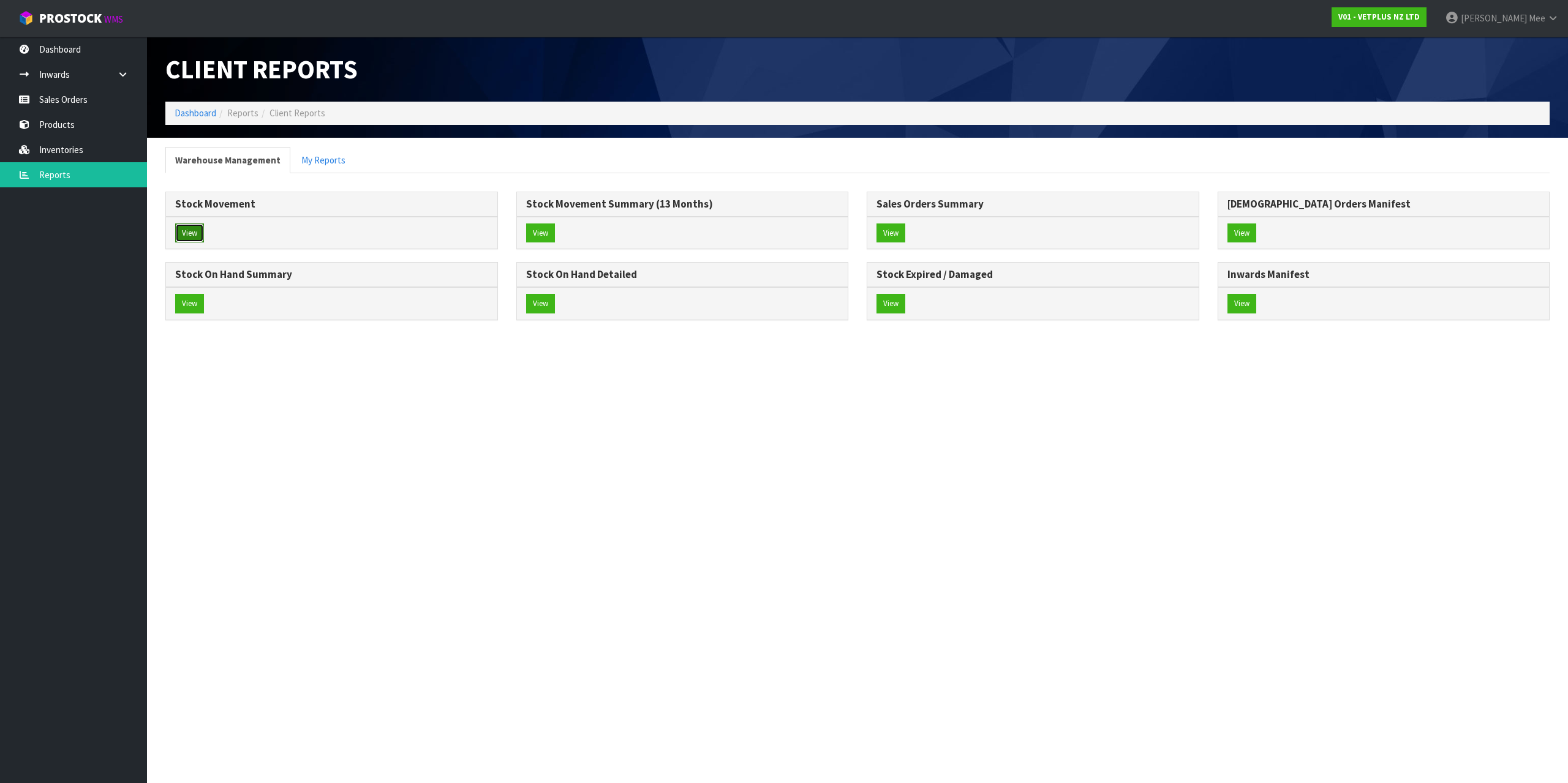
click at [183, 238] on button "View" at bounding box center [190, 233] width 29 height 20
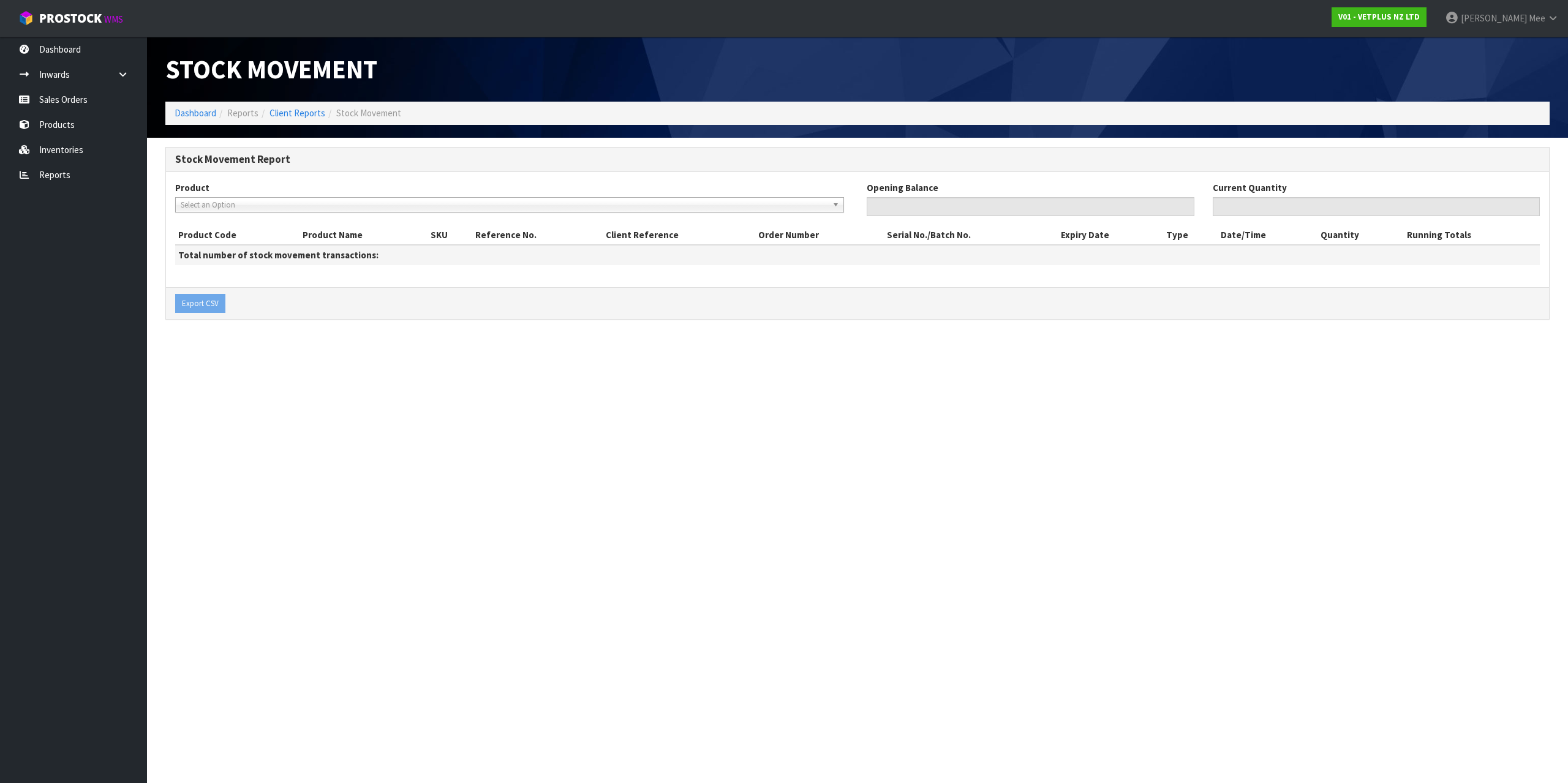
click at [255, 206] on span "Select an Option" at bounding box center [504, 205] width 647 height 15
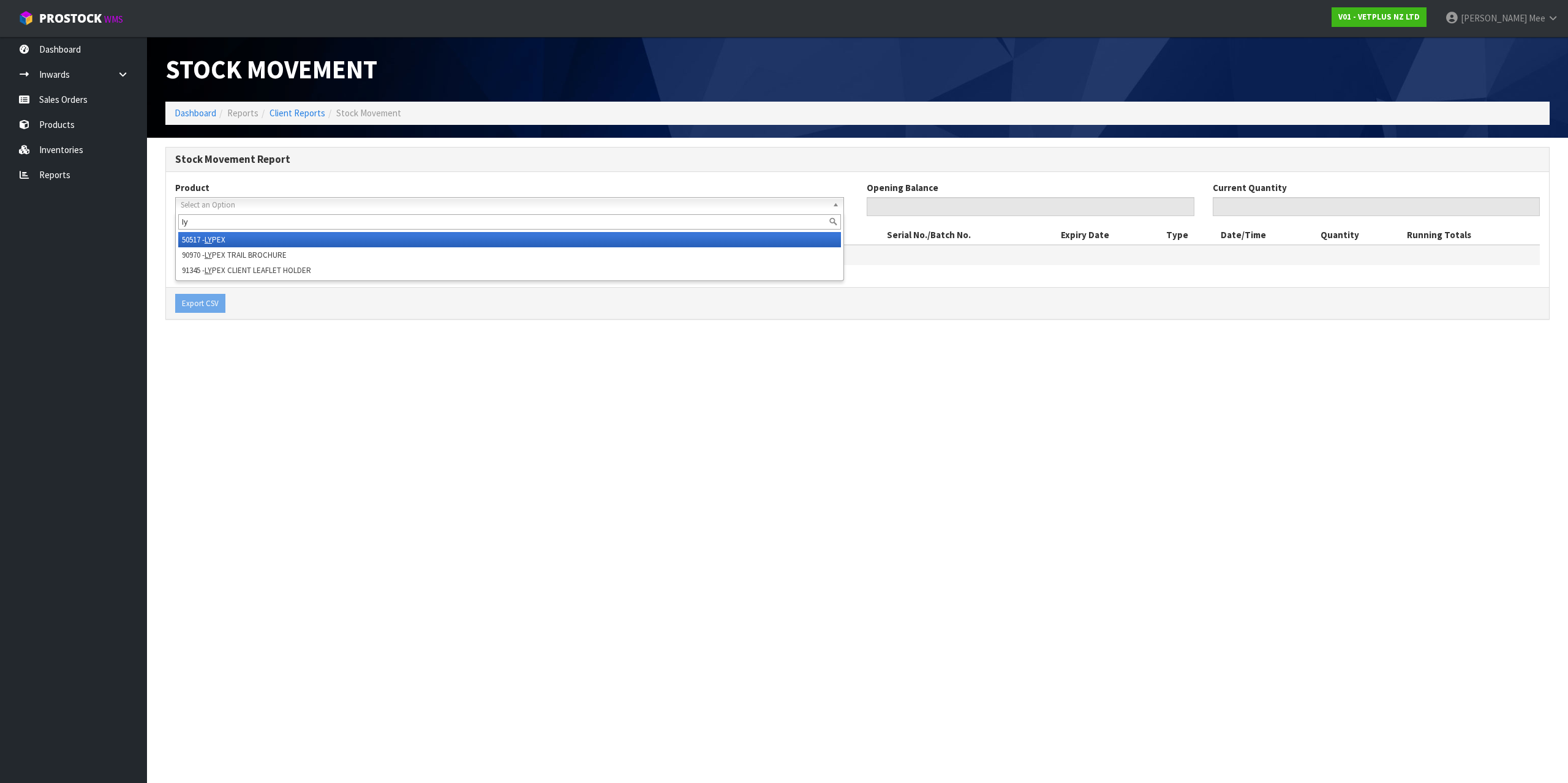
type input "ly"
click at [267, 233] on li "50517 - LY PEX" at bounding box center [510, 240] width 662 height 15
type input "0"
type input "432"
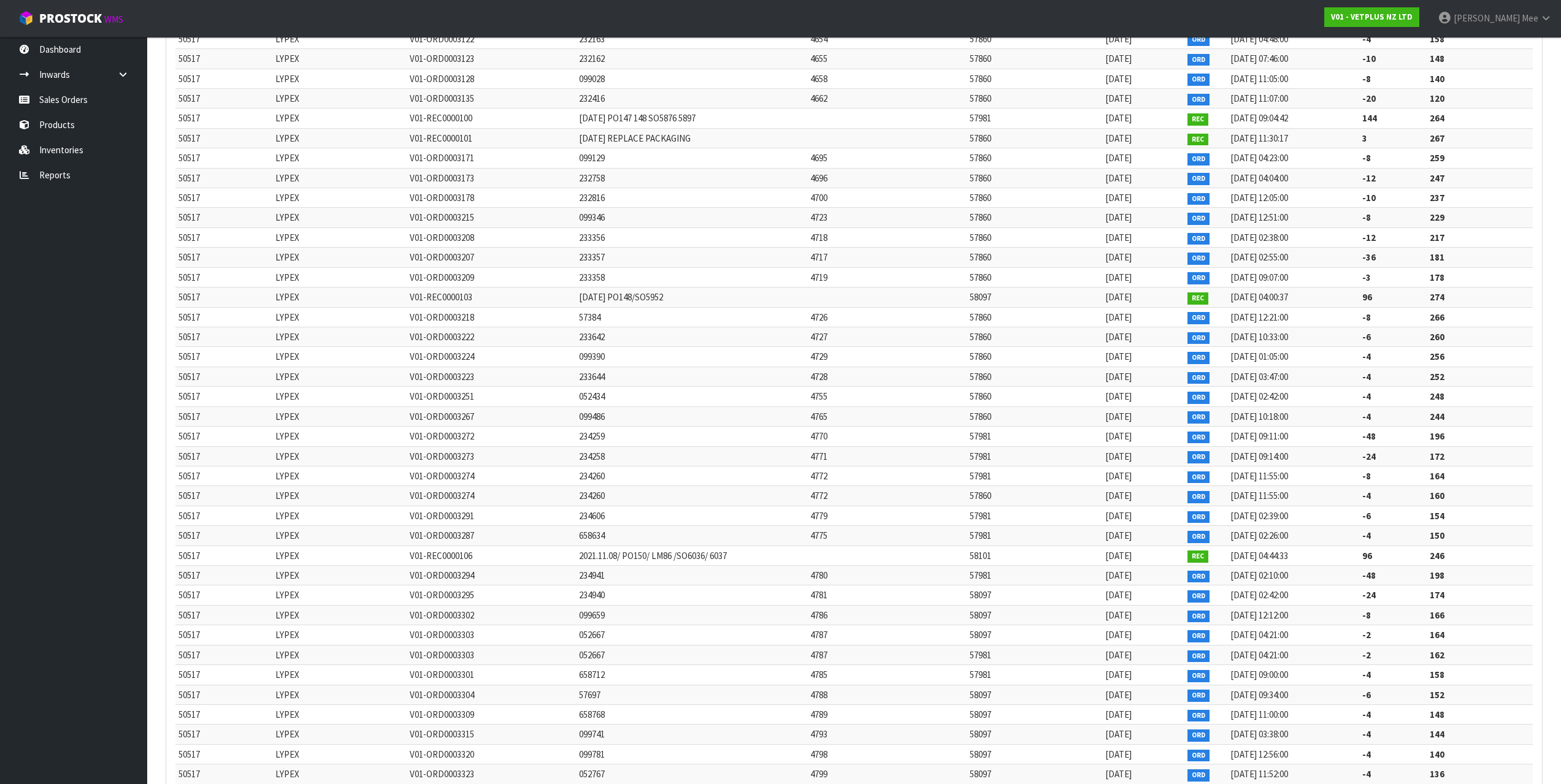
scroll to position [4745, 0]
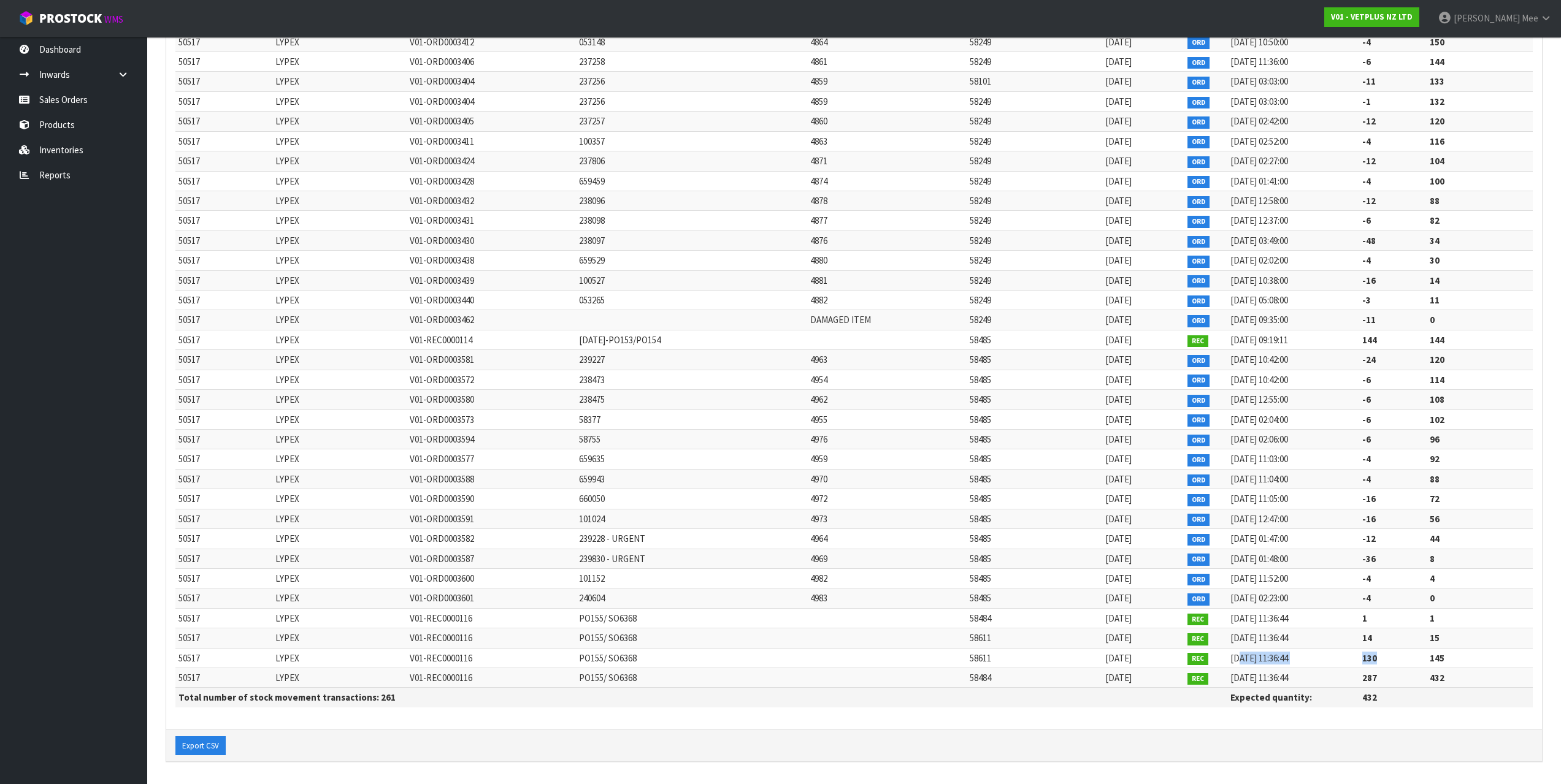
drag, startPoint x: 1238, startPoint y: 659, endPoint x: 1381, endPoint y: 665, distance: 143.1
click at [1381, 665] on tr "50517 LYPEX V01-REC0000116 PO155/ SO6368 58611 [DATE] REC [DATE] 11:36:44 130 1…" at bounding box center [854, 658] width 1357 height 20
